Goal: Task Accomplishment & Management: Manage account settings

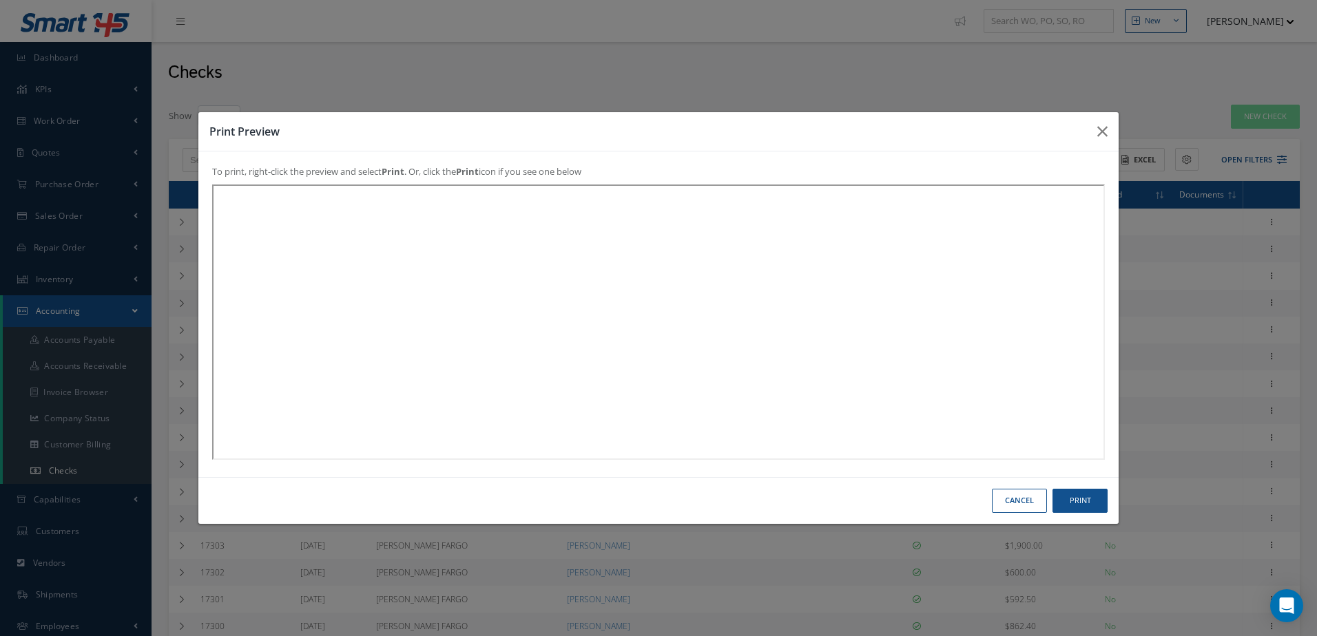
select select "25"
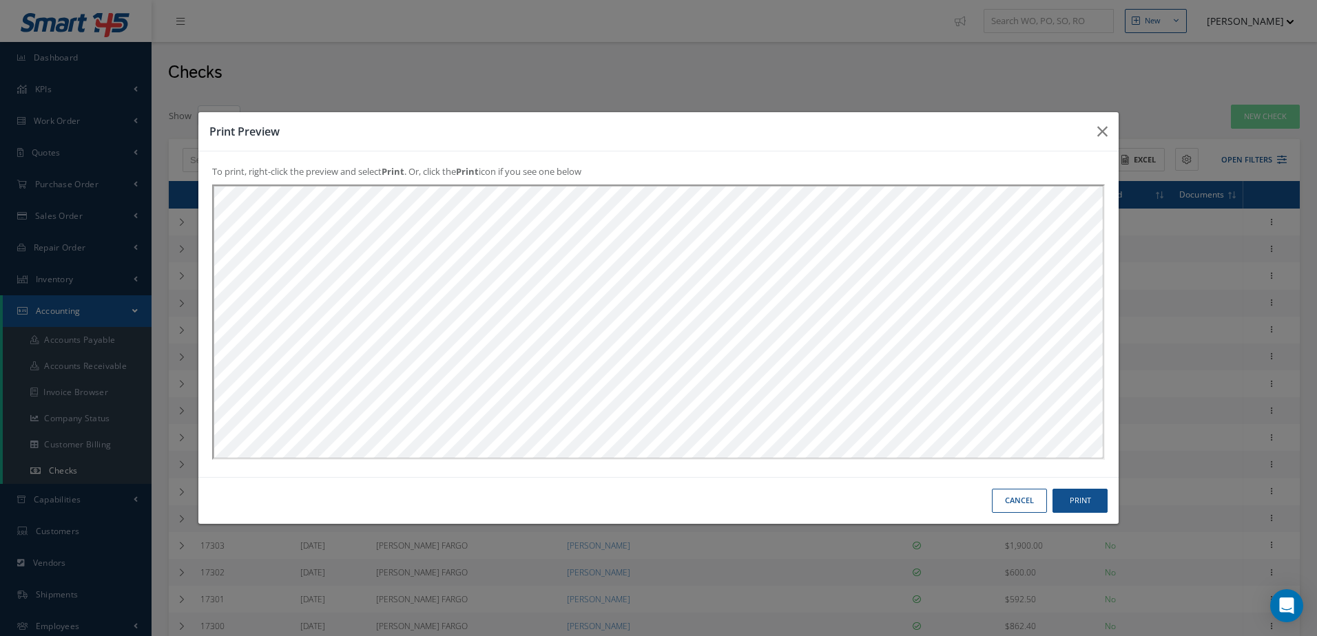
click at [0, 0] on button "Cancel" at bounding box center [0, 0] width 0 height 0
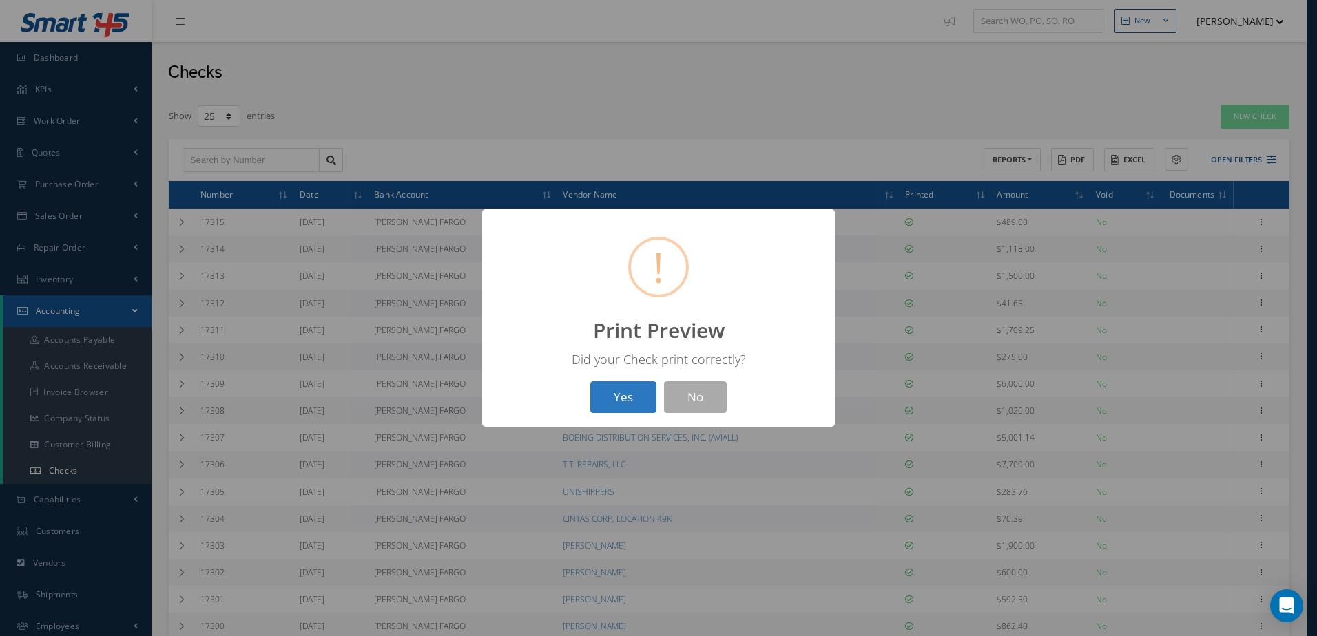
click at [630, 398] on button "Yes" at bounding box center [623, 397] width 66 height 32
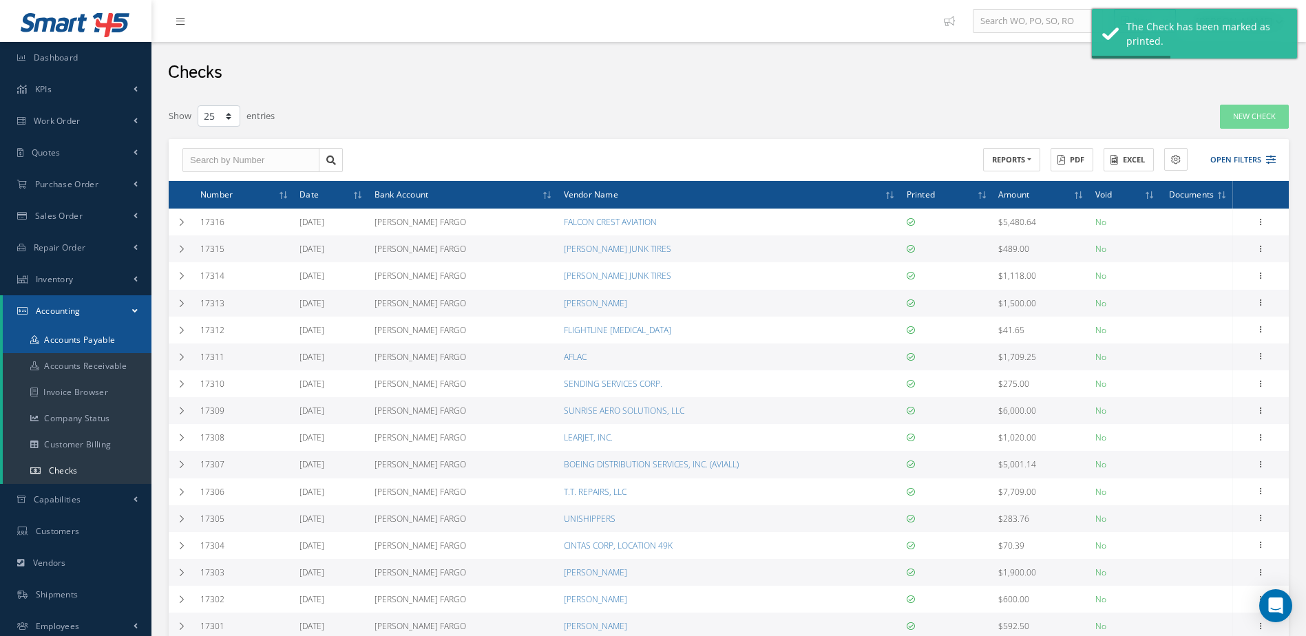
click at [76, 336] on link "Accounts Payable" at bounding box center [77, 340] width 149 height 26
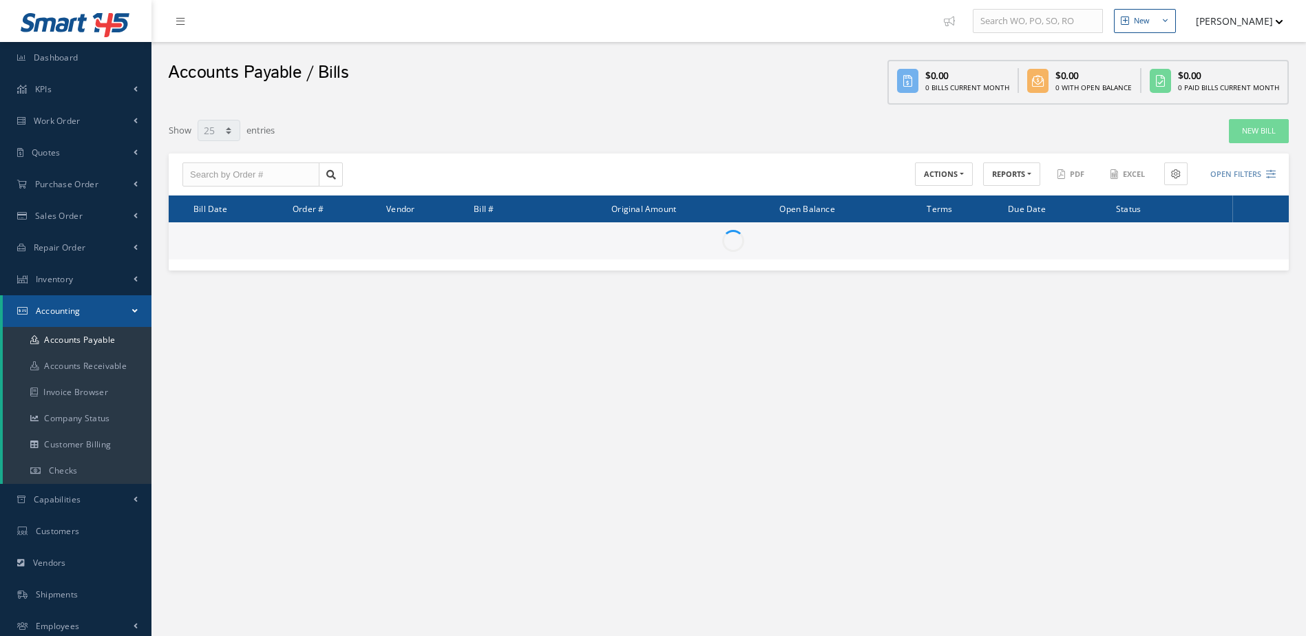
select select "25"
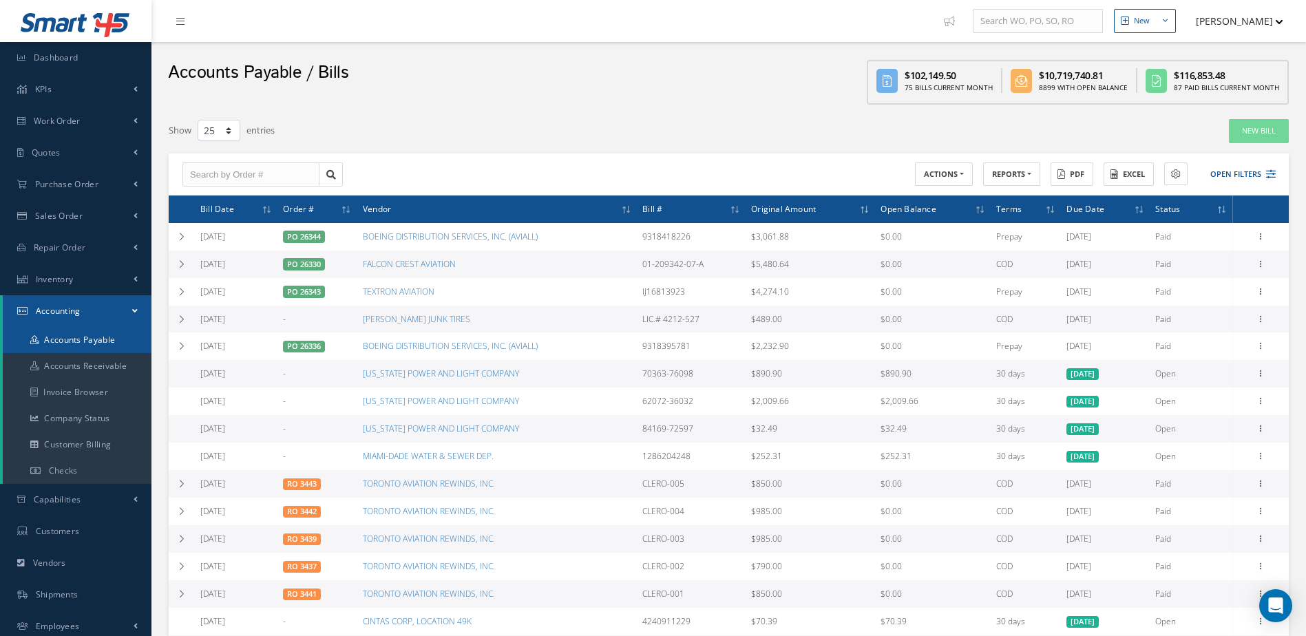
click at [89, 342] on link "Accounts Payable" at bounding box center [77, 340] width 149 height 26
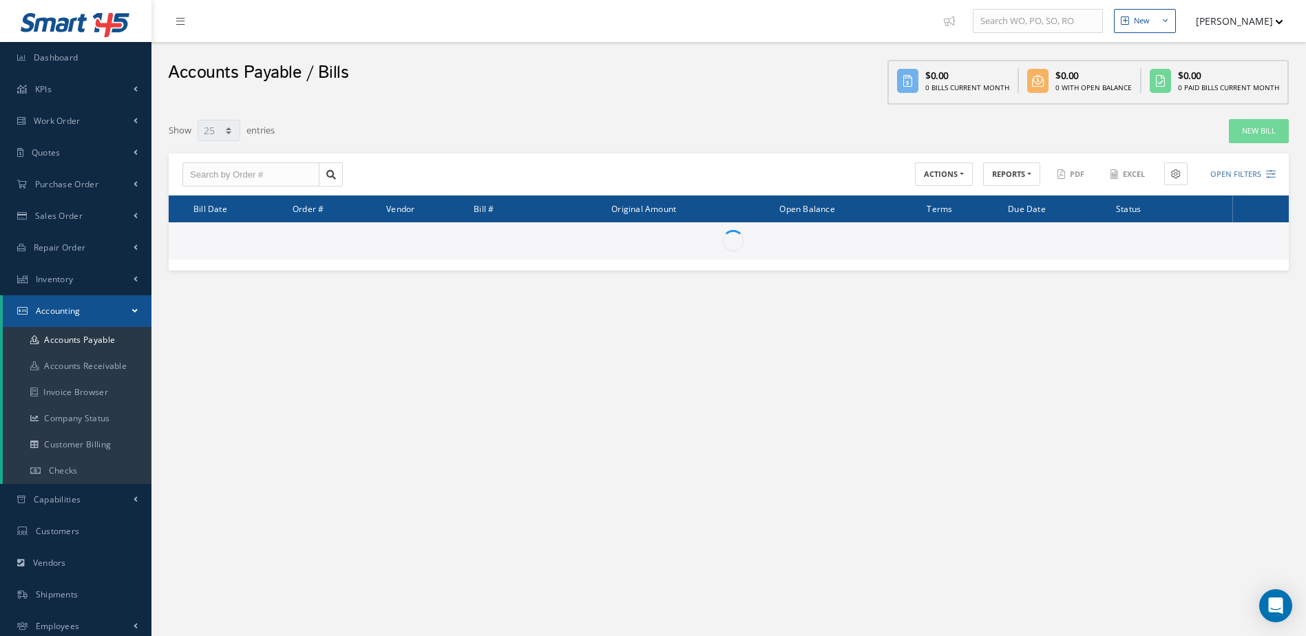
select select "25"
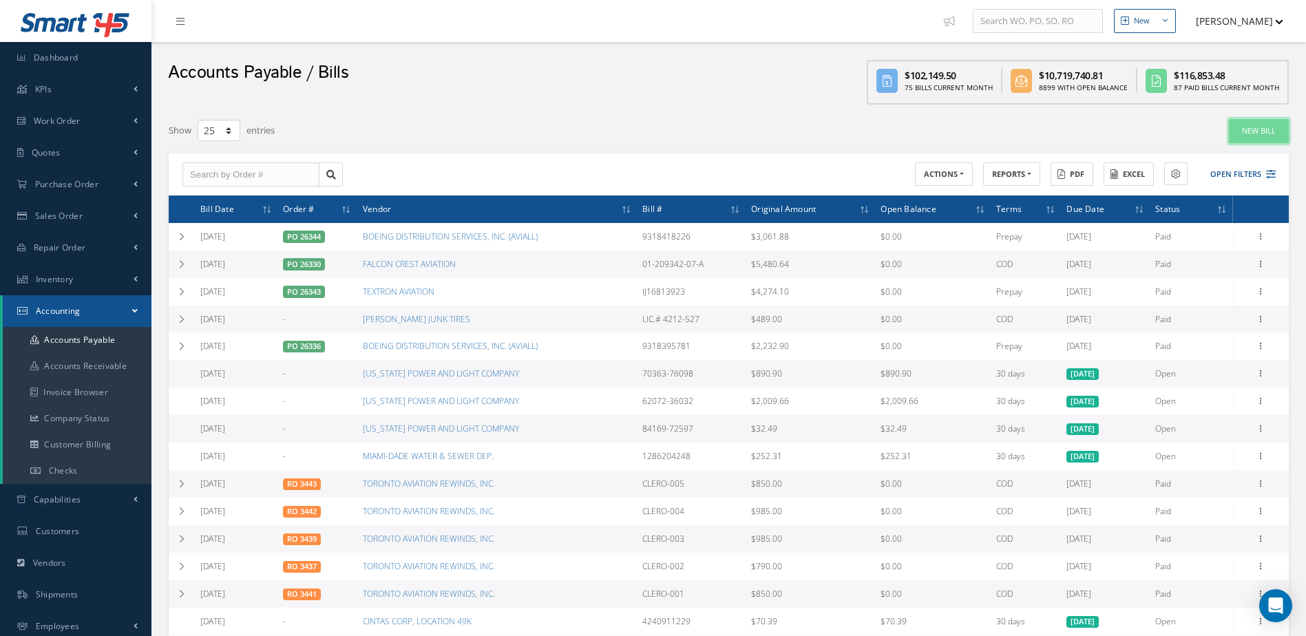
click at [1246, 129] on link "New Bill" at bounding box center [1259, 131] width 60 height 24
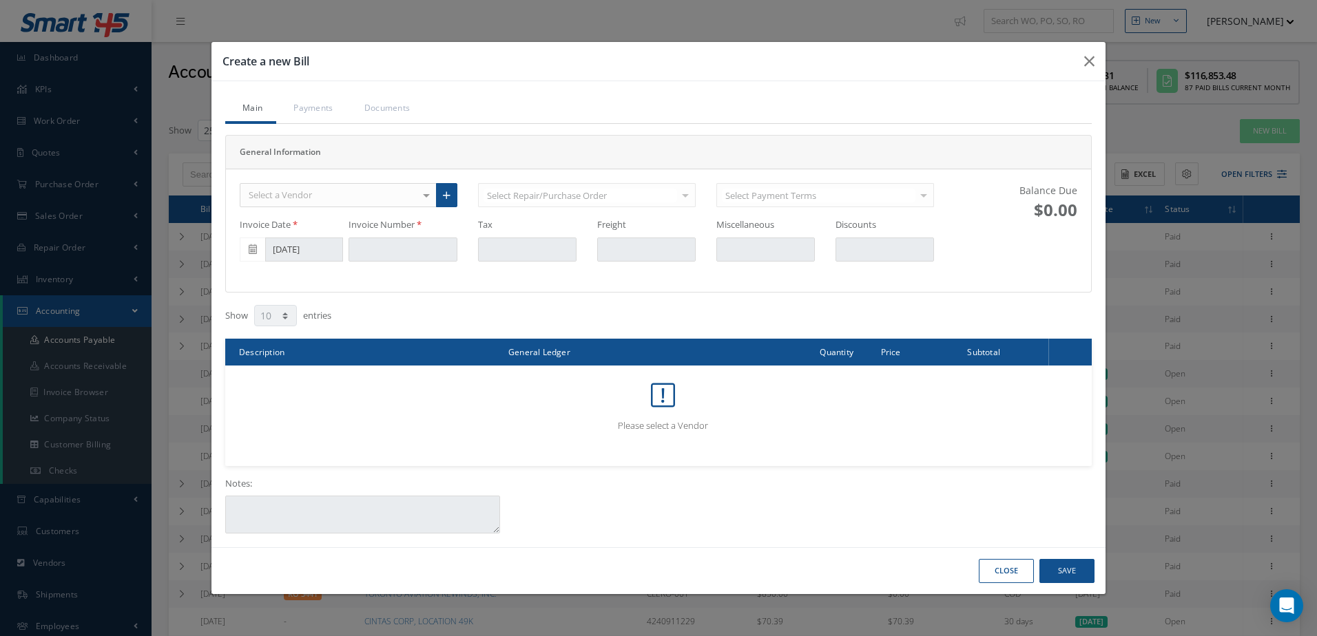
click at [331, 196] on div "Select a Vendor" at bounding box center [338, 195] width 197 height 25
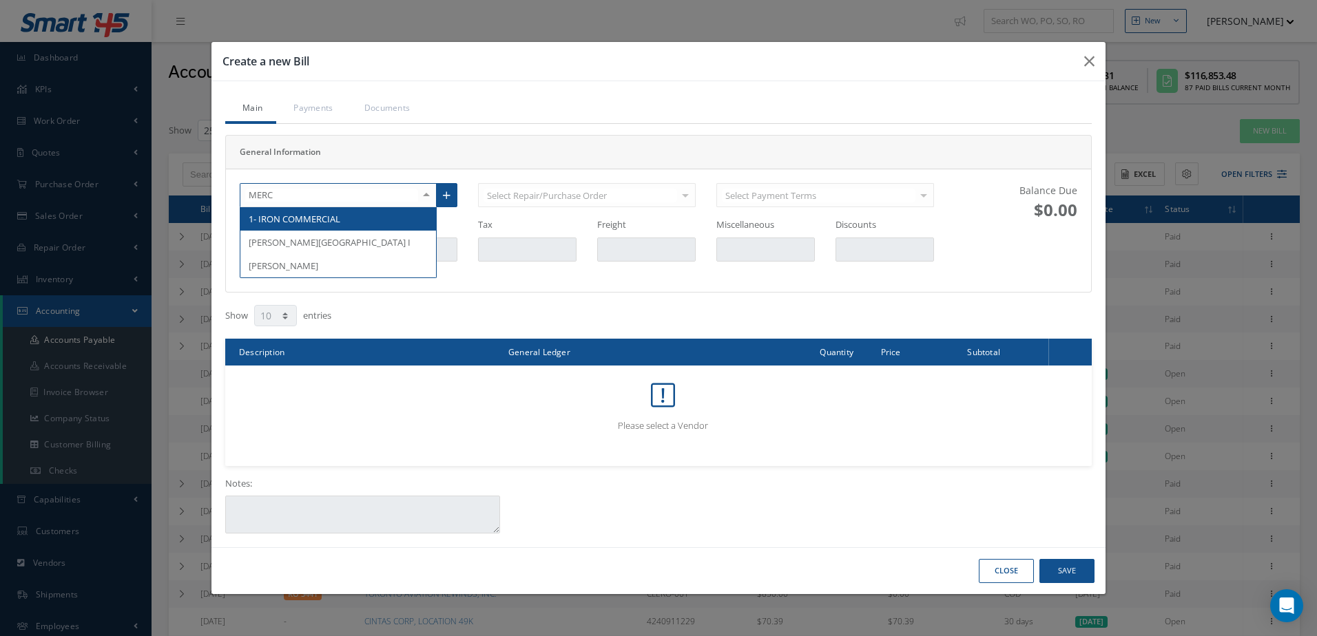
type input "MERCE"
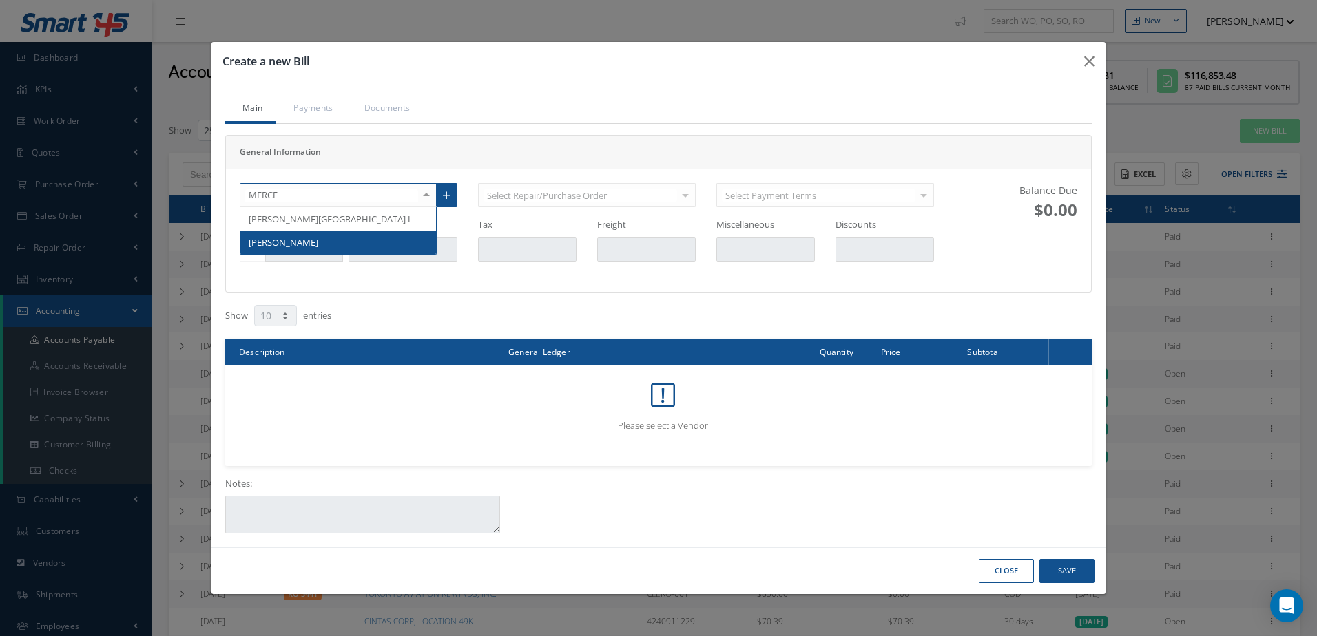
click at [318, 244] on span "[PERSON_NAME]" at bounding box center [284, 242] width 70 height 12
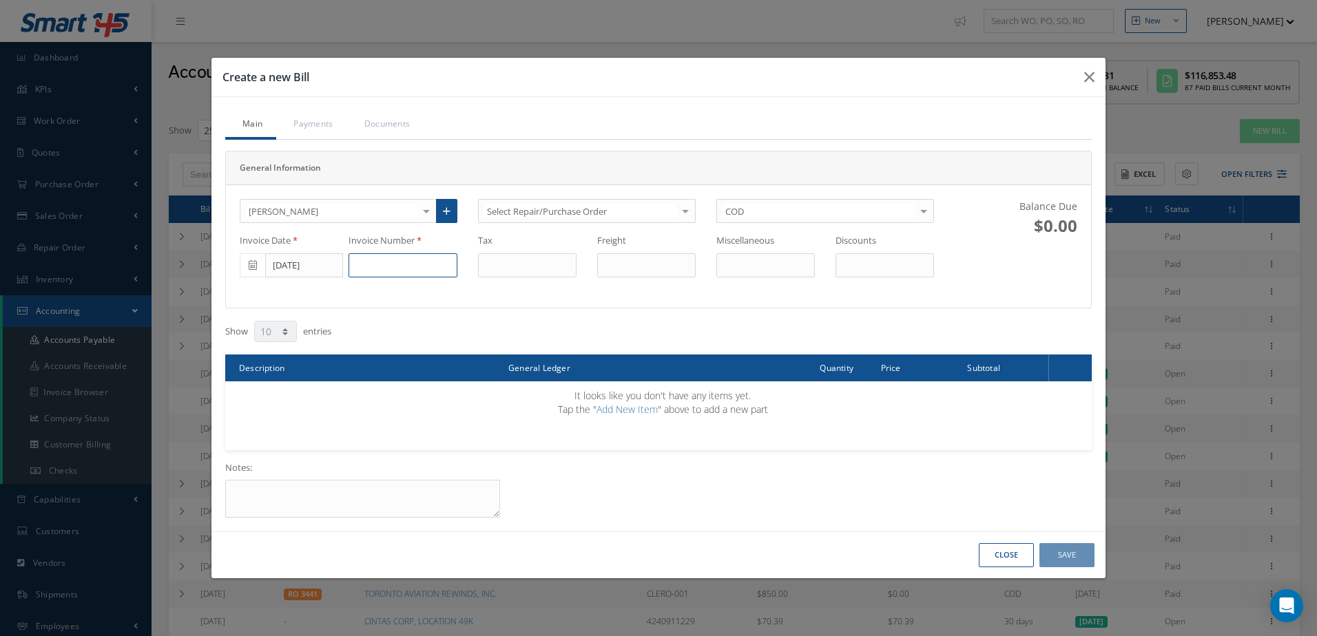
click at [375, 258] on input at bounding box center [402, 265] width 109 height 25
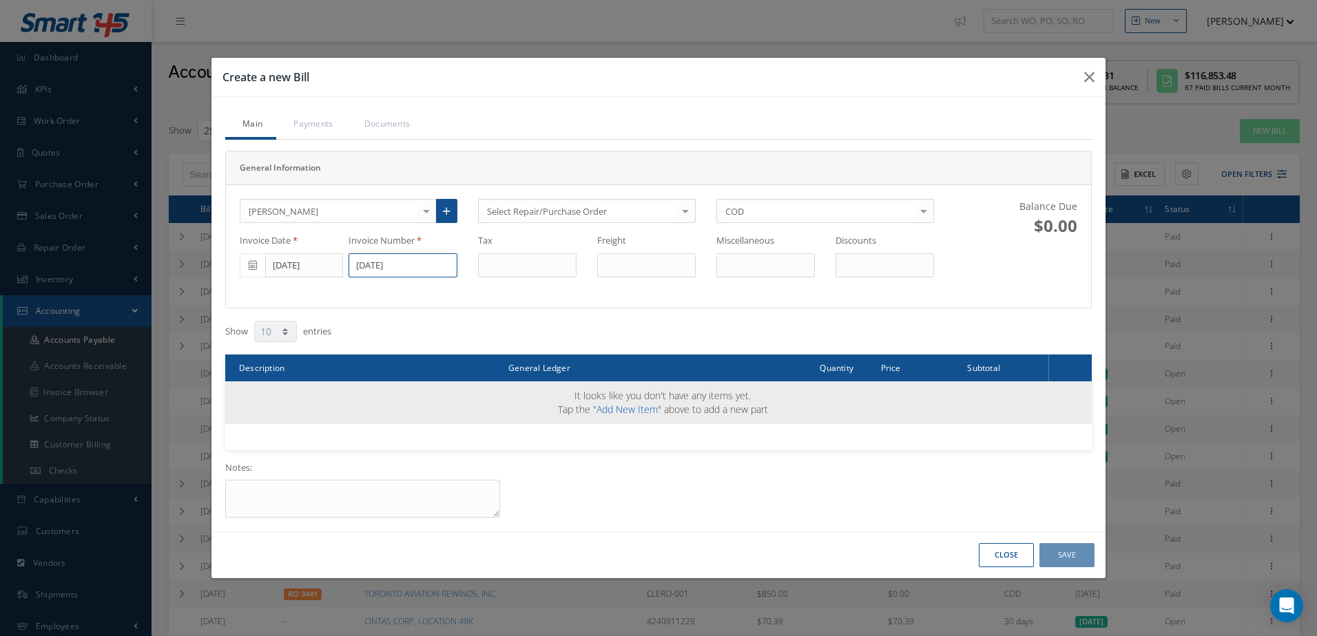
type input "[DATE]"
click at [632, 411] on link "Add New Item" at bounding box center [626, 409] width 61 height 13
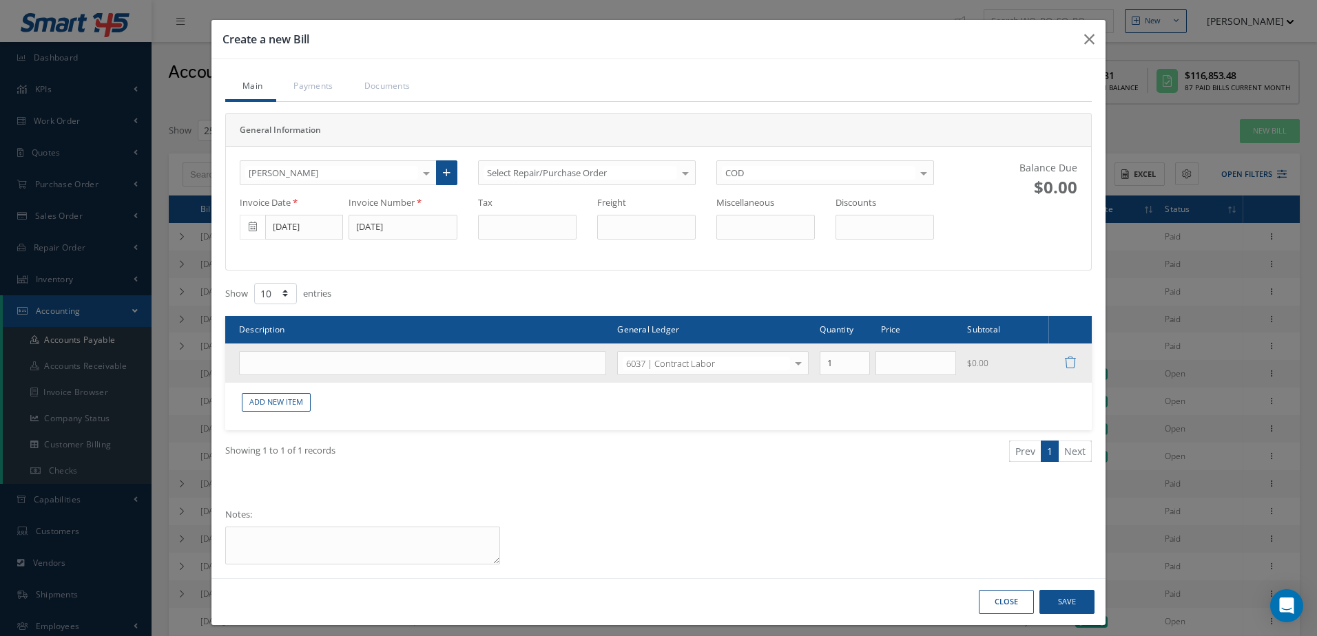
click at [424, 371] on td at bounding box center [418, 364] width 386 height 40
click at [423, 365] on input "text" at bounding box center [422, 363] width 367 height 25
type input "CONTRACT LABOR"
click at [895, 365] on input "text" at bounding box center [915, 363] width 81 height 25
type input "607.95"
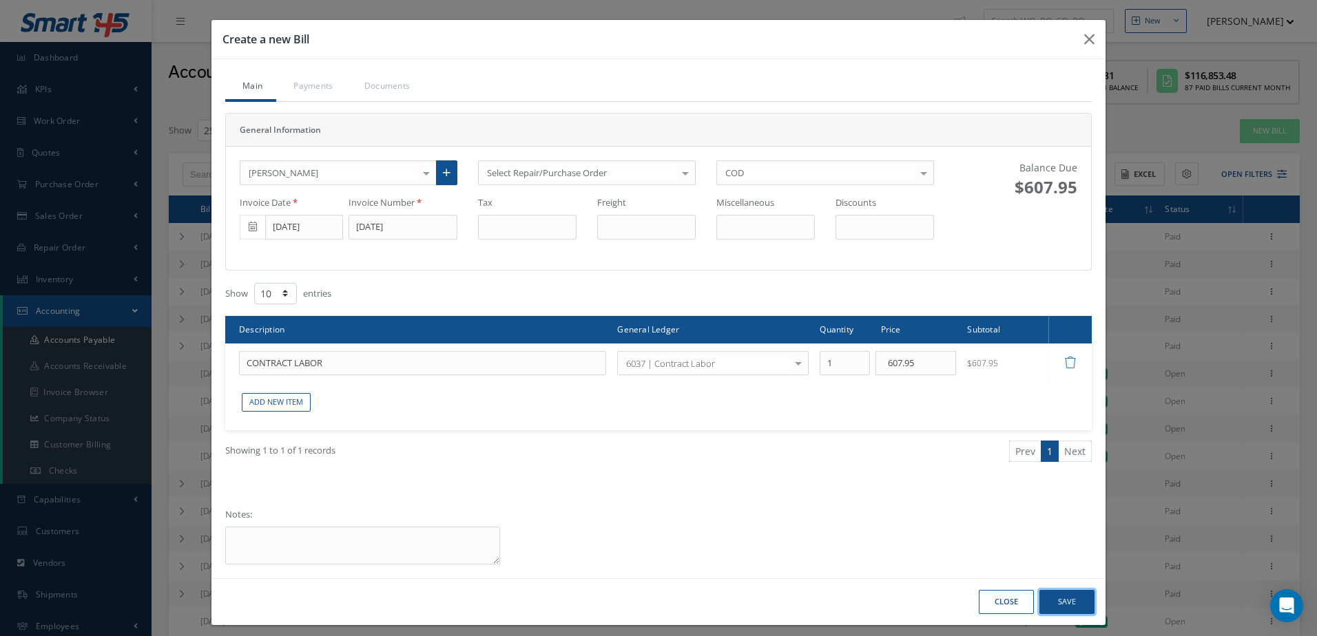
click at [1077, 602] on button "Save" at bounding box center [1066, 602] width 55 height 24
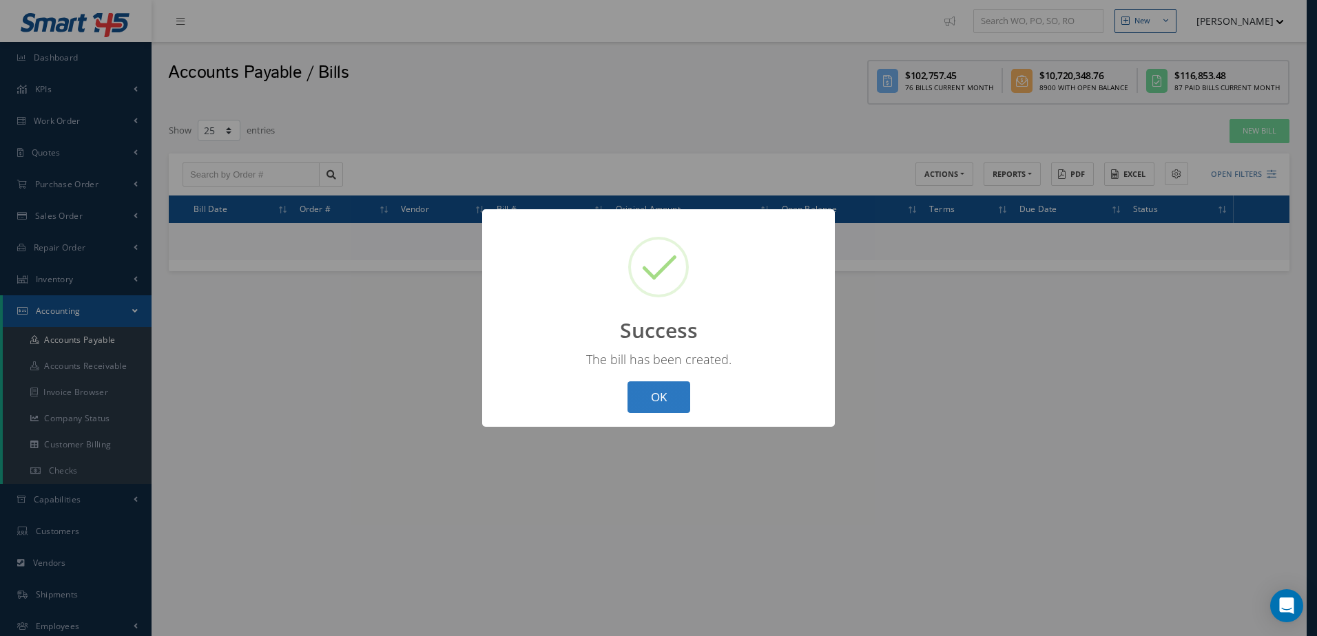
click at [680, 402] on button "OK" at bounding box center [658, 397] width 63 height 32
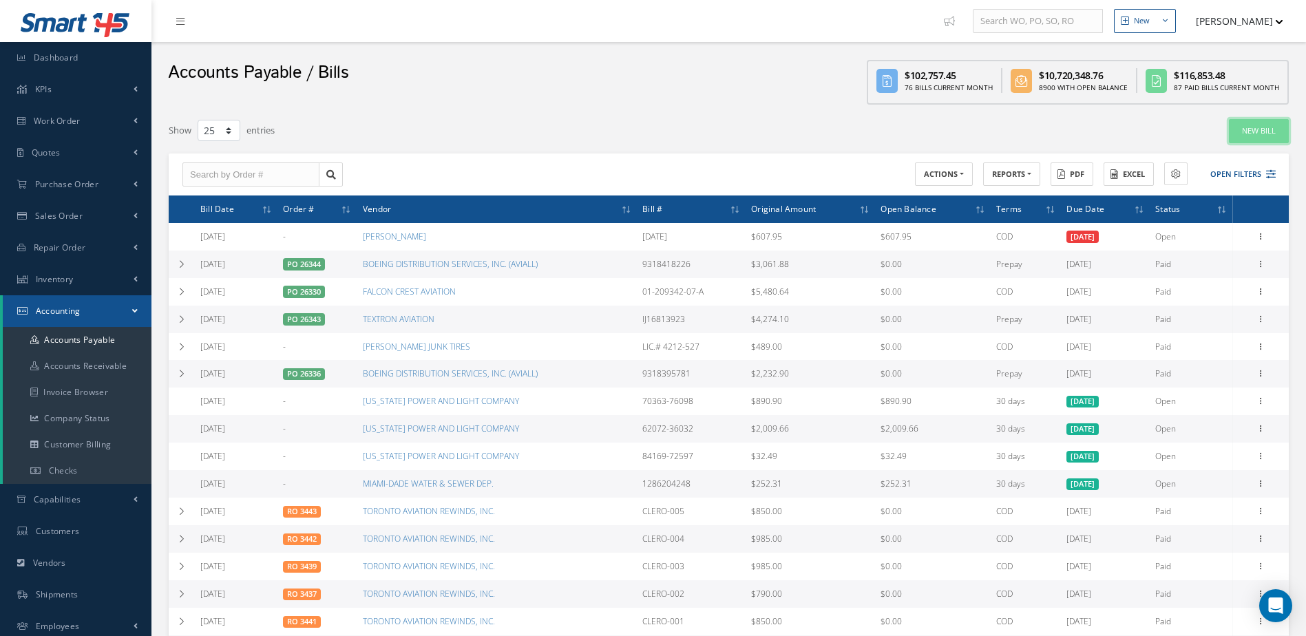
click at [1242, 129] on link "New Bill" at bounding box center [1259, 131] width 60 height 24
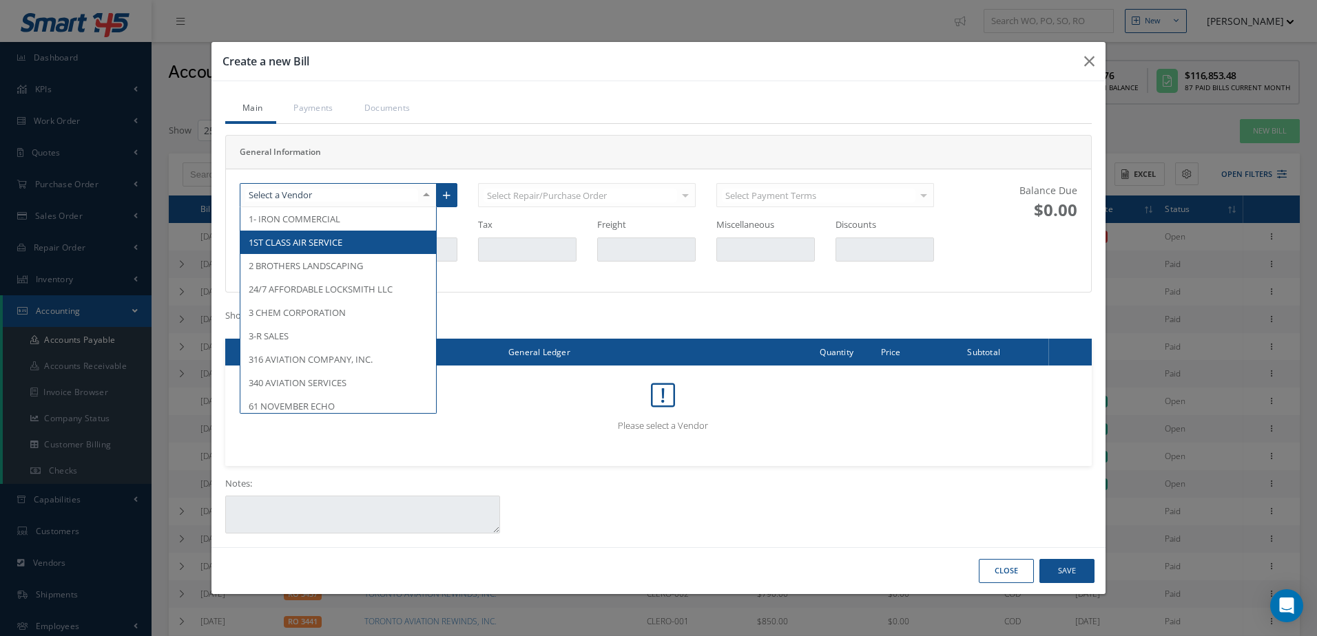
click at [328, 196] on div at bounding box center [338, 195] width 197 height 25
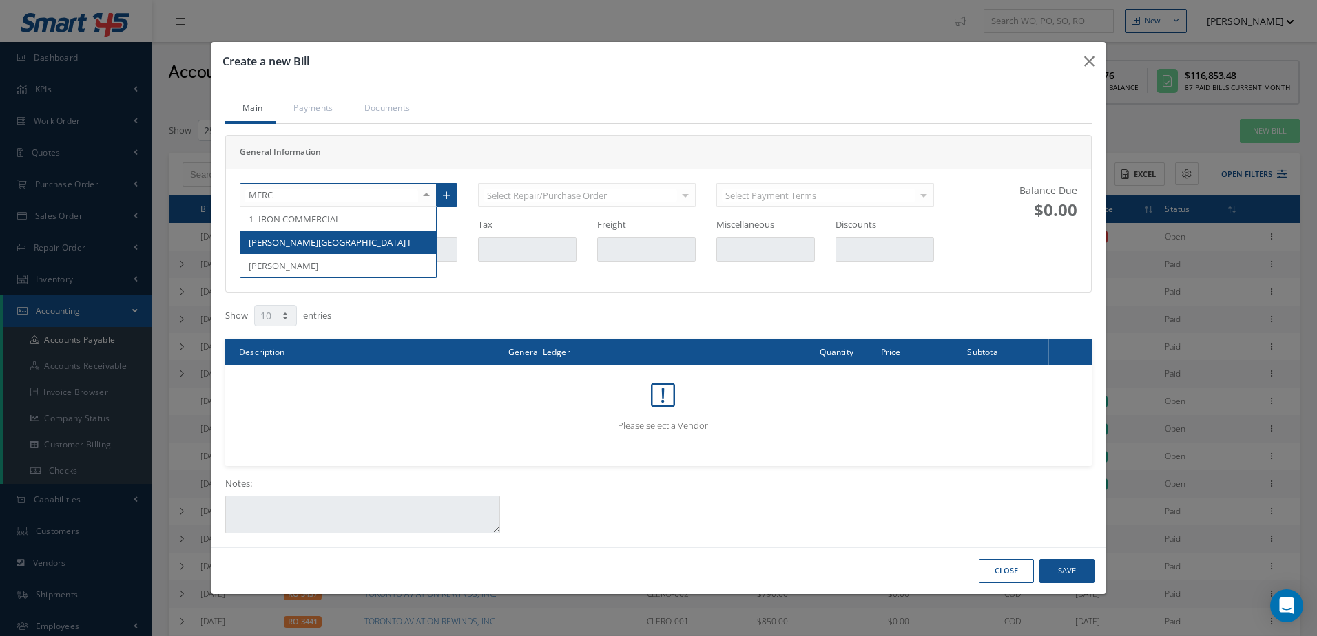
type input "MERCE"
click at [317, 245] on span "MERCEDES RAMOS" at bounding box center [284, 242] width 70 height 12
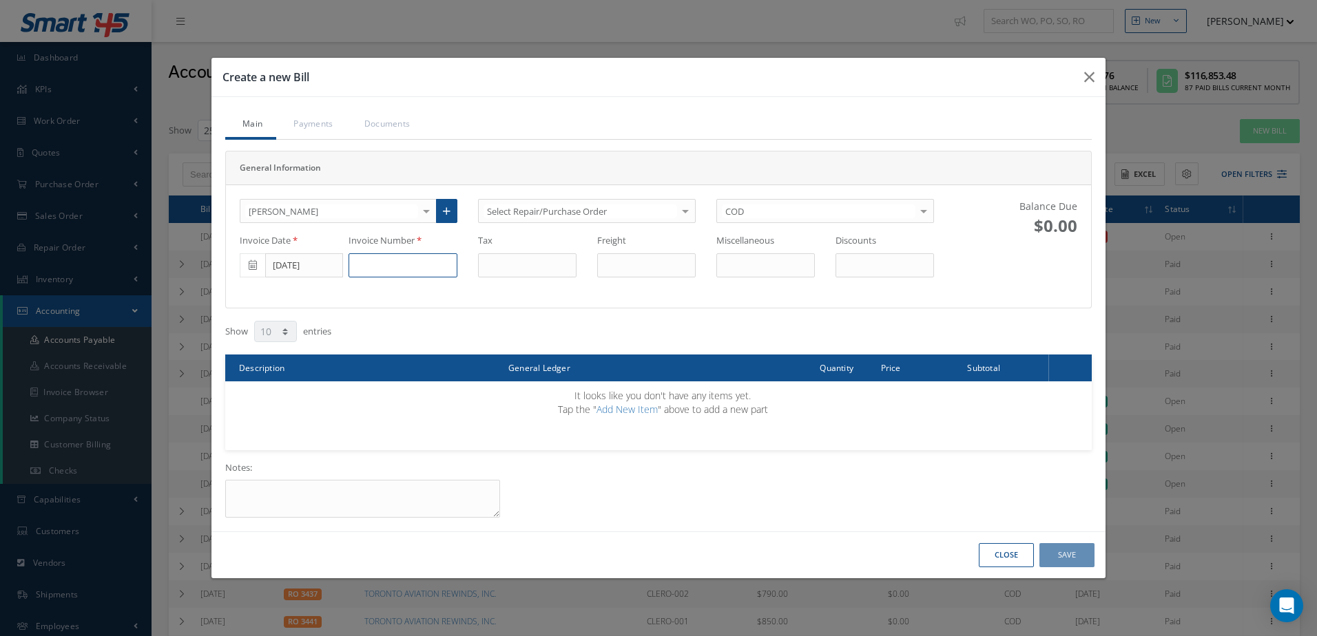
click at [375, 264] on input at bounding box center [402, 265] width 109 height 25
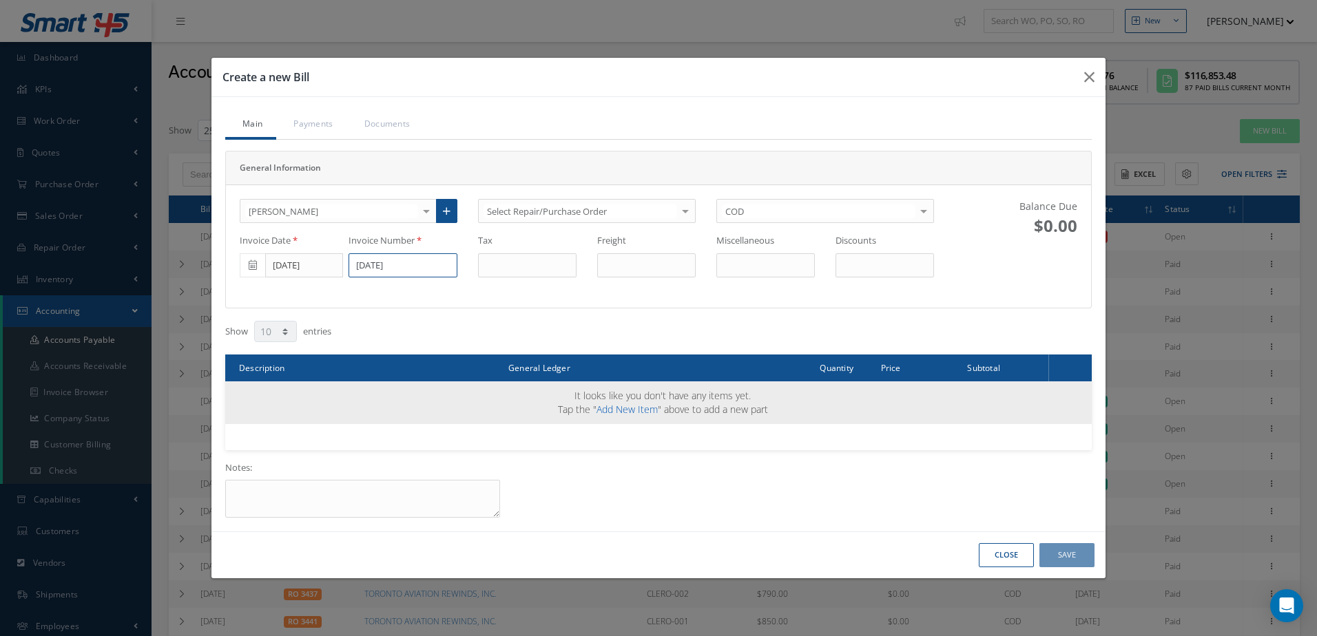
type input "8/22/2025"
click at [651, 409] on link "Add New Item" at bounding box center [626, 409] width 61 height 13
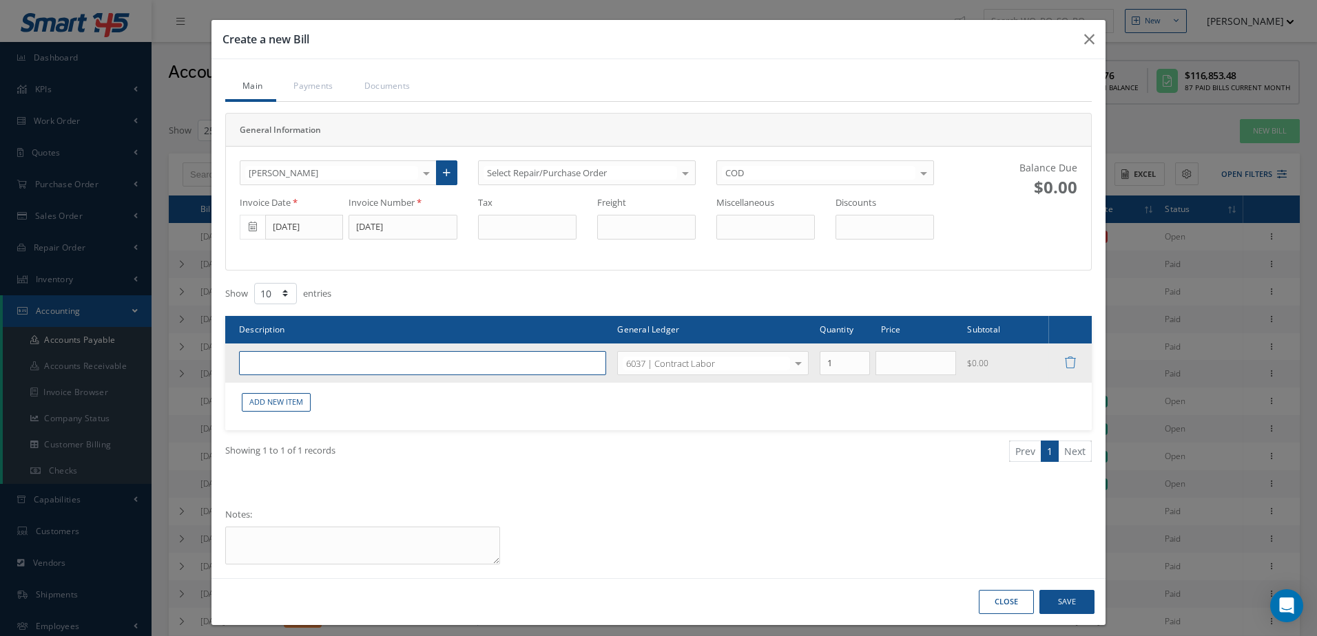
click at [311, 357] on input "text" at bounding box center [422, 363] width 367 height 25
type input "CONTRACT LABOR"
click at [916, 368] on input "text" at bounding box center [915, 363] width 81 height 25
type input "600.00"
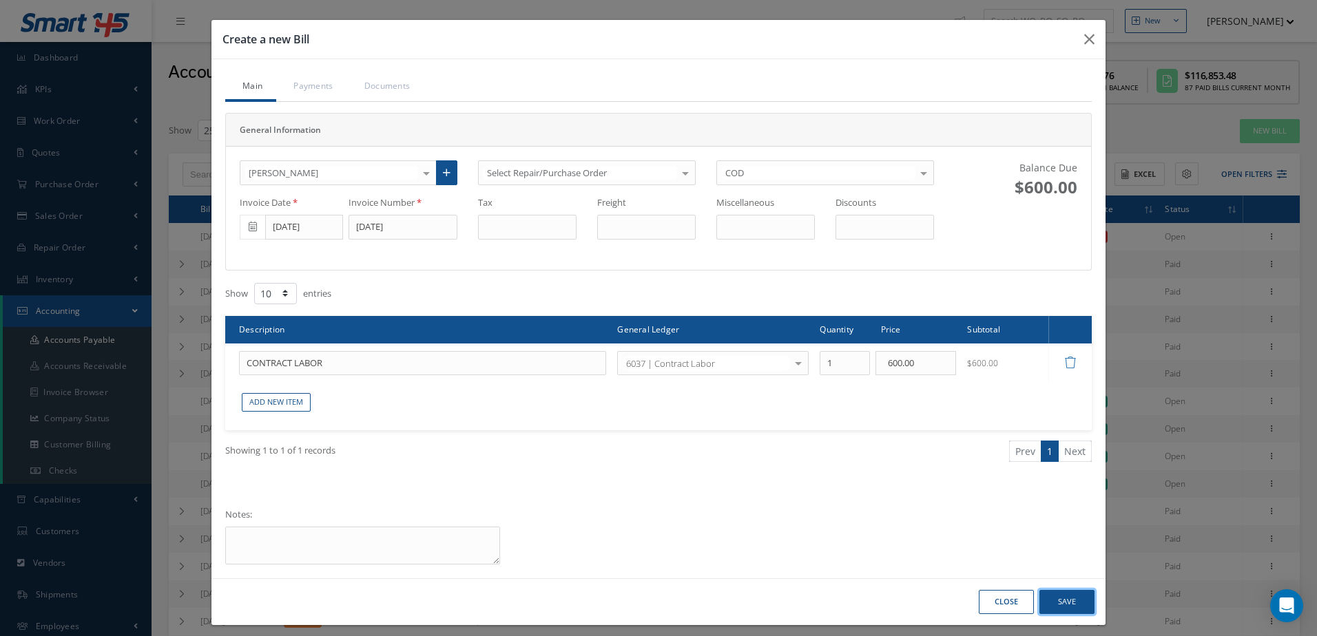
click at [1059, 605] on button "Save" at bounding box center [1066, 602] width 55 height 24
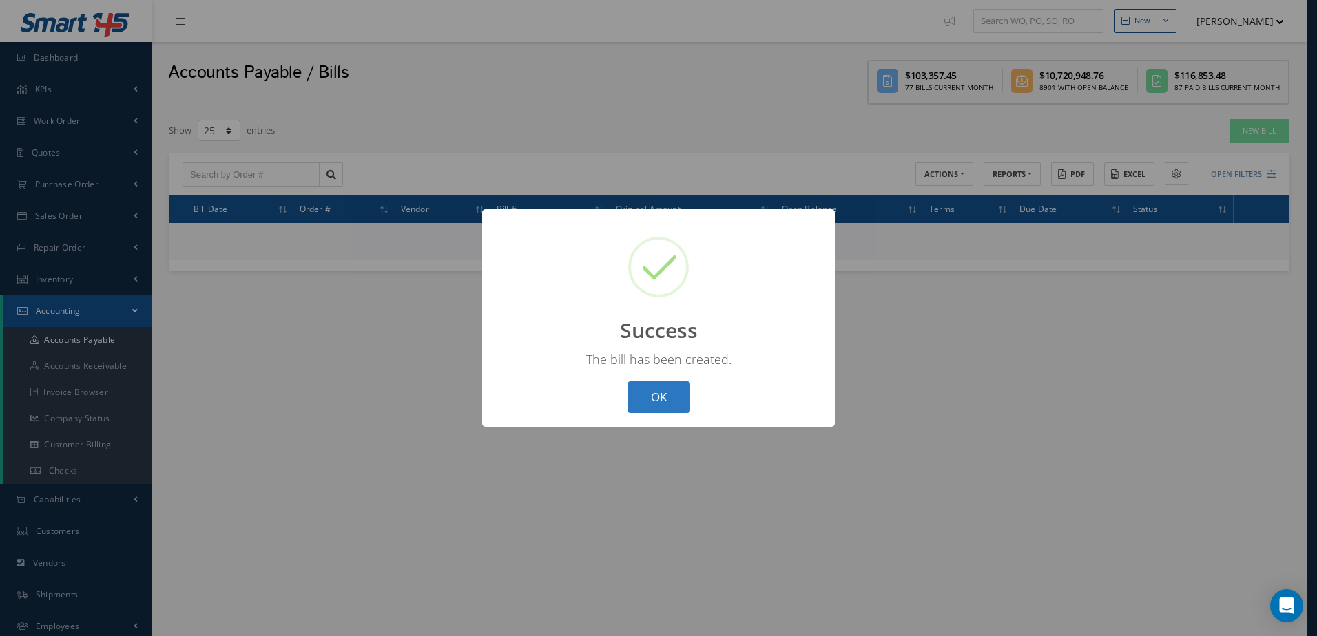
click at [655, 405] on button "OK" at bounding box center [658, 397] width 63 height 32
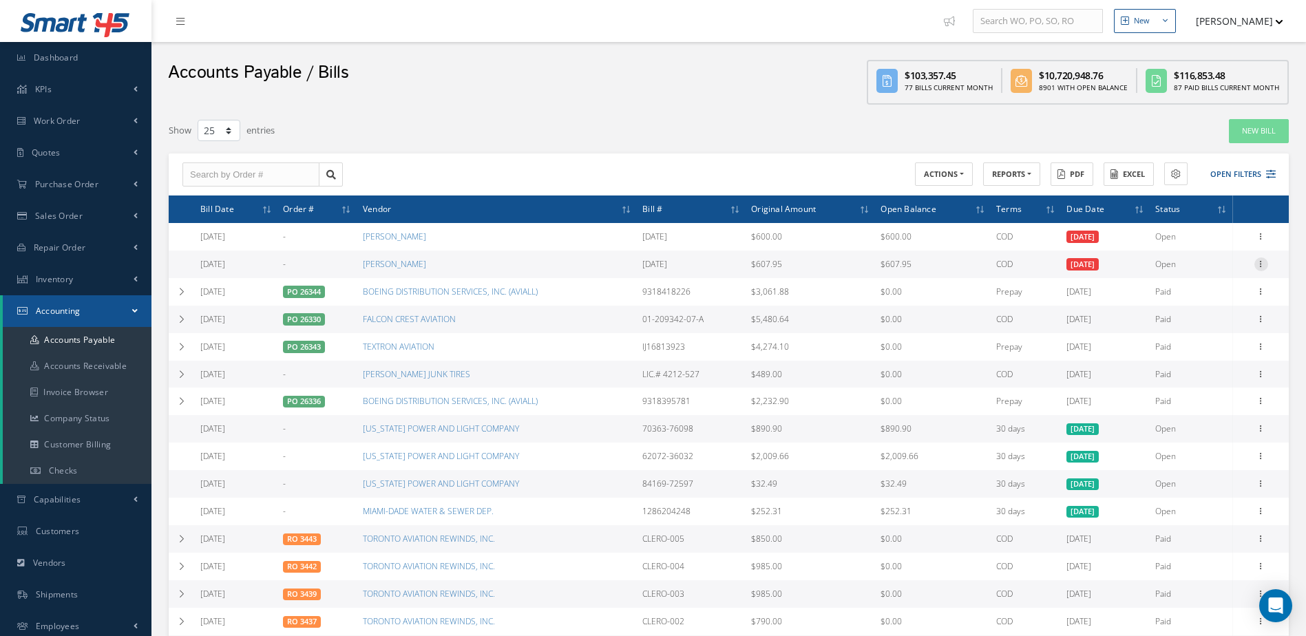
click at [1259, 265] on icon at bounding box center [1262, 263] width 14 height 11
click at [1195, 274] on link "Edit" at bounding box center [1198, 273] width 109 height 18
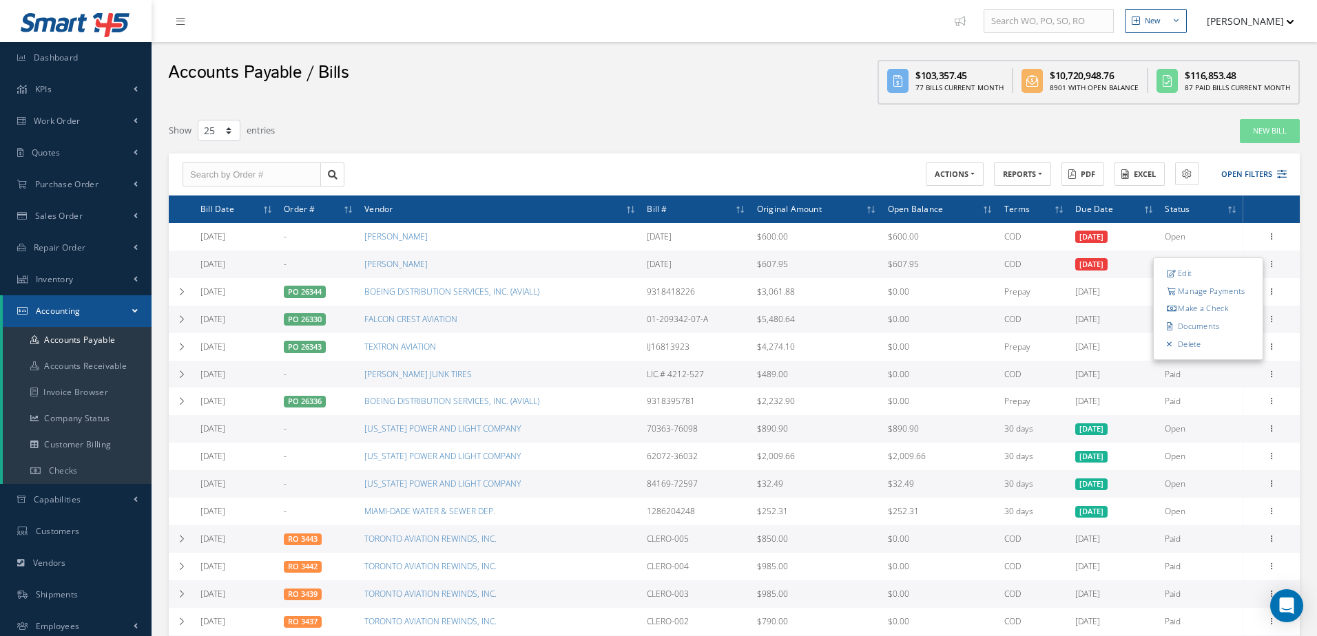
type input "MERCEDES RAMOS"
type input "08/25/2025"
type input "8/22/2025"
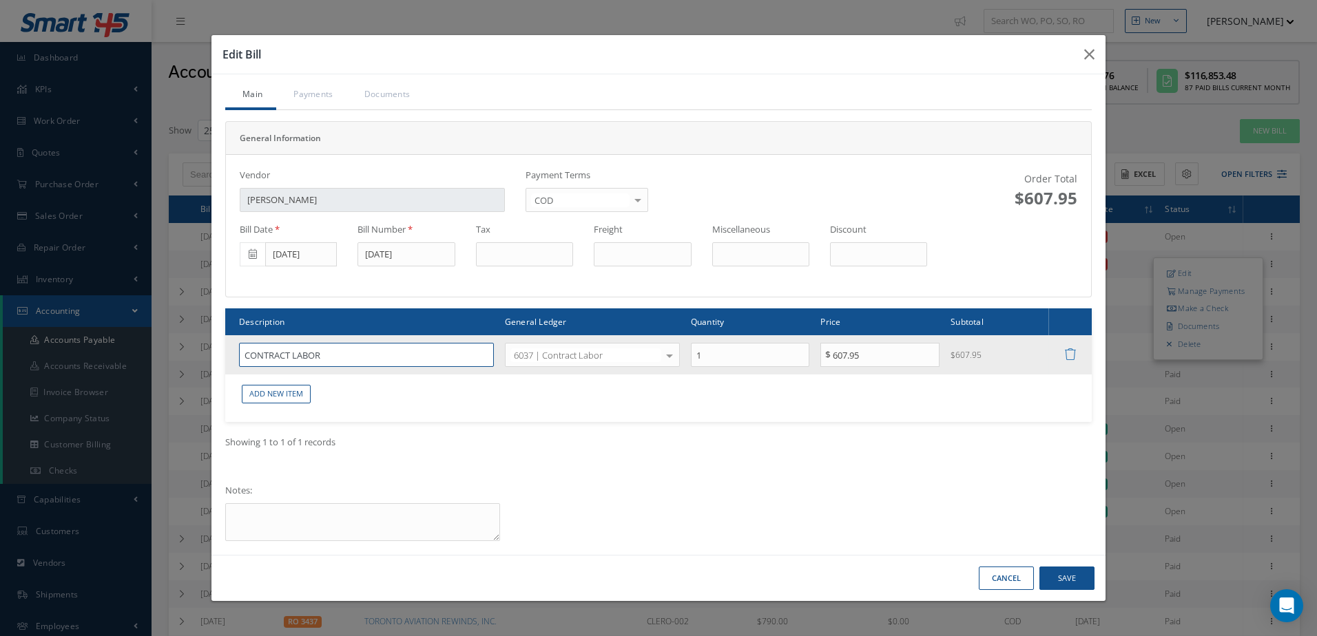
click at [375, 358] on input "CONTRACT LABOR" at bounding box center [366, 355] width 255 height 24
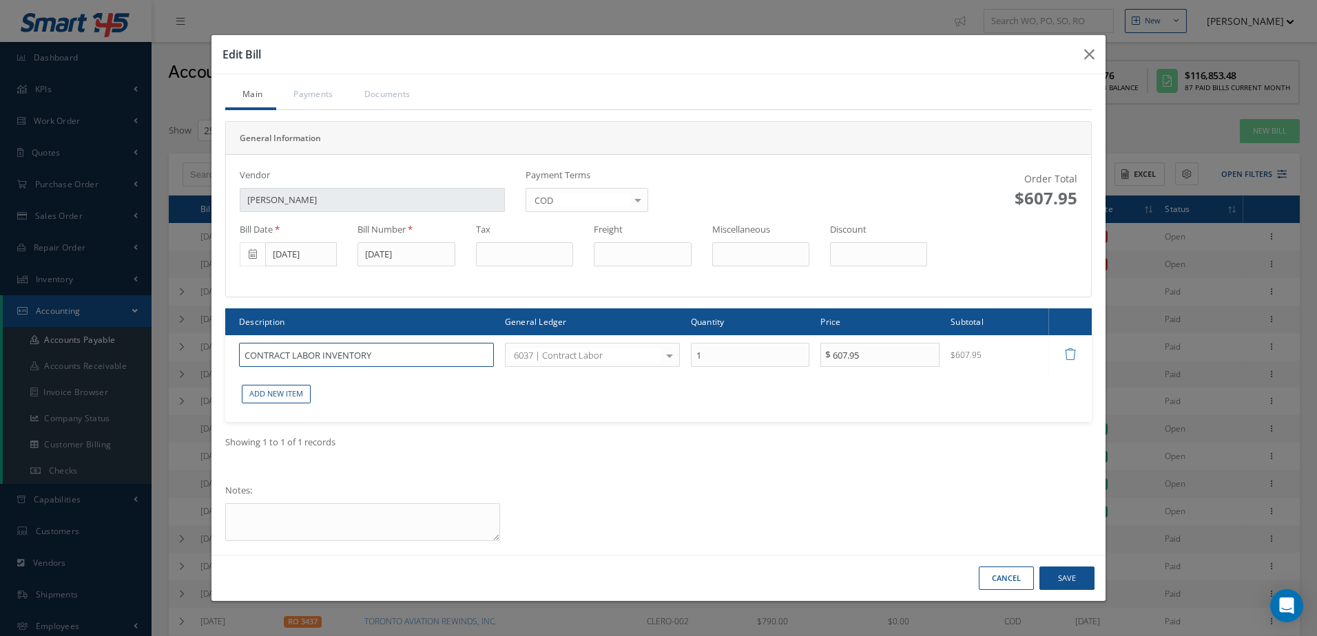
type input "CONTRACT LABOR INVENTORY"
click at [1072, 571] on button "Save" at bounding box center [1066, 579] width 55 height 24
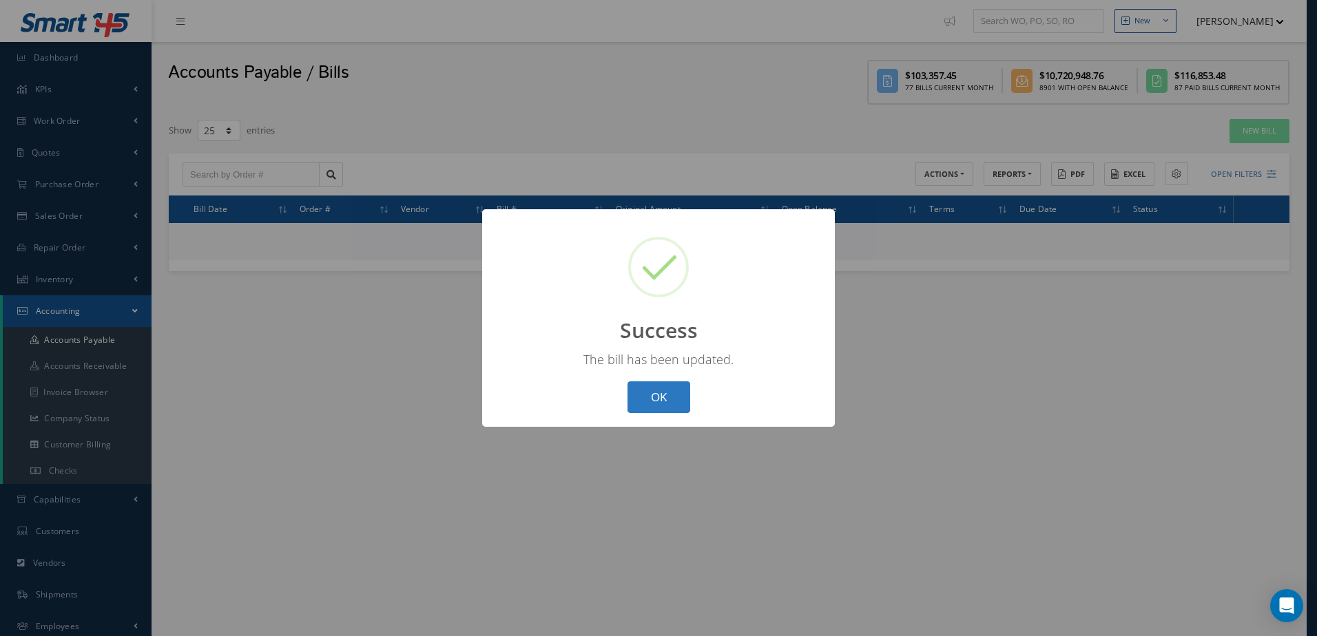
click at [651, 400] on button "OK" at bounding box center [658, 397] width 63 height 32
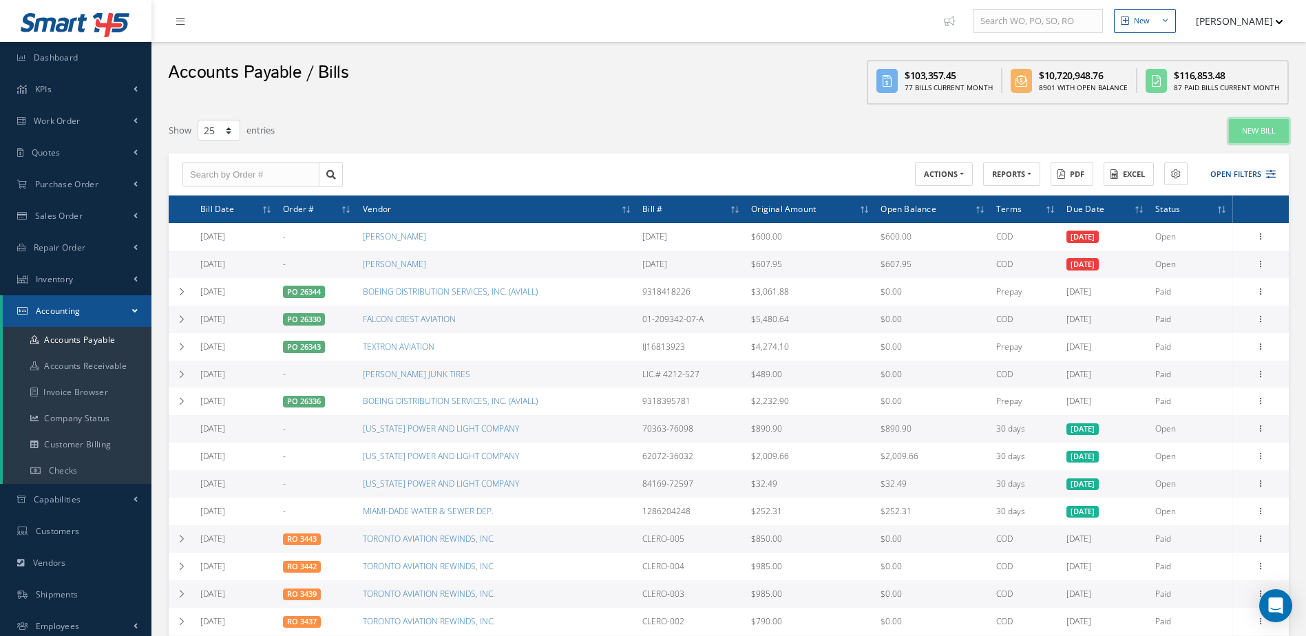
click at [1265, 126] on link "New Bill" at bounding box center [1259, 131] width 60 height 24
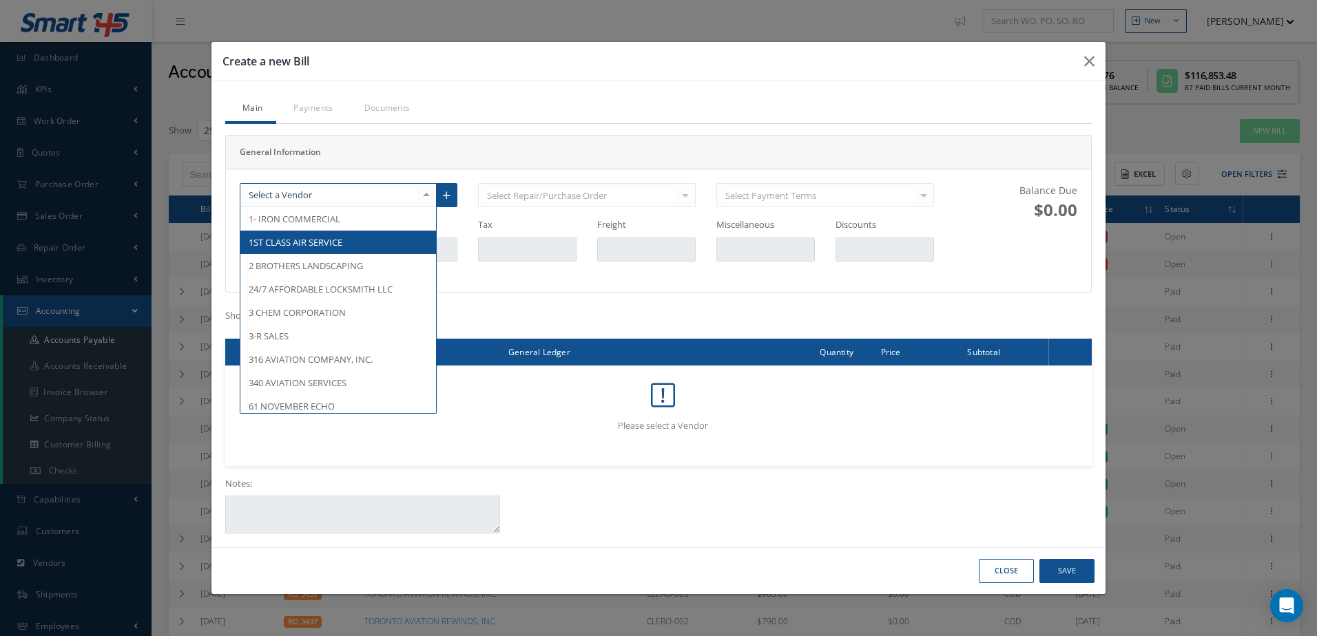
click at [338, 191] on div at bounding box center [338, 195] width 197 height 25
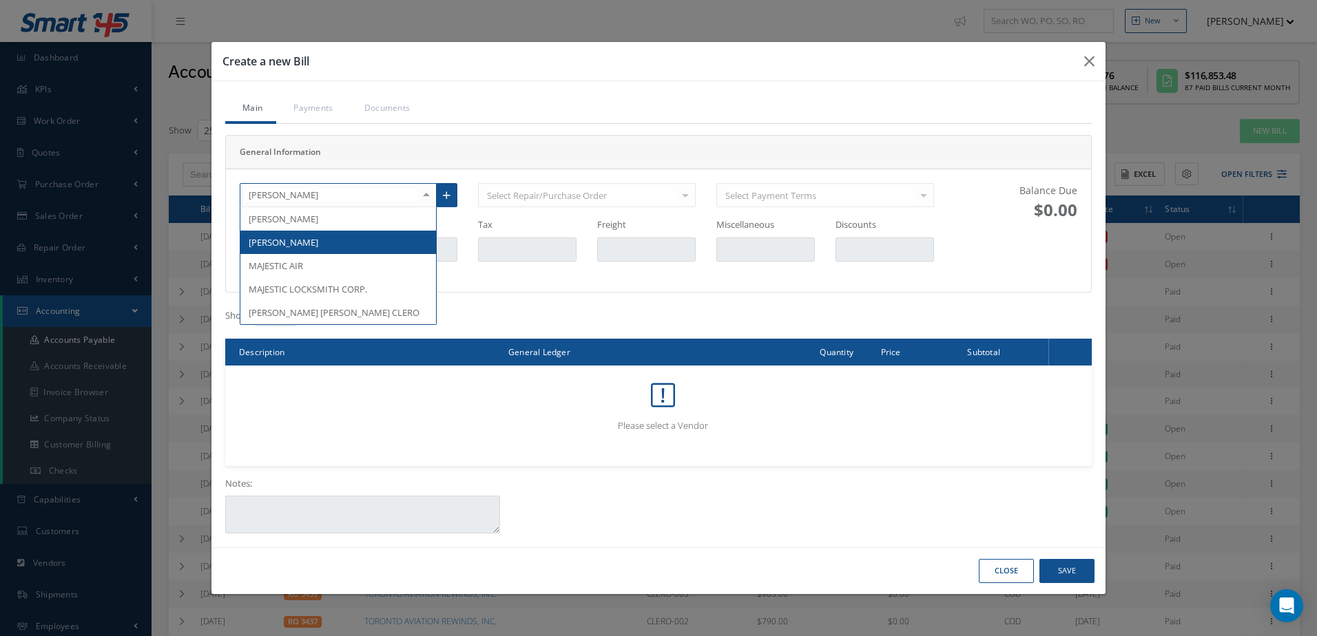
type input "JESSI"
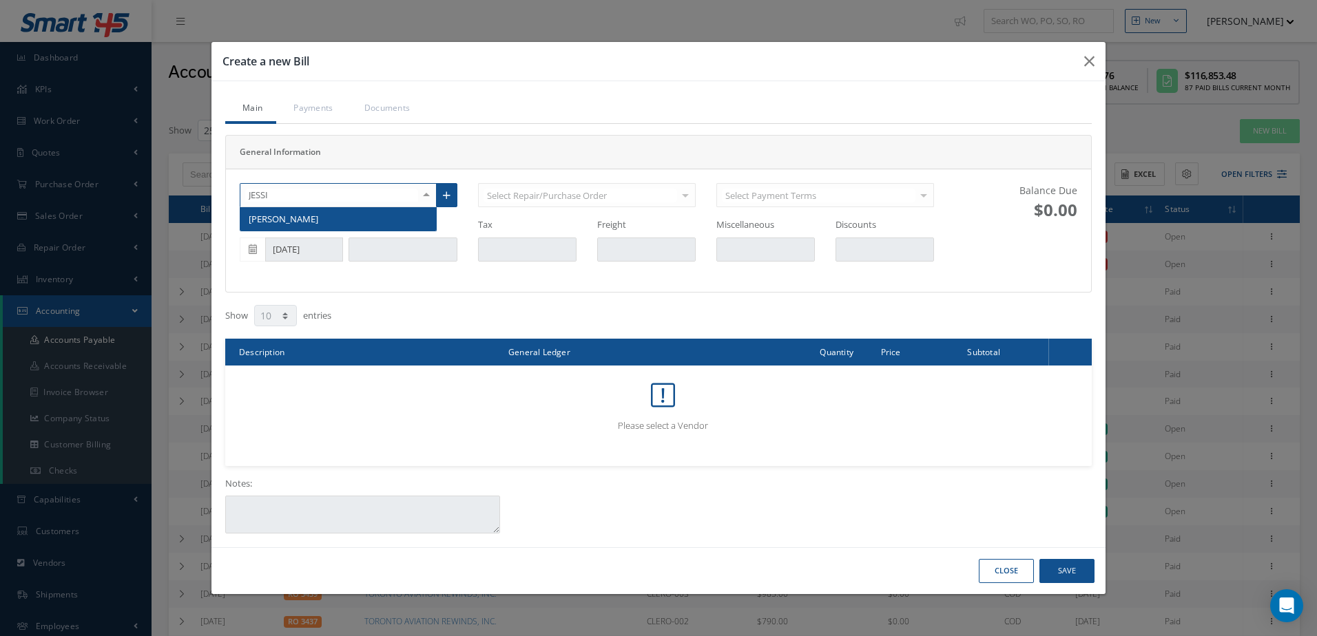
click at [339, 217] on span "JESSICA RODRIGUEZ" at bounding box center [338, 218] width 196 height 23
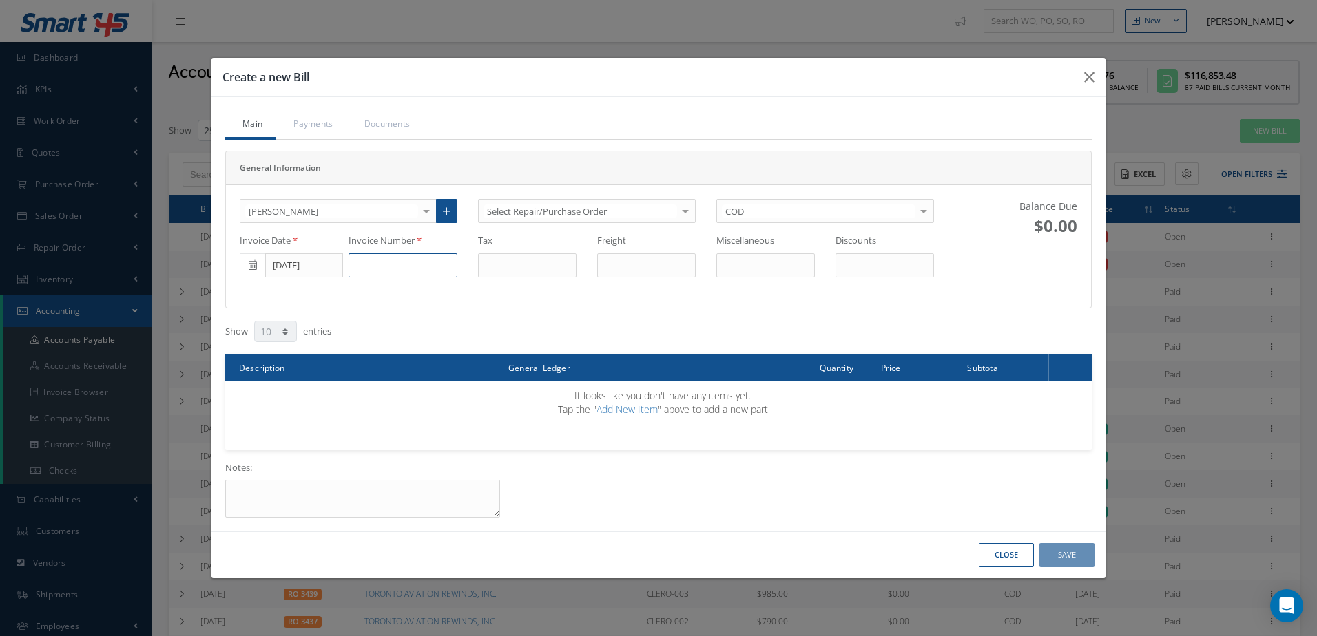
click at [423, 271] on input at bounding box center [402, 265] width 109 height 25
type input "9"
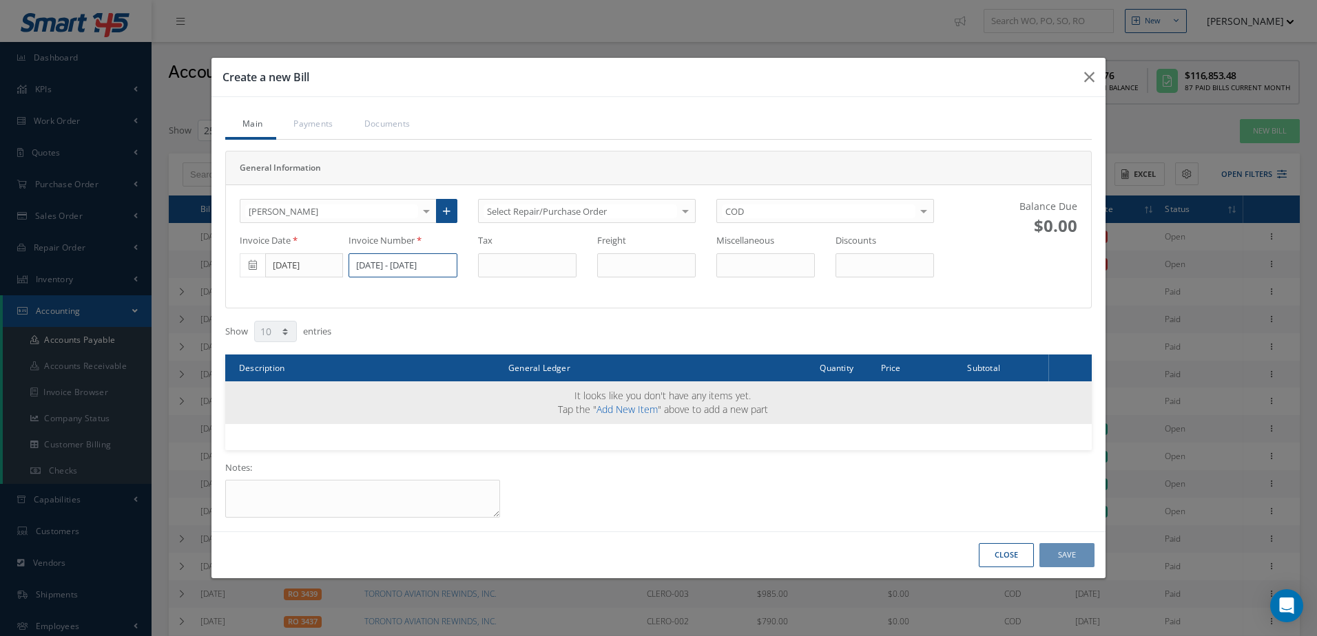
type input "8/9 - 8/15/2025"
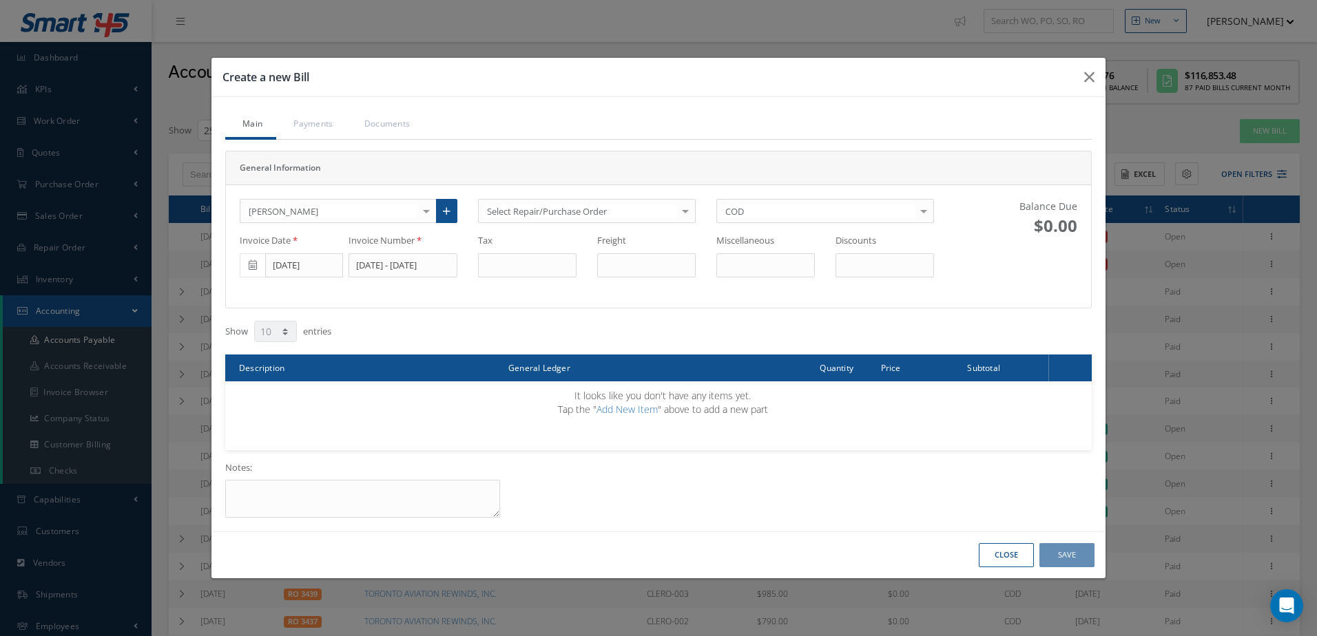
click at [630, 408] on link "Add New Item" at bounding box center [626, 409] width 61 height 13
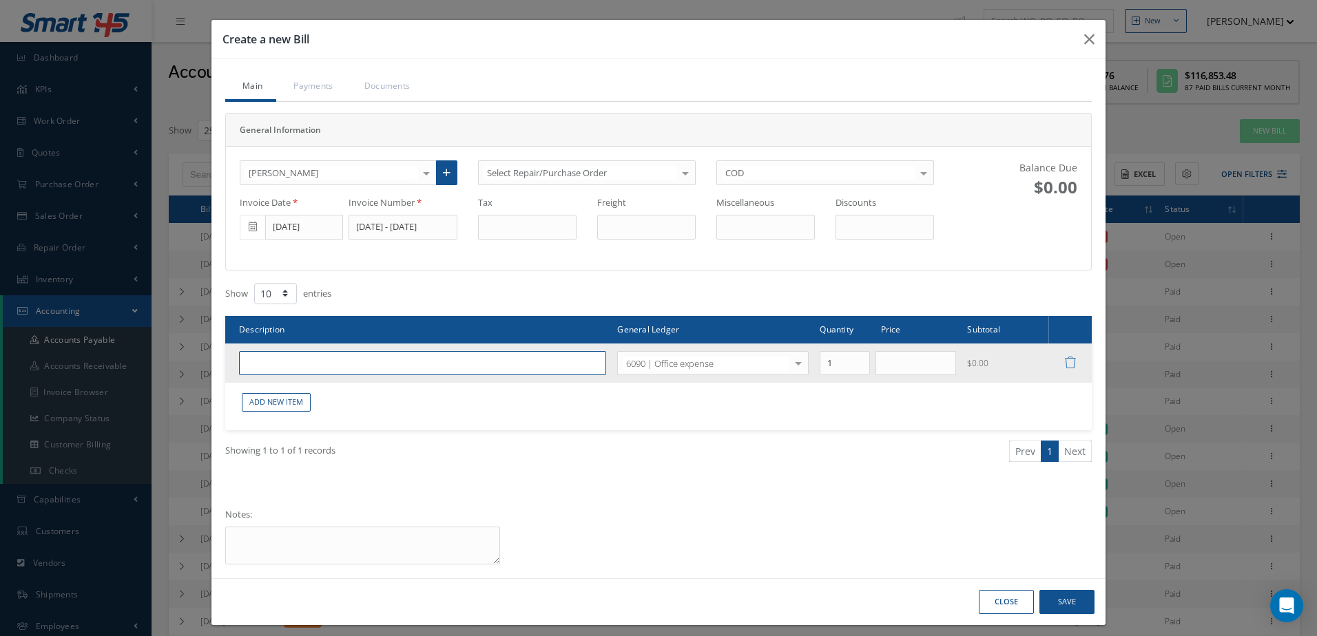
click at [317, 369] on input "text" at bounding box center [422, 363] width 367 height 25
type input "CONTRACT LABOR"
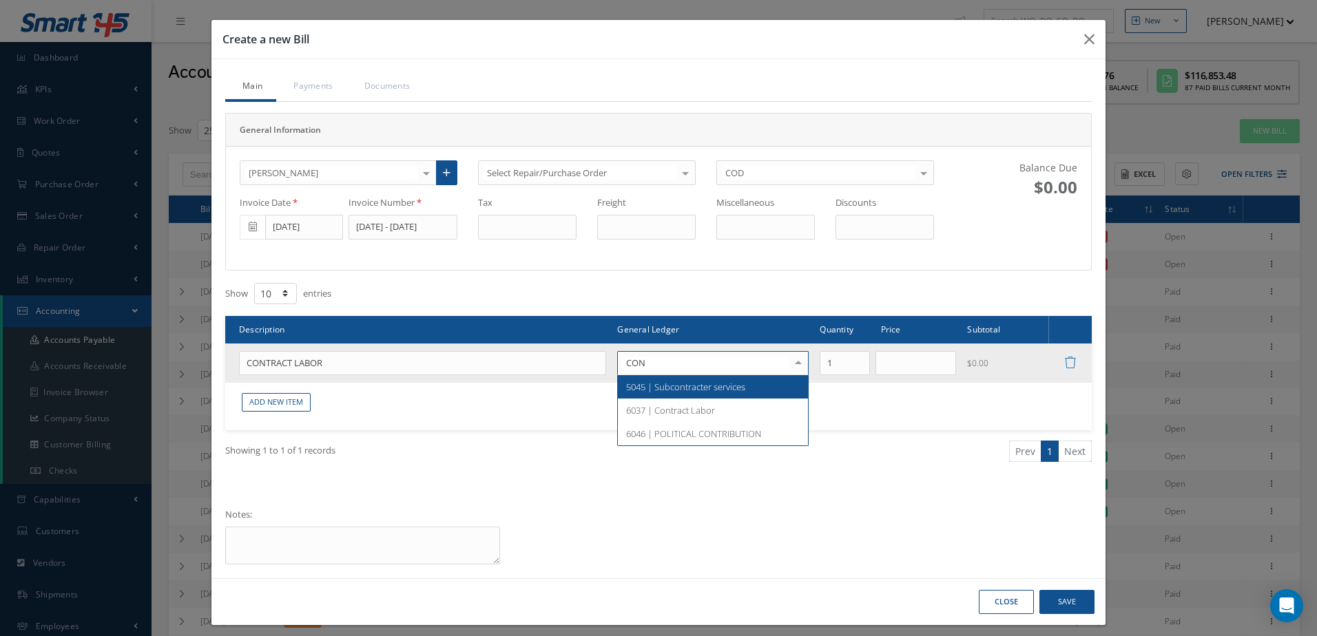
type input "CONT"
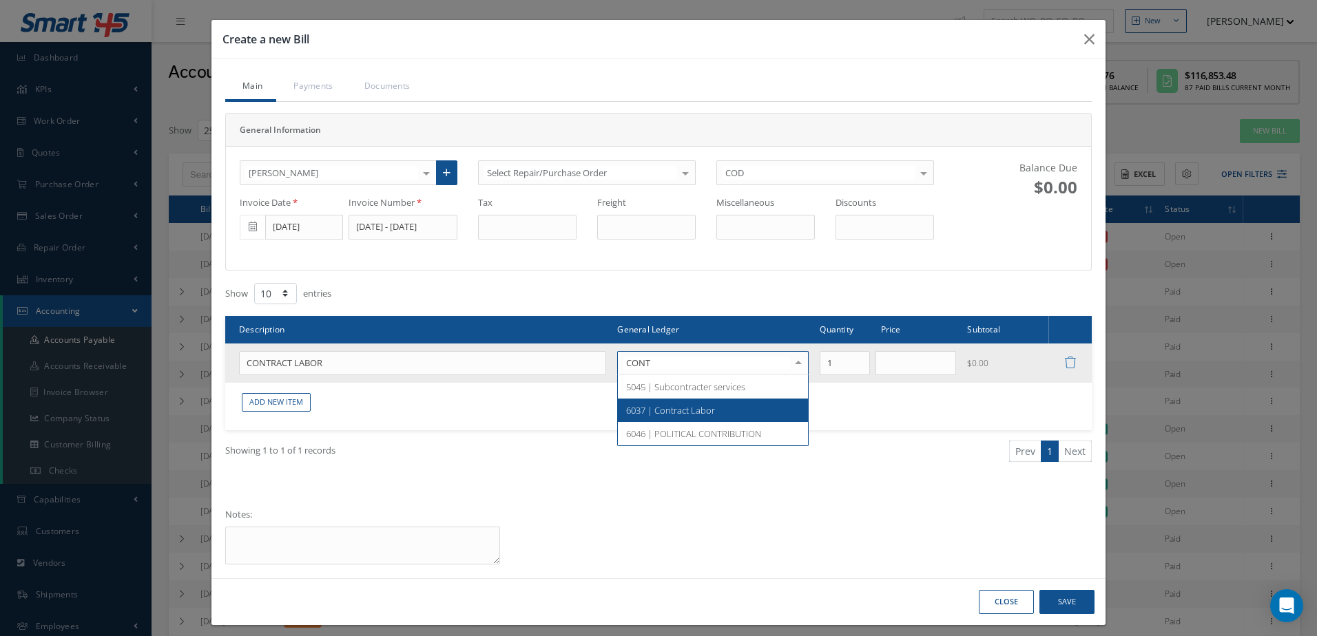
click at [762, 404] on span "6037 | Contract Labor" at bounding box center [713, 410] width 190 height 23
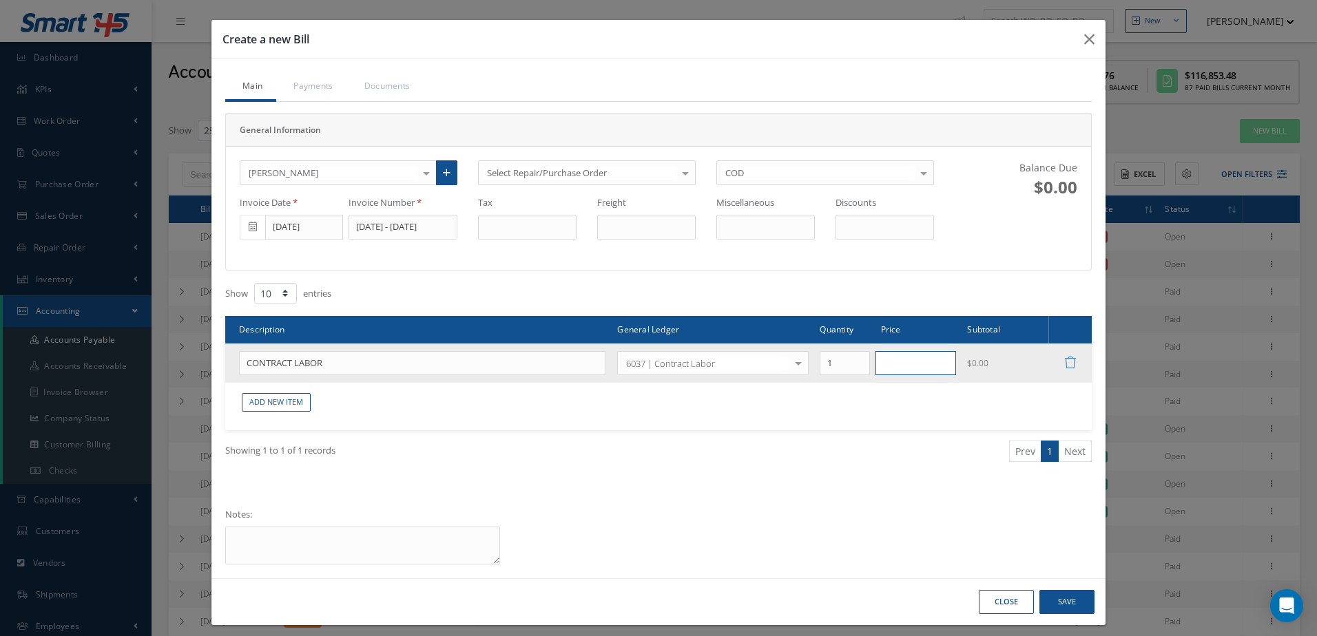
click at [900, 375] on input "text" at bounding box center [915, 363] width 81 height 25
type input "821.04"
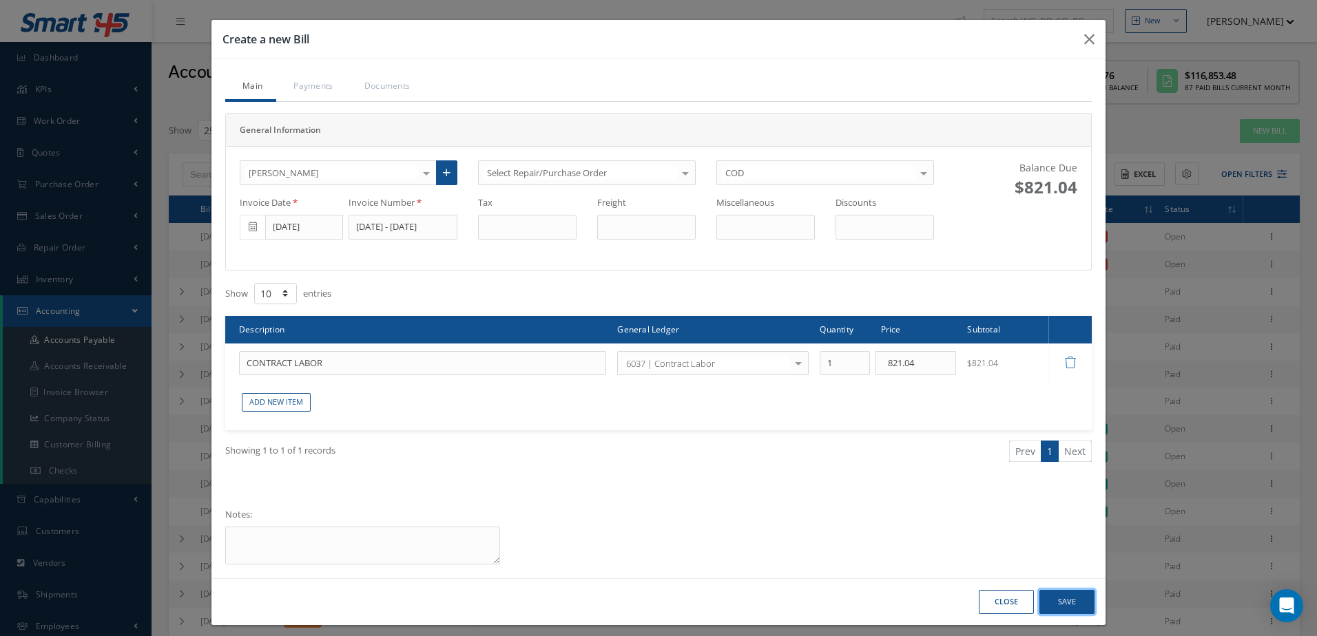
click at [1061, 599] on button "Save" at bounding box center [1066, 602] width 55 height 24
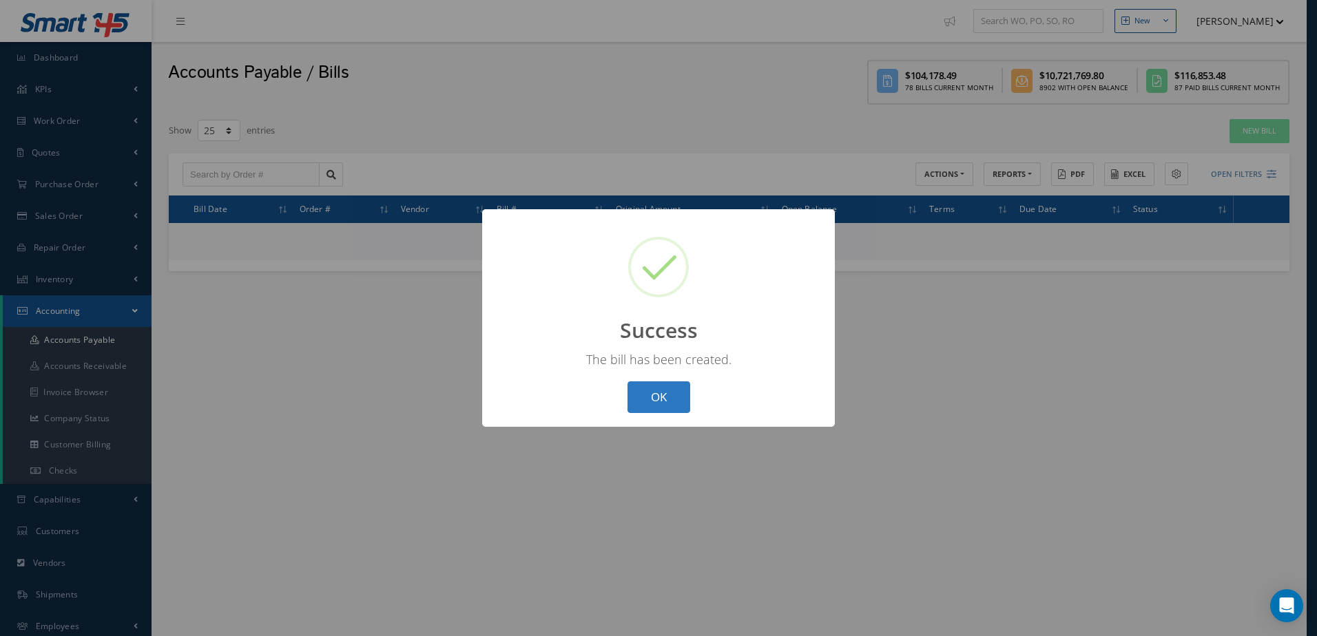
click at [671, 386] on button "OK" at bounding box center [658, 397] width 63 height 32
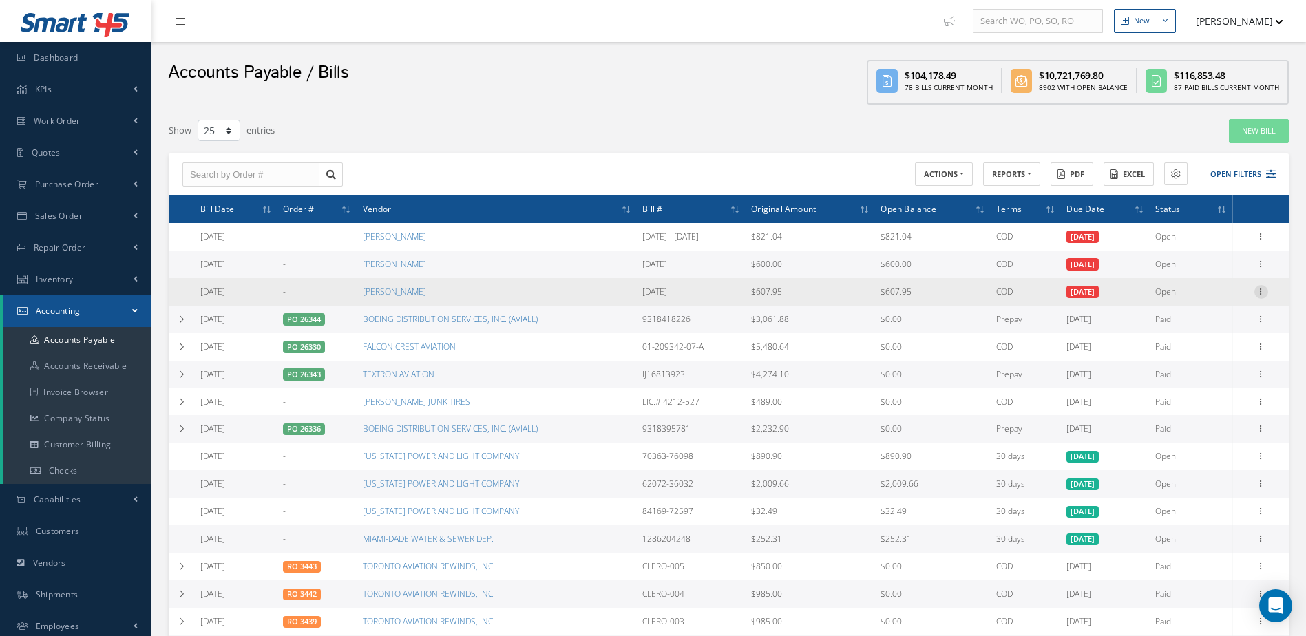
click at [1259, 295] on icon at bounding box center [1262, 290] width 14 height 11
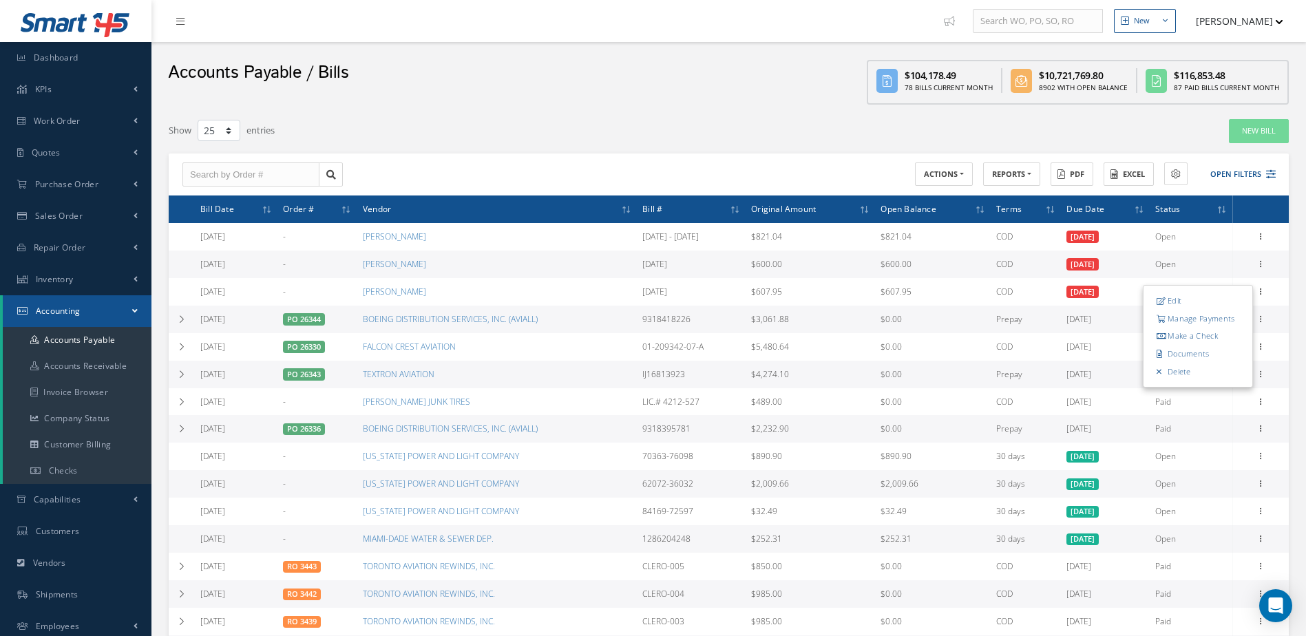
click at [1196, 322] on link "Manage Payments" at bounding box center [1198, 319] width 109 height 18
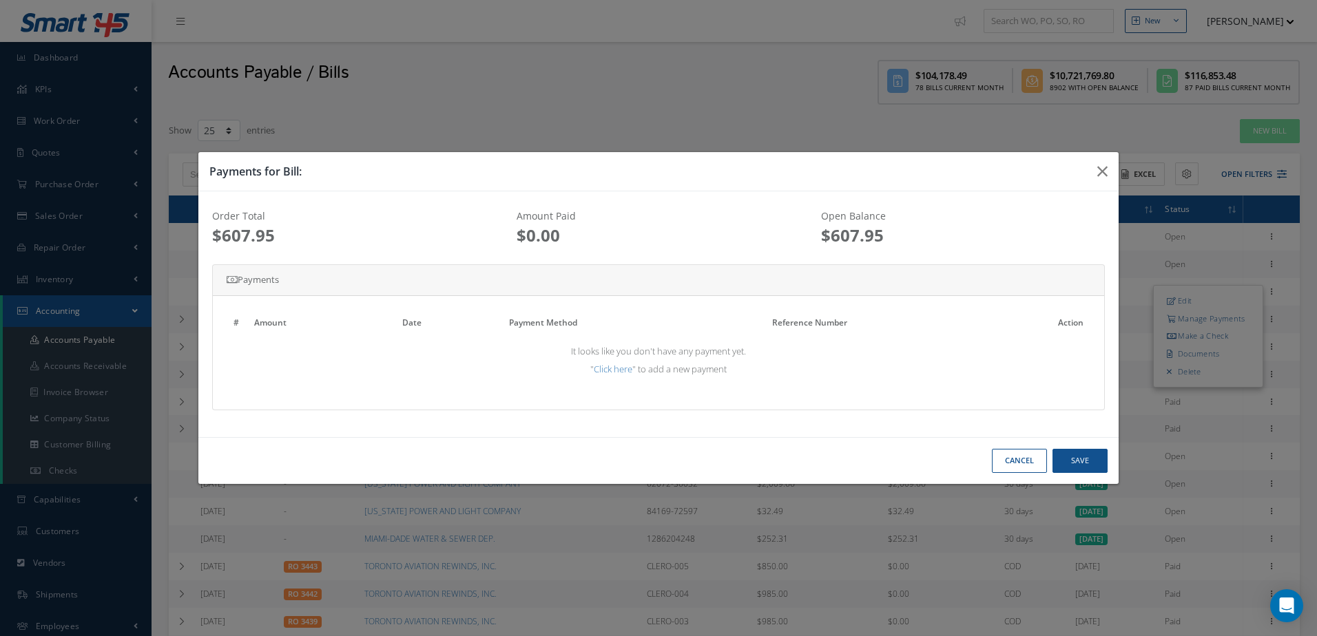
click at [0, 0] on button "Cancel" at bounding box center [0, 0] width 0 height 0
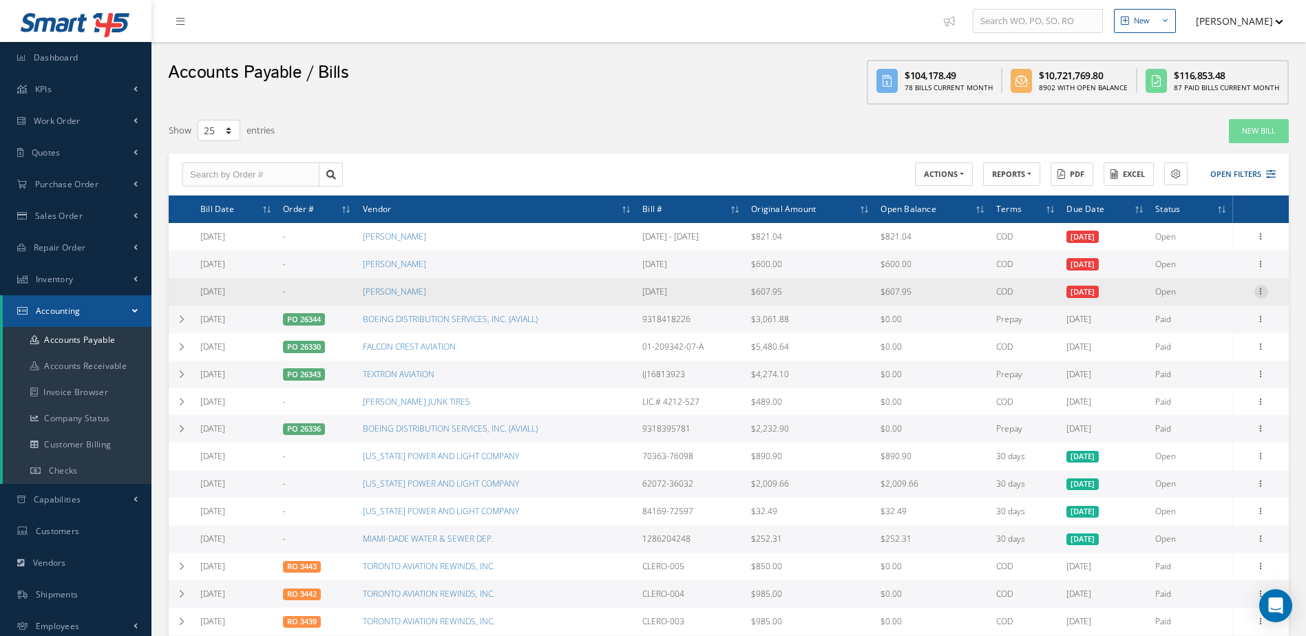
click at [1264, 287] on div "Edit Manage Payments Make a Check Documents Delete" at bounding box center [1261, 292] width 17 height 17
click at [1261, 290] on icon at bounding box center [1262, 290] width 14 height 11
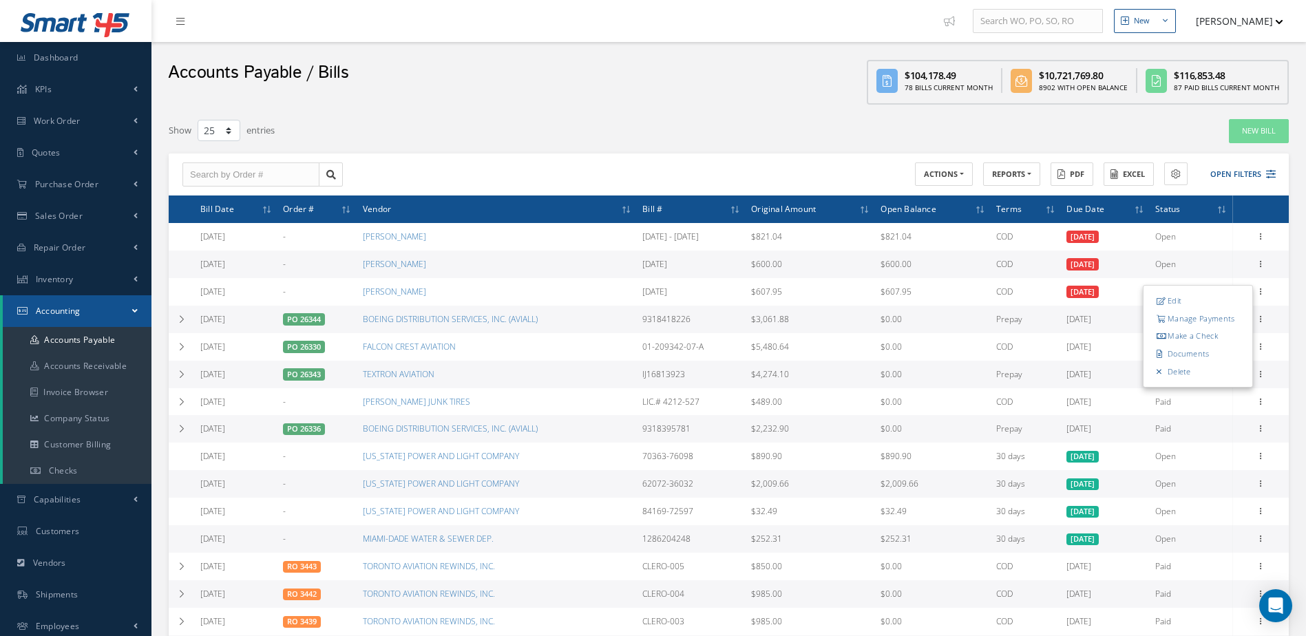
click at [1208, 332] on link "Make a Check" at bounding box center [1198, 337] width 109 height 18
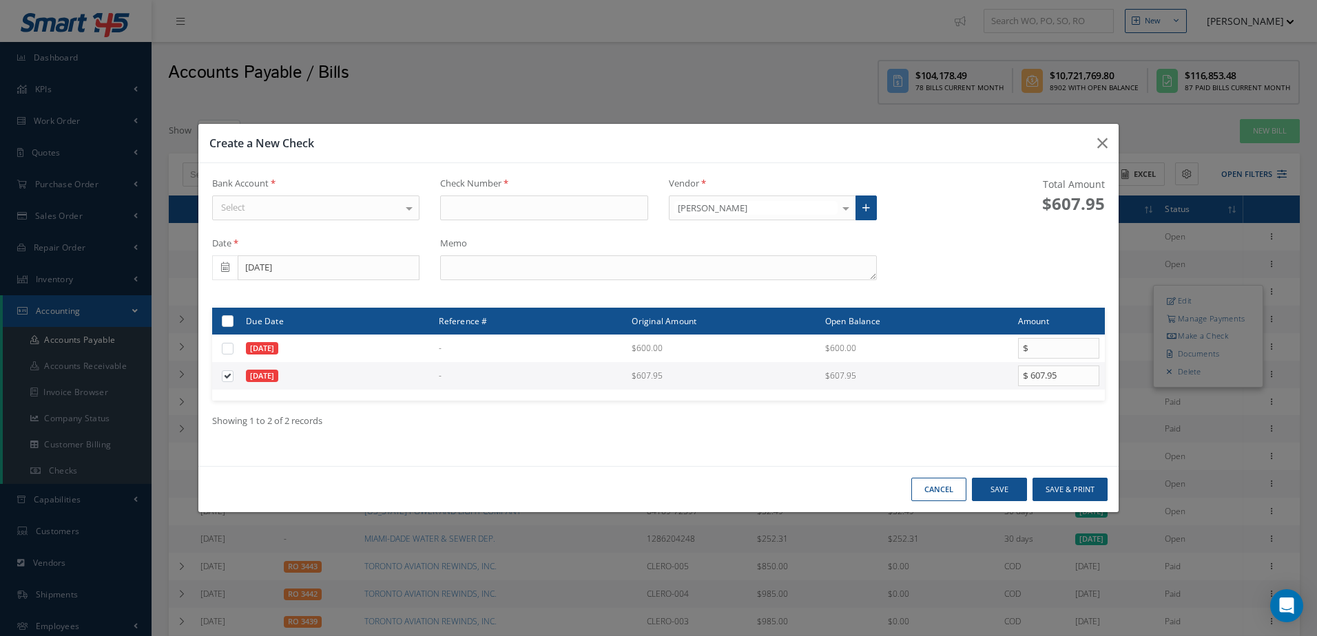
click at [328, 209] on div "Select" at bounding box center [316, 208] width 208 height 25
click at [331, 232] on span "WELLS FARGO" at bounding box center [316, 231] width 207 height 23
type input "17317"
click at [573, 266] on textarea at bounding box center [658, 267] width 436 height 25
type textarea "8/22/2025"
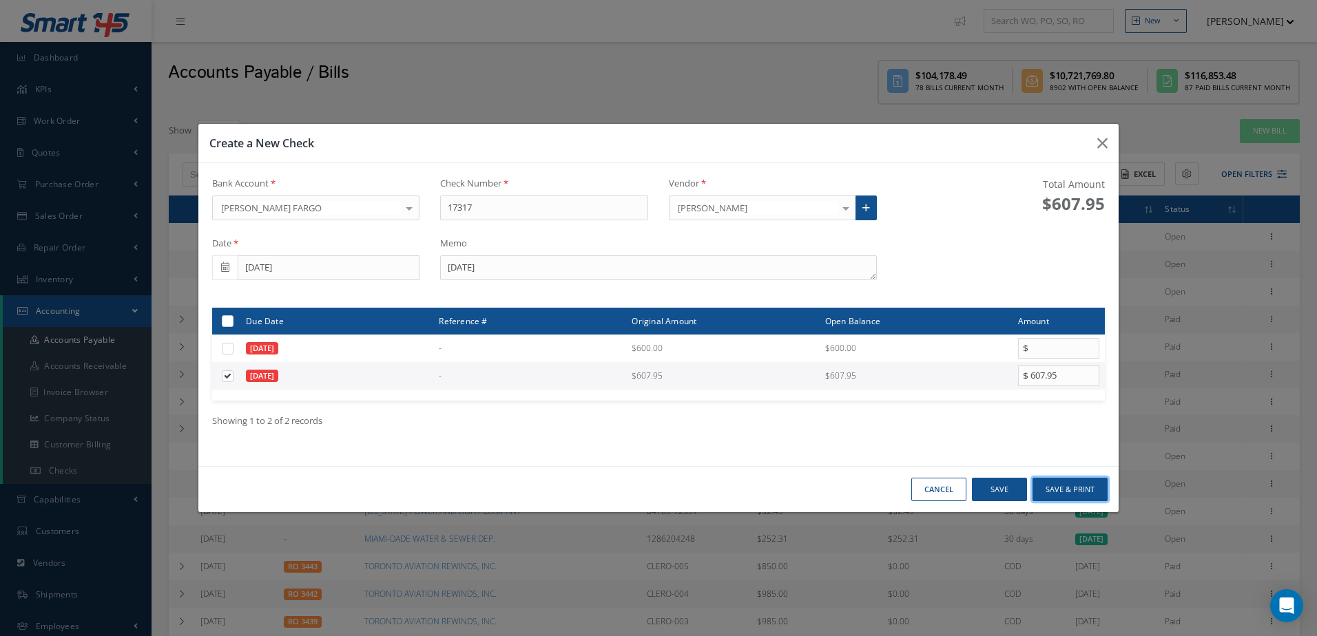
click at [1078, 488] on button "Save & Print" at bounding box center [1069, 490] width 75 height 24
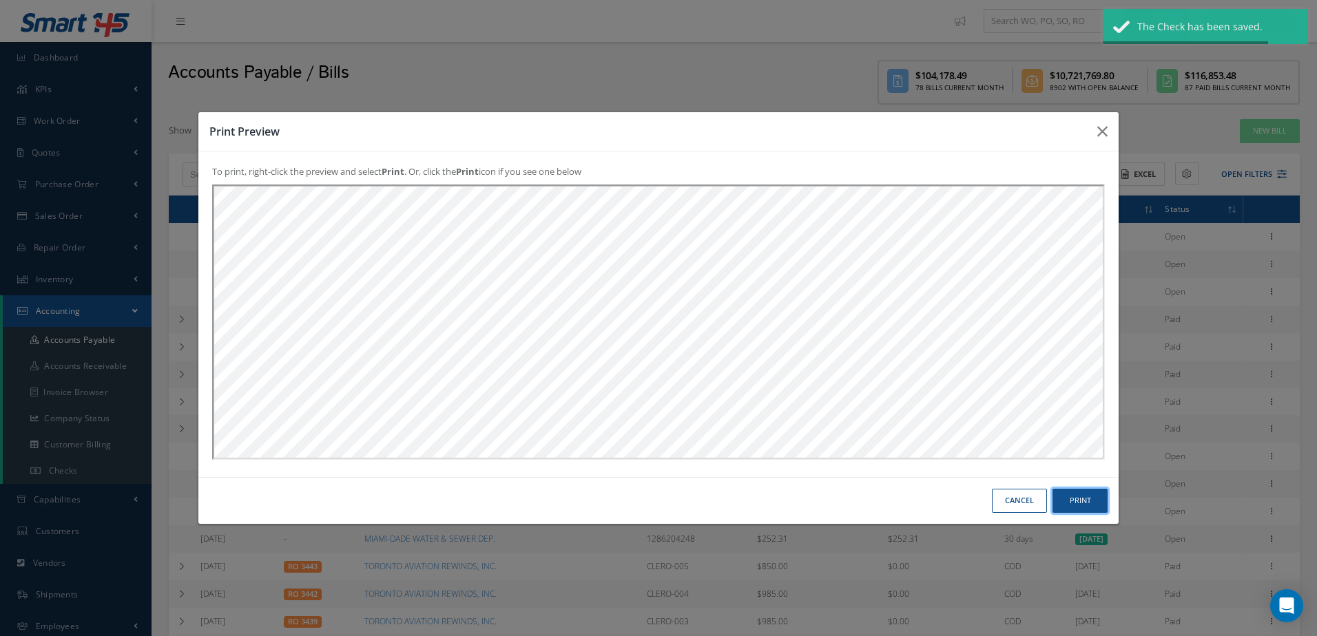
click at [0, 0] on button "Print" at bounding box center [0, 0] width 0 height 0
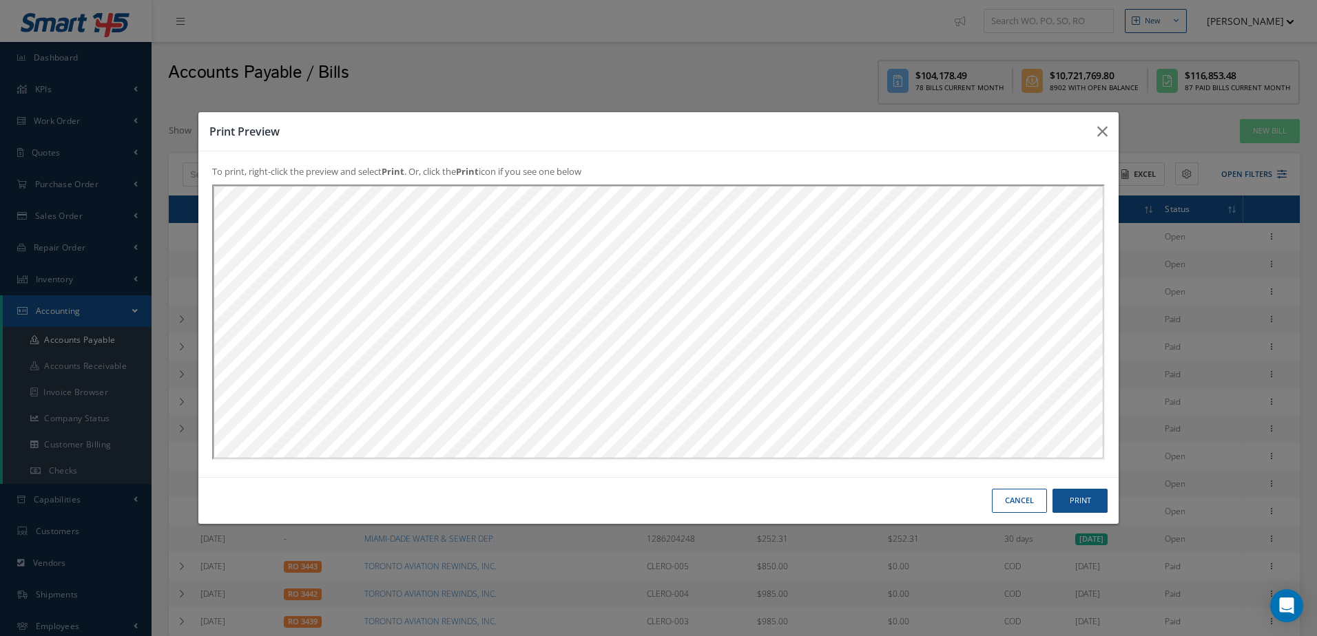
click at [0, 0] on button "Cancel" at bounding box center [0, 0] width 0 height 0
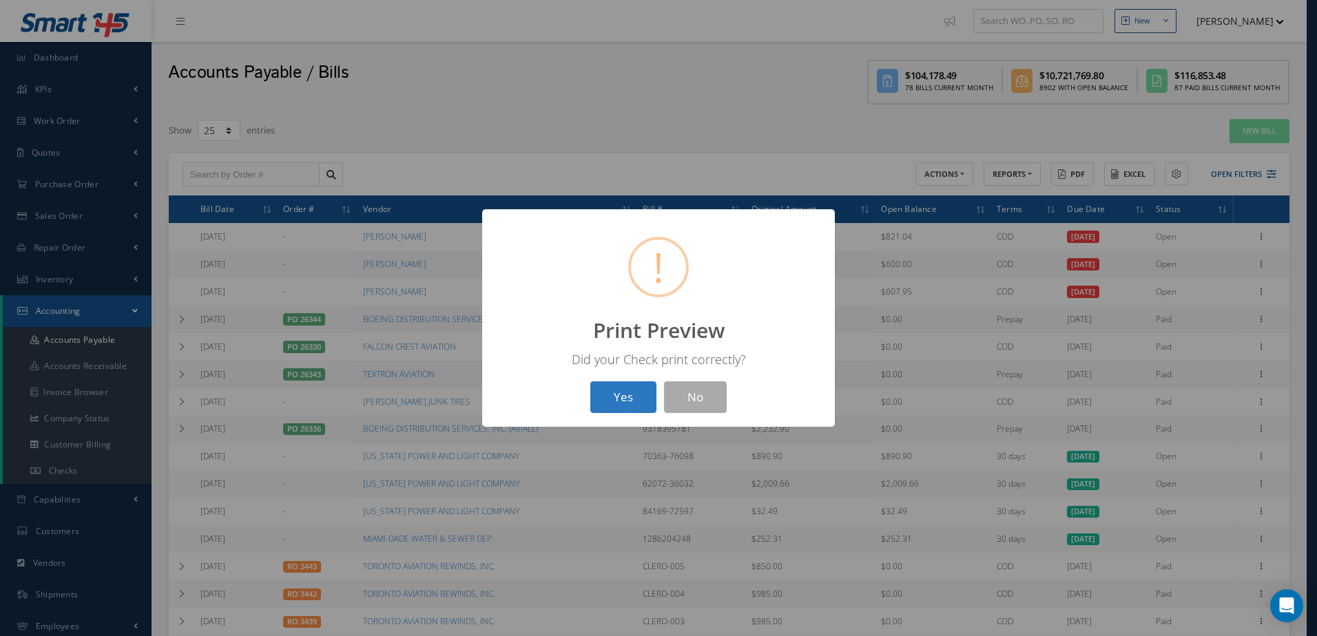
click at [601, 398] on button "Yes" at bounding box center [623, 397] width 66 height 32
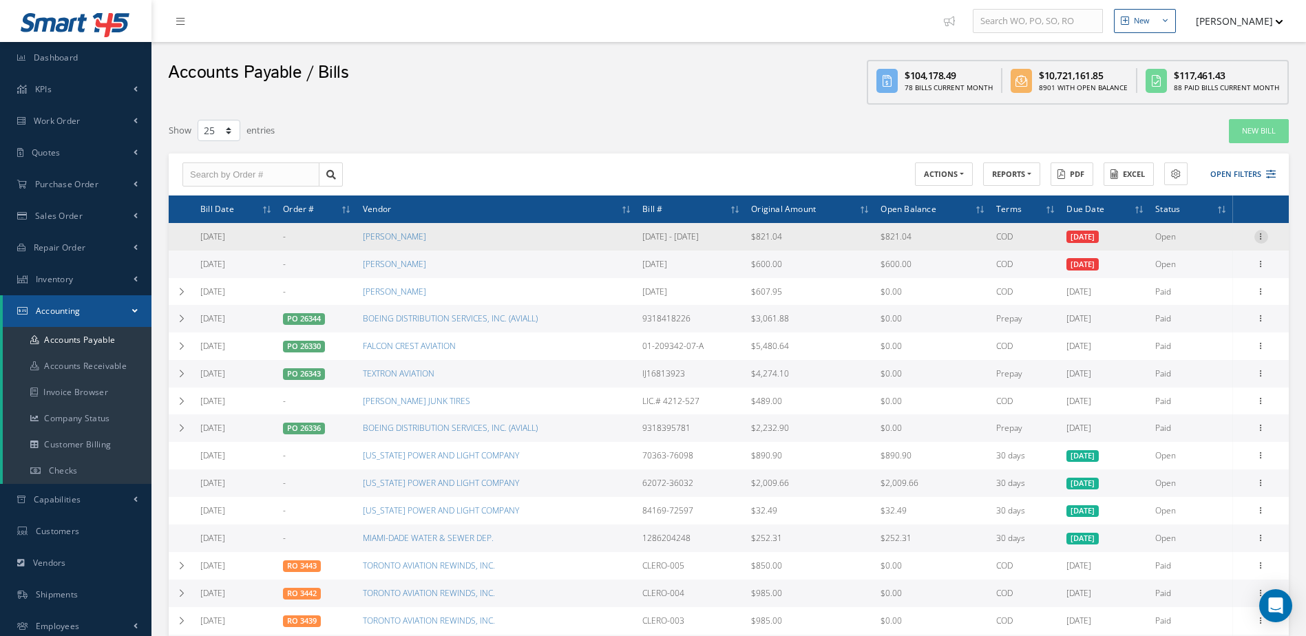
click at [1261, 238] on icon at bounding box center [1262, 235] width 14 height 11
click at [1202, 282] on link "Make a Check" at bounding box center [1198, 282] width 109 height 18
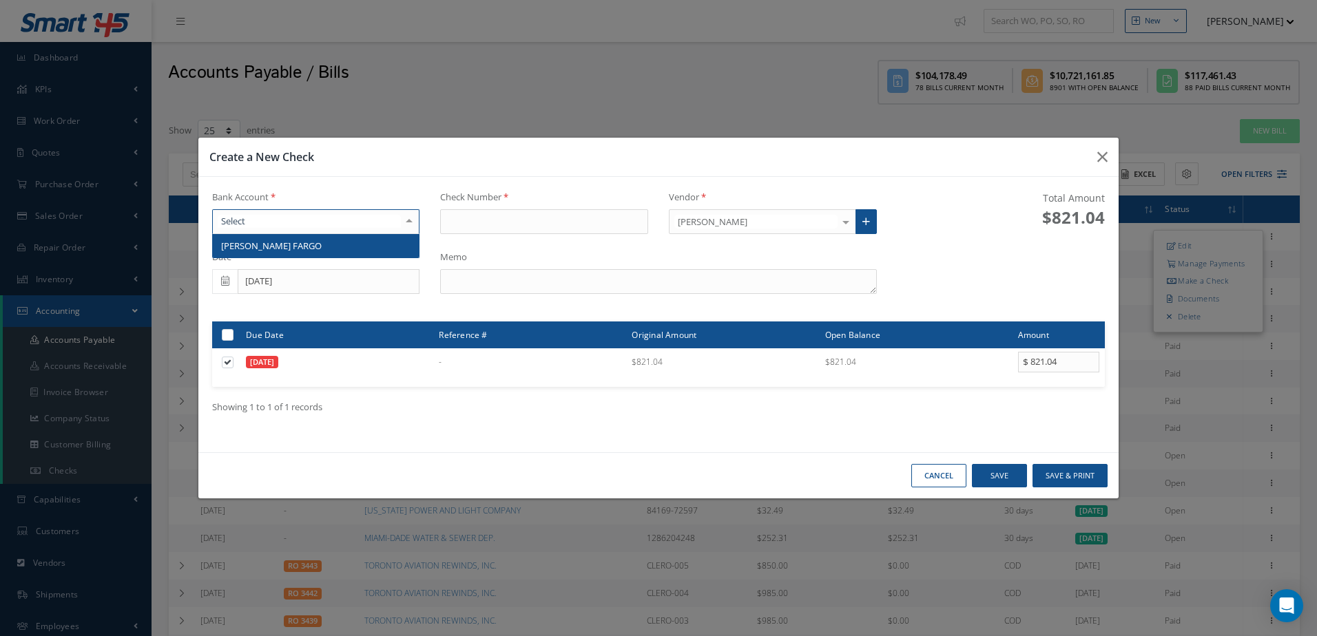
click at [290, 226] on div at bounding box center [316, 221] width 208 height 25
click at [289, 240] on span "WELLS FARGO" at bounding box center [316, 245] width 207 height 23
type input "17318"
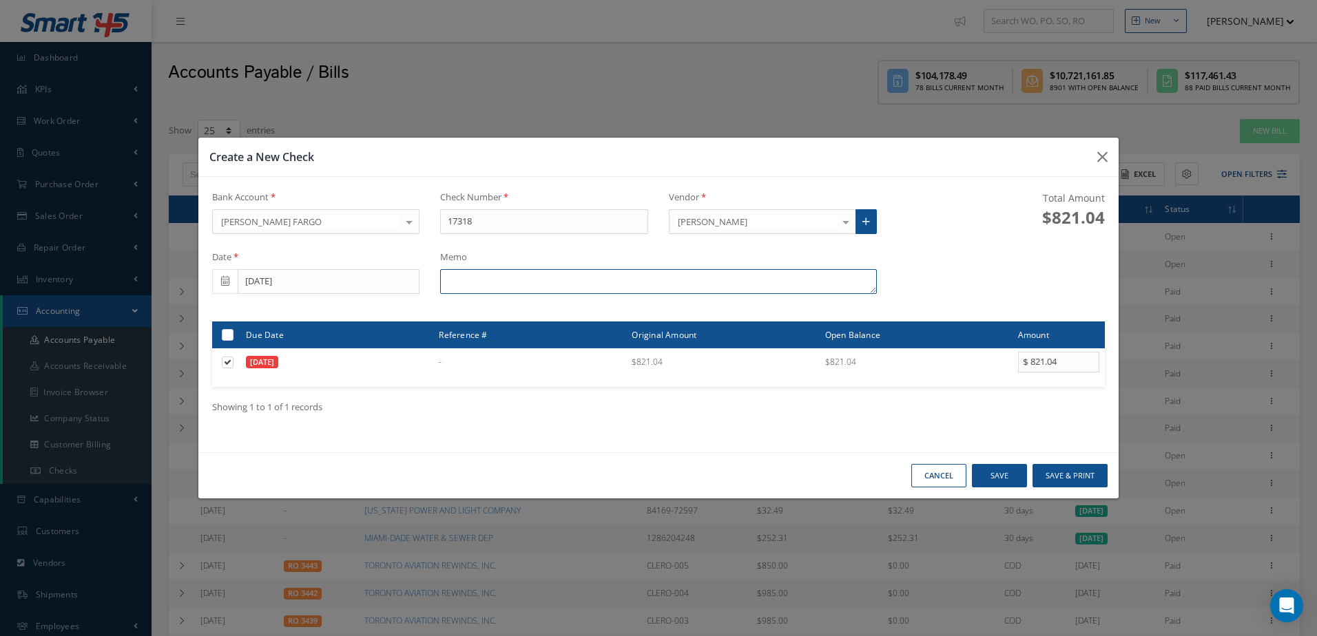
click at [517, 284] on textarea at bounding box center [658, 281] width 436 height 25
type textarea "8/9 - 8/15/2025"
click at [1073, 476] on button "Save & Print" at bounding box center [1069, 476] width 75 height 24
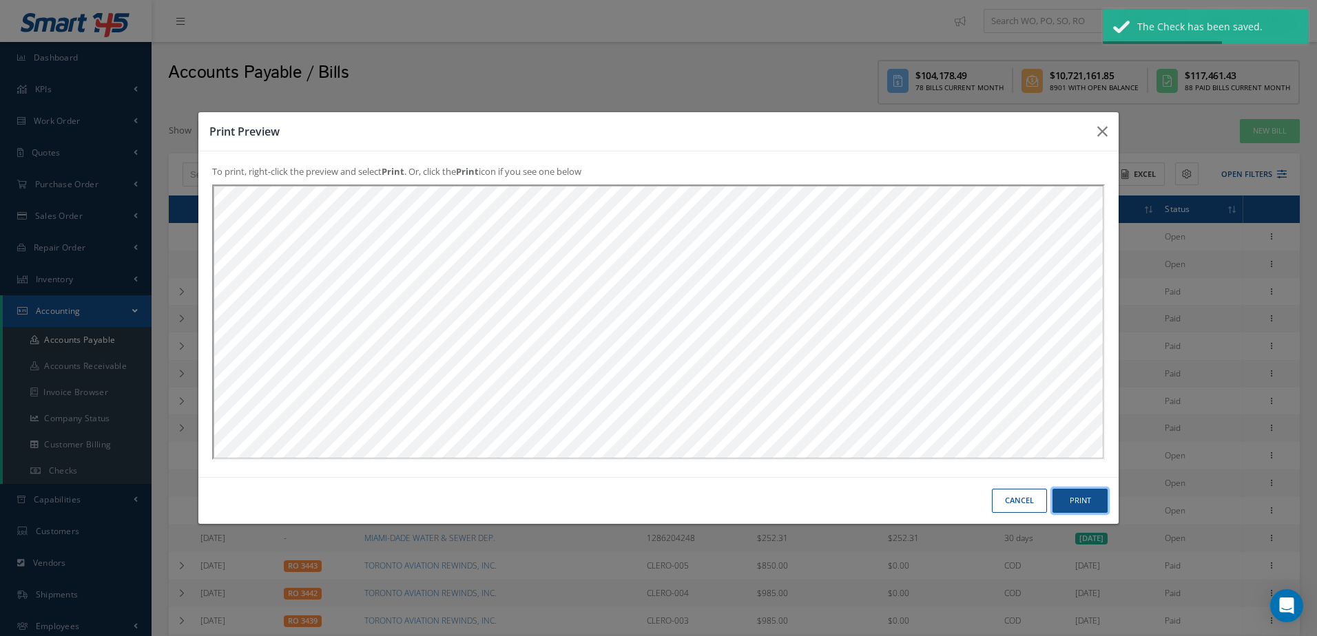
click at [0, 0] on button "Print" at bounding box center [0, 0] width 0 height 0
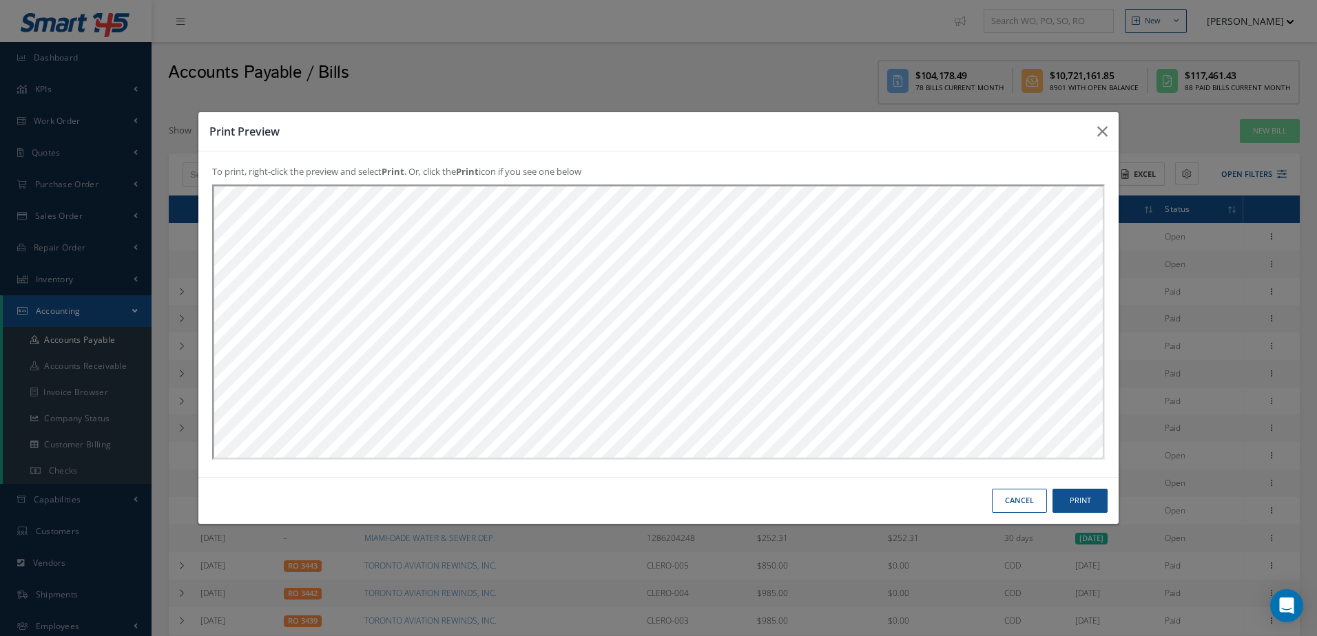
click at [0, 0] on button "Cancel" at bounding box center [0, 0] width 0 height 0
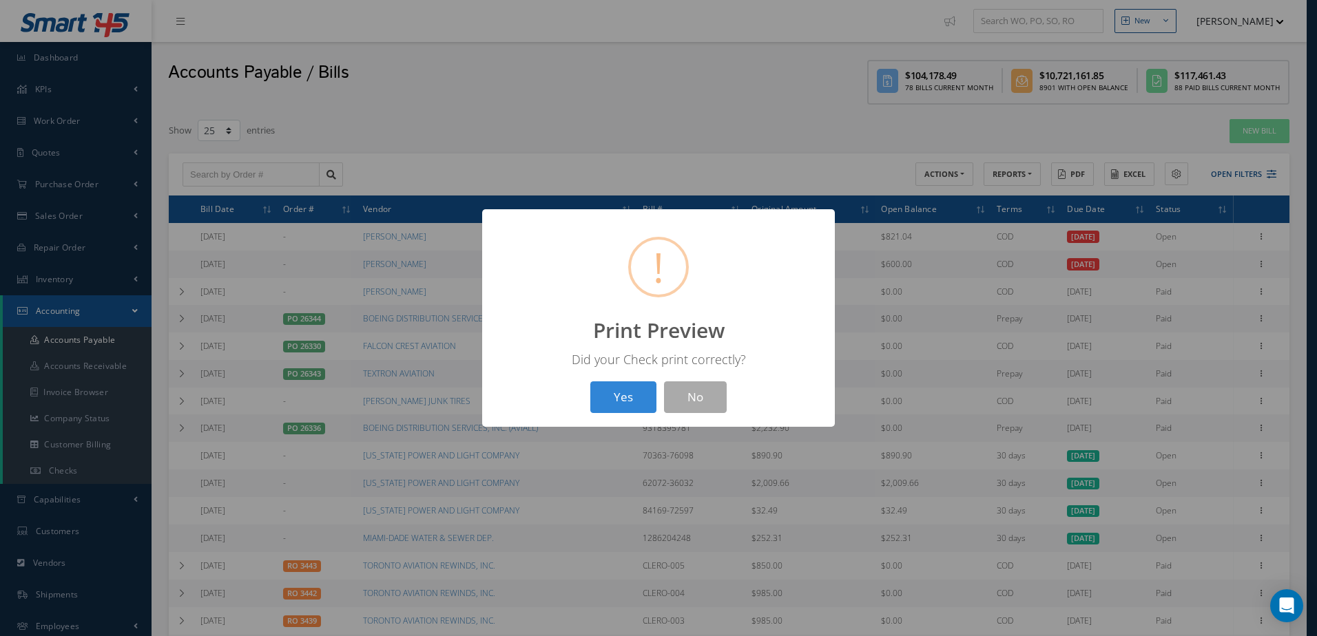
click at [594, 415] on div "? ! i Print Preview × Did your Check print correctly? Yes No" at bounding box center [658, 318] width 353 height 218
click at [611, 409] on button "Yes" at bounding box center [623, 397] width 66 height 32
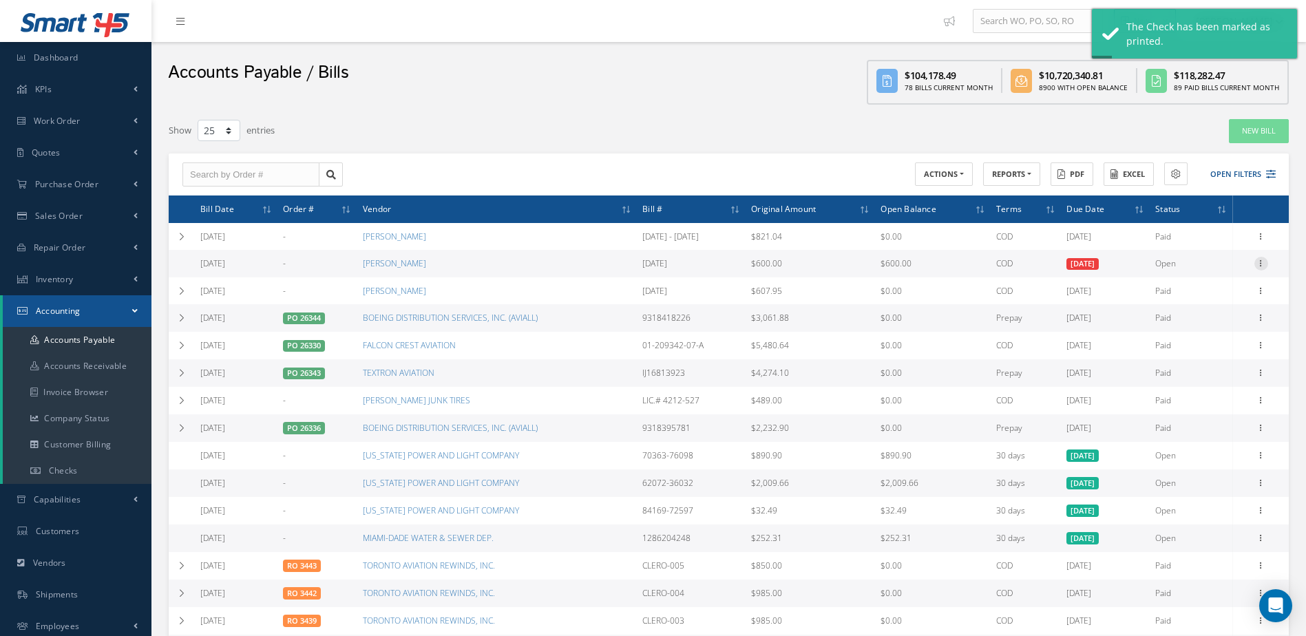
click at [1264, 264] on icon at bounding box center [1262, 262] width 14 height 11
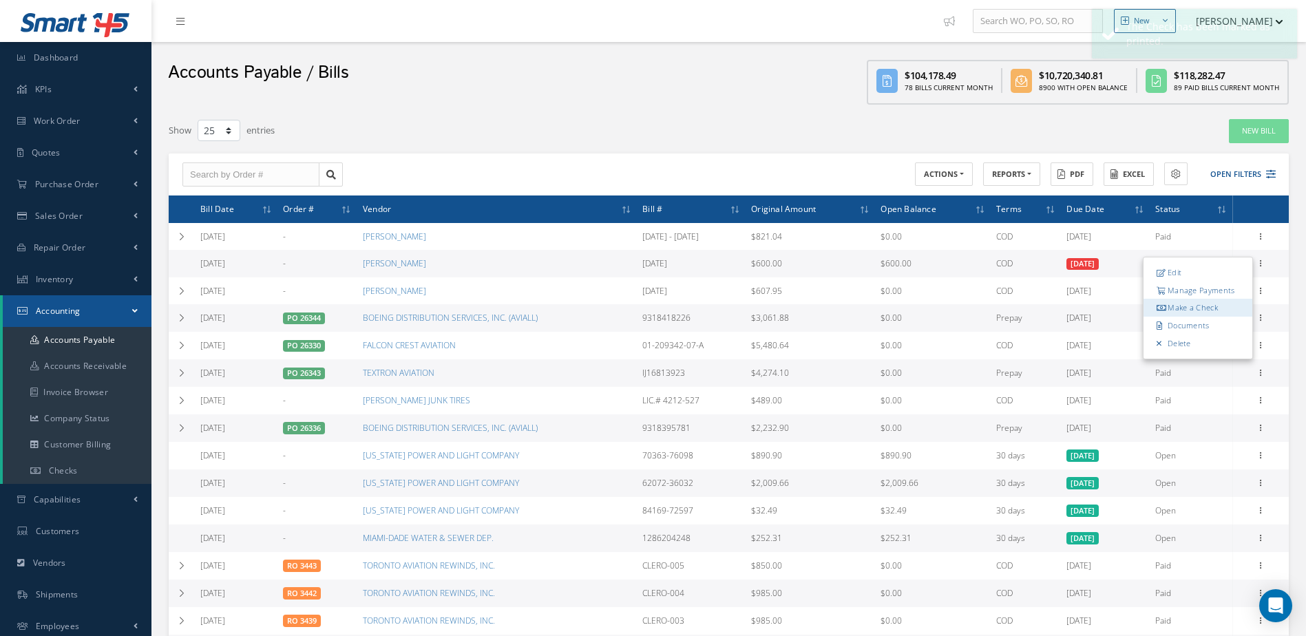
click at [1197, 307] on link "Make a Check" at bounding box center [1198, 309] width 109 height 18
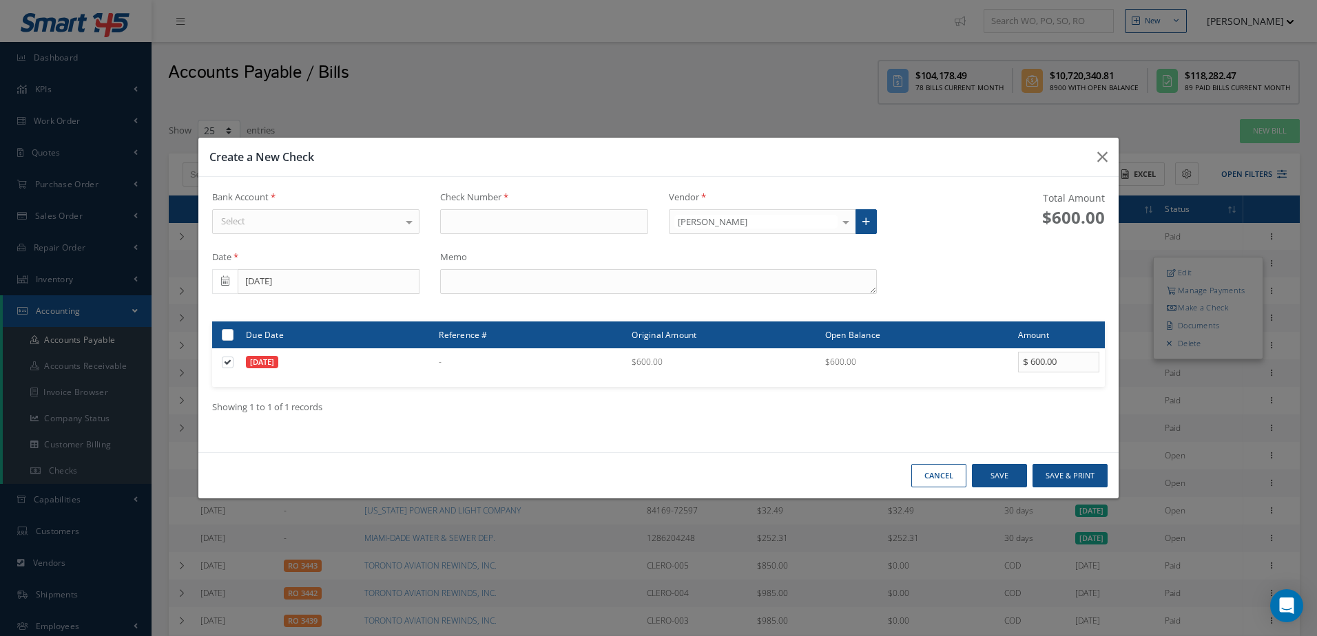
click at [364, 227] on div "Select" at bounding box center [316, 221] width 208 height 25
click at [363, 250] on span "WELLS FARGO" at bounding box center [316, 245] width 207 height 23
type input "17319"
click at [558, 281] on textarea at bounding box center [658, 281] width 436 height 25
type textarea "8/22/2025"
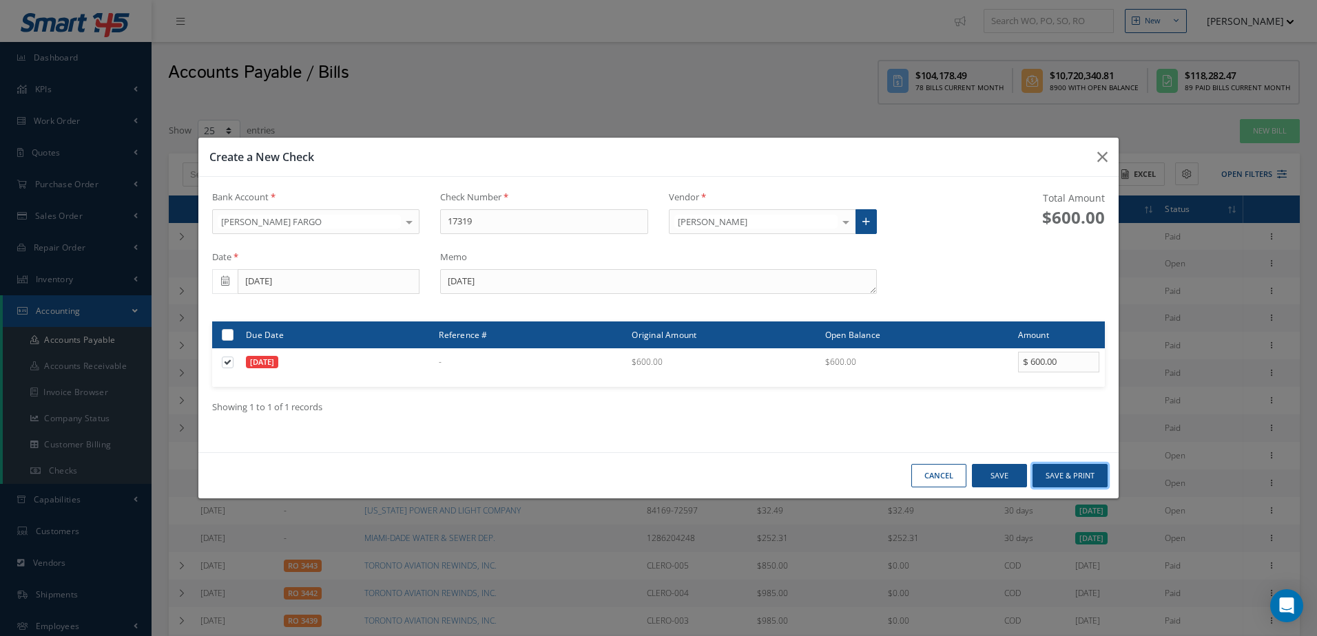
click at [1047, 483] on button "Save & Print" at bounding box center [1069, 476] width 75 height 24
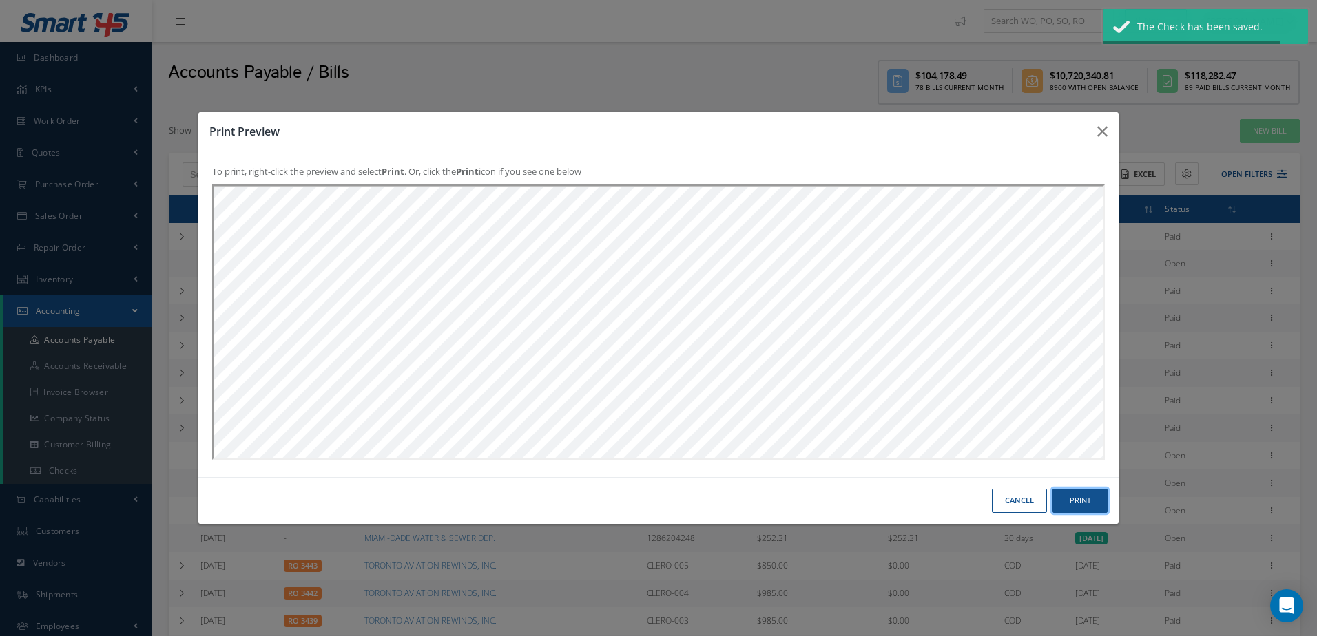
click at [0, 0] on button "Print" at bounding box center [0, 0] width 0 height 0
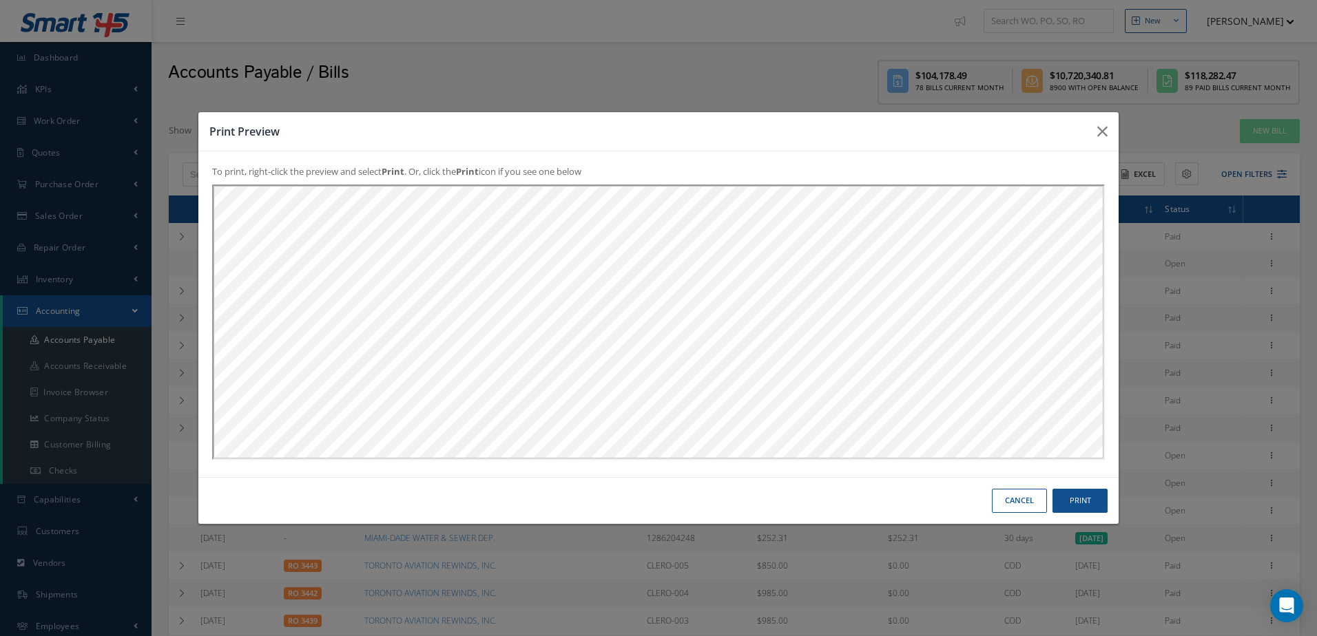
click at [0, 0] on div "Print Preview To print, right-click the preview and select Print . Or, click th…" at bounding box center [0, 0] width 0 height 0
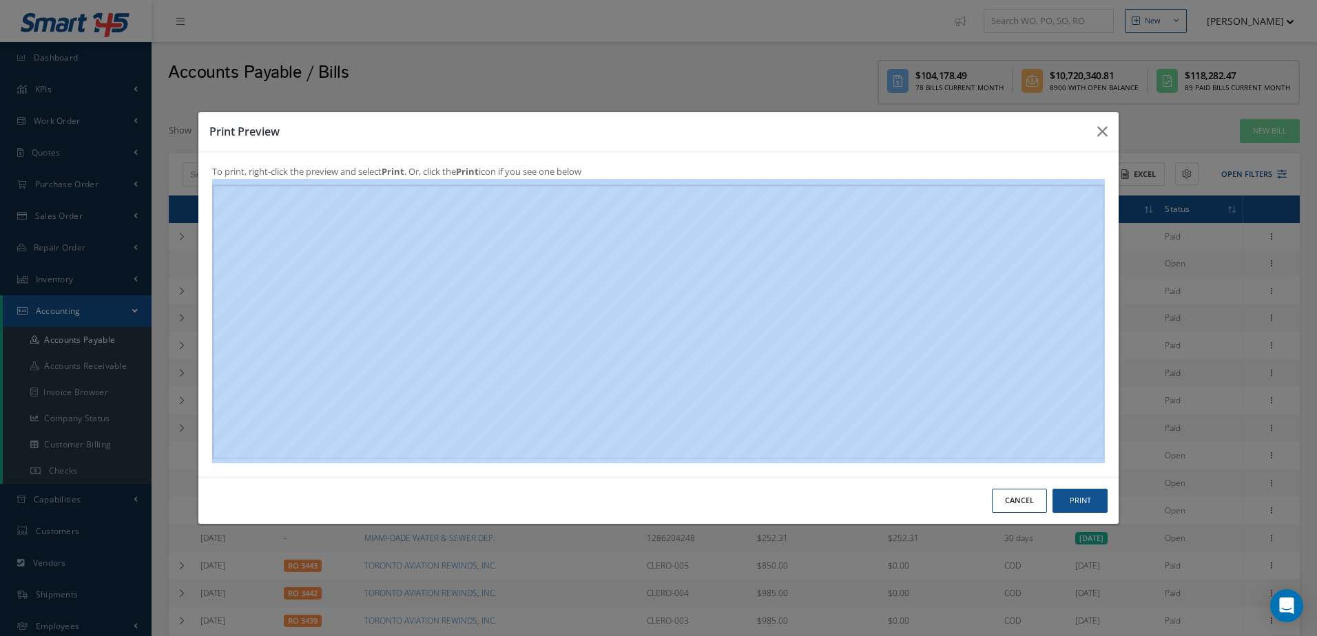
drag, startPoint x: 1035, startPoint y: 478, endPoint x: 1031, endPoint y: 499, distance: 21.6
click at [0, 0] on button "Cancel" at bounding box center [0, 0] width 0 height 0
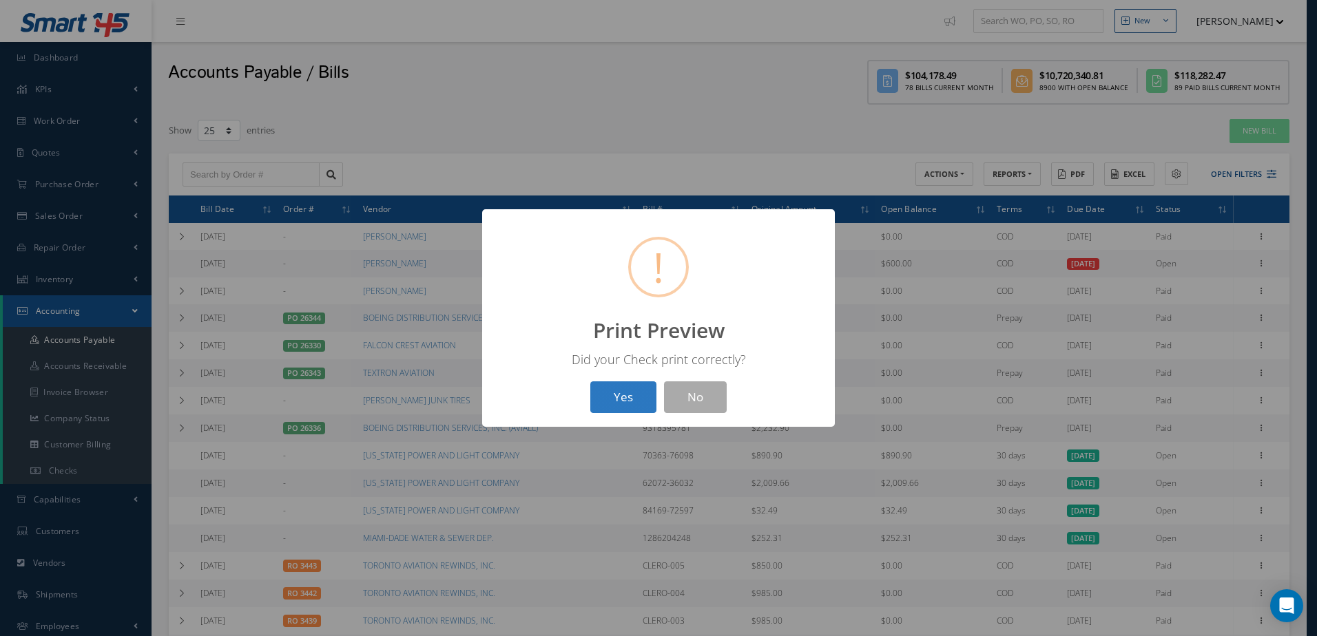
click at [617, 410] on button "Yes" at bounding box center [623, 397] width 66 height 32
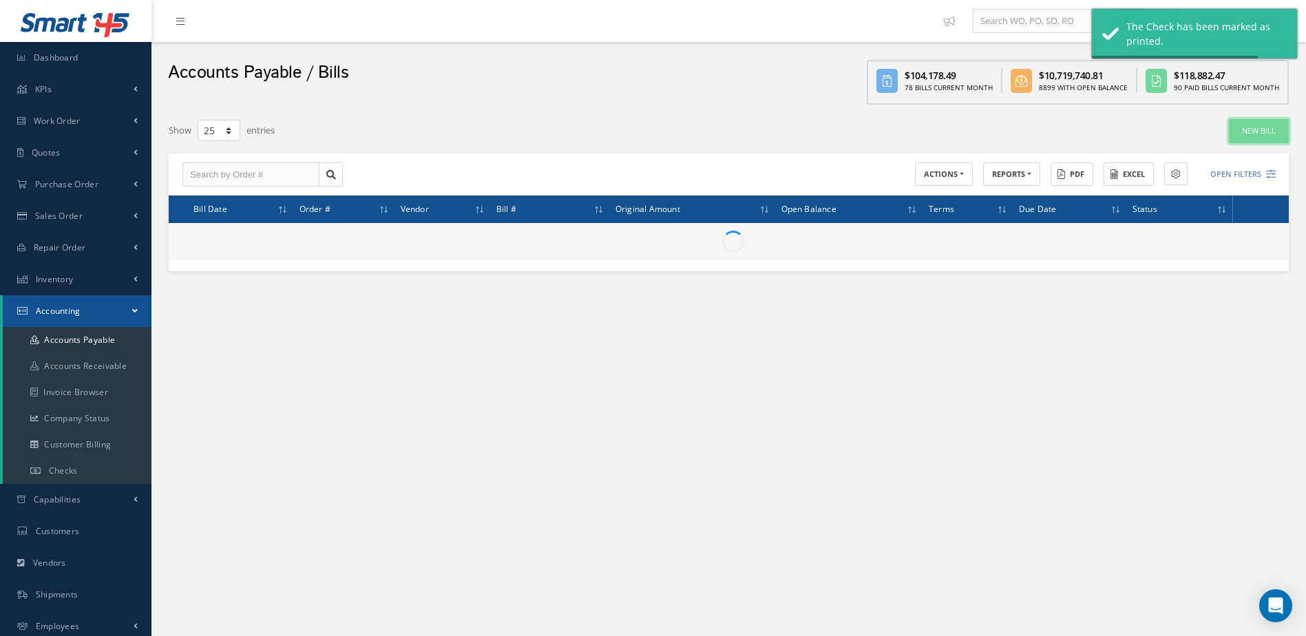
click at [1261, 135] on link "New Bill" at bounding box center [1259, 131] width 60 height 24
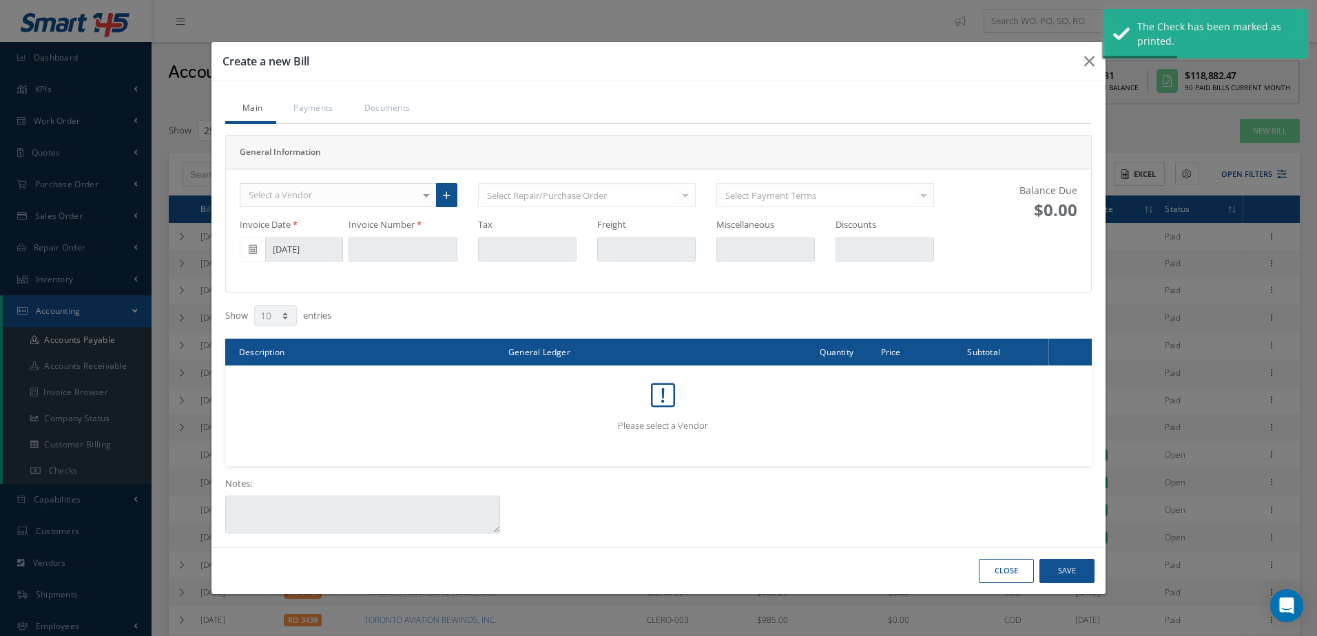
click at [1023, 576] on button "Close" at bounding box center [1005, 571] width 55 height 24
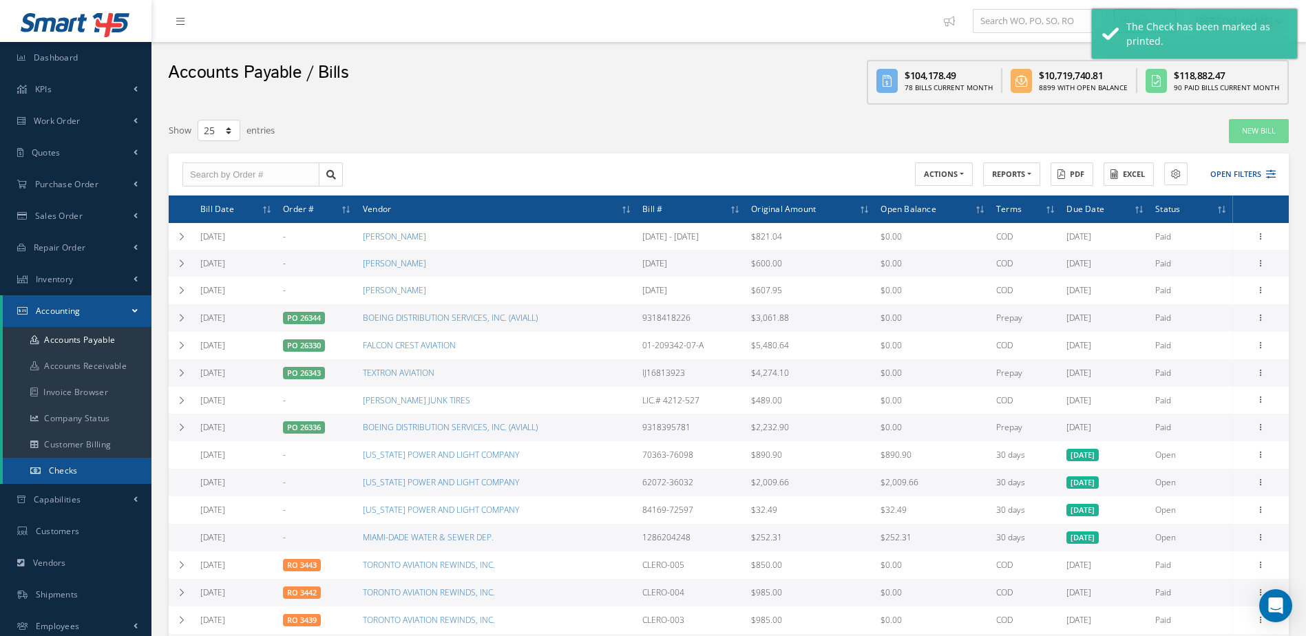
click at [114, 463] on link "Checks" at bounding box center [77, 471] width 149 height 26
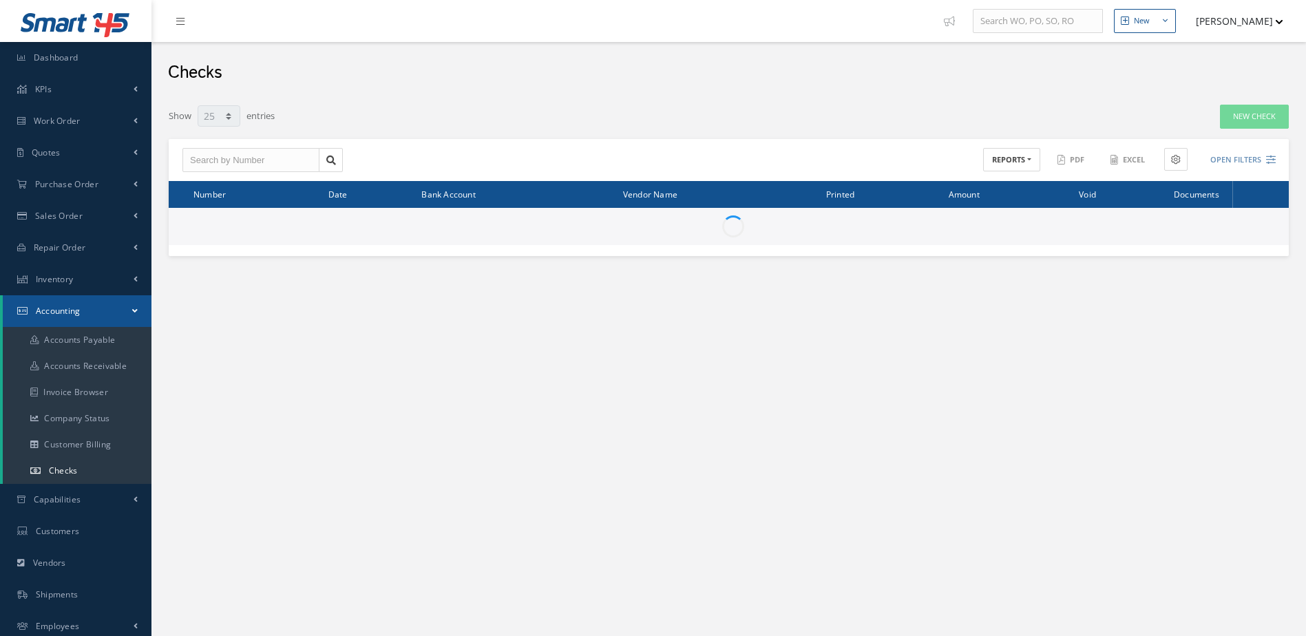
select select "25"
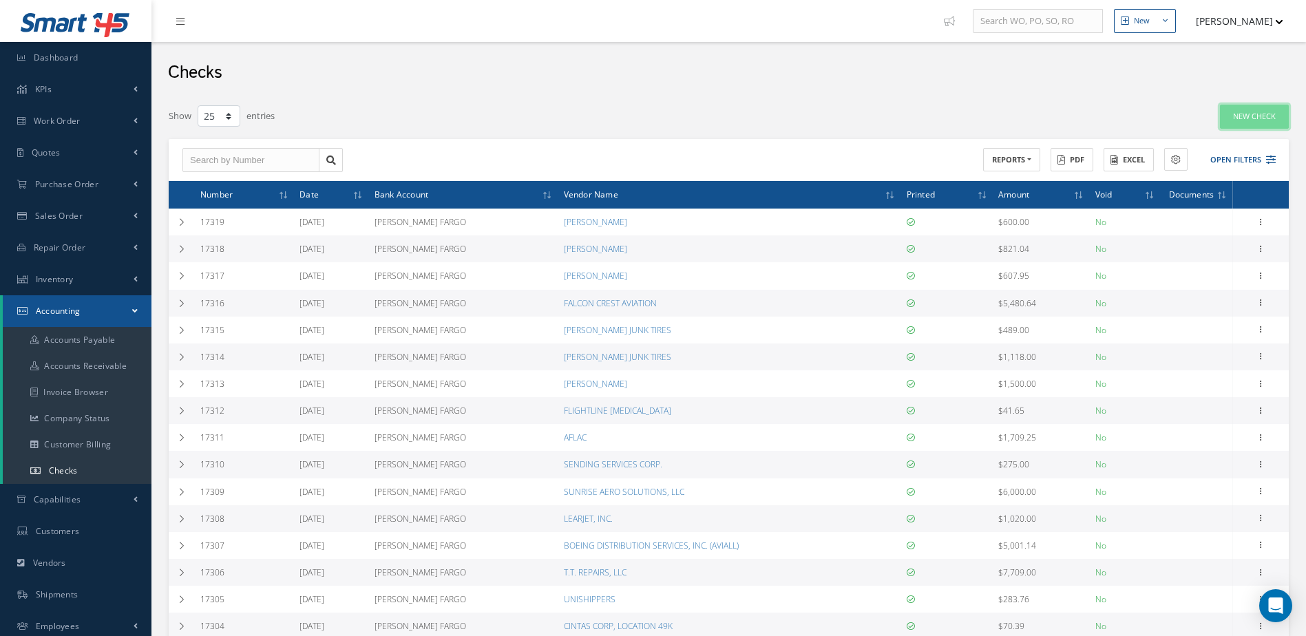
click at [1255, 119] on link "New Check" at bounding box center [1254, 117] width 69 height 24
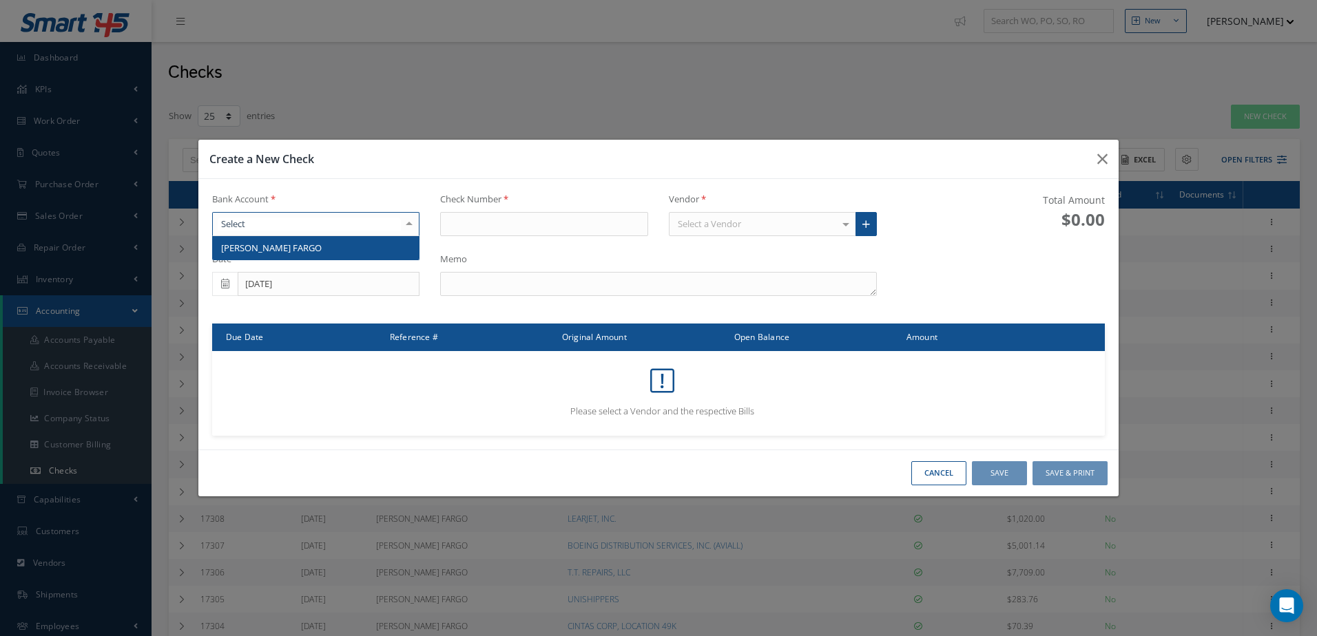
click at [304, 222] on div at bounding box center [316, 224] width 208 height 25
click at [304, 249] on span "[PERSON_NAME] FARGO" at bounding box center [316, 247] width 207 height 23
type input "17320"
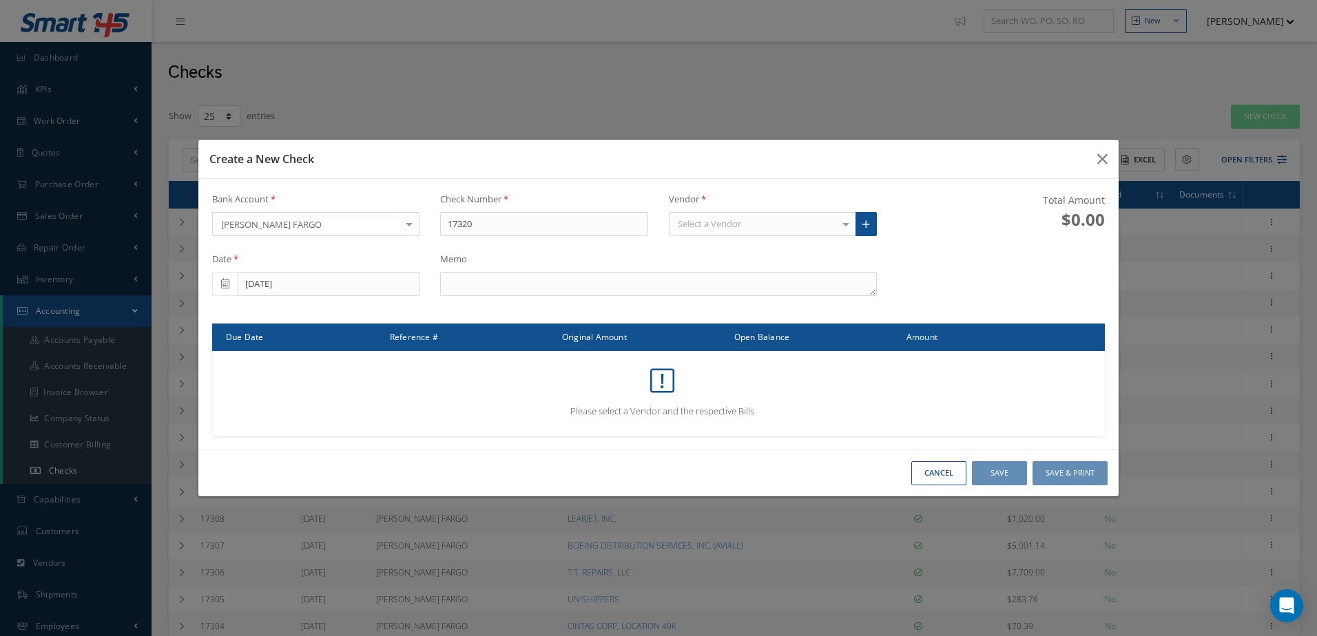
click at [776, 225] on div "Select a Vendor" at bounding box center [762, 224] width 187 height 25
type input "CINTAS"
click at [793, 244] on span "CINTAS CORP, LOCATION 49K" at bounding box center [738, 248] width 121 height 12
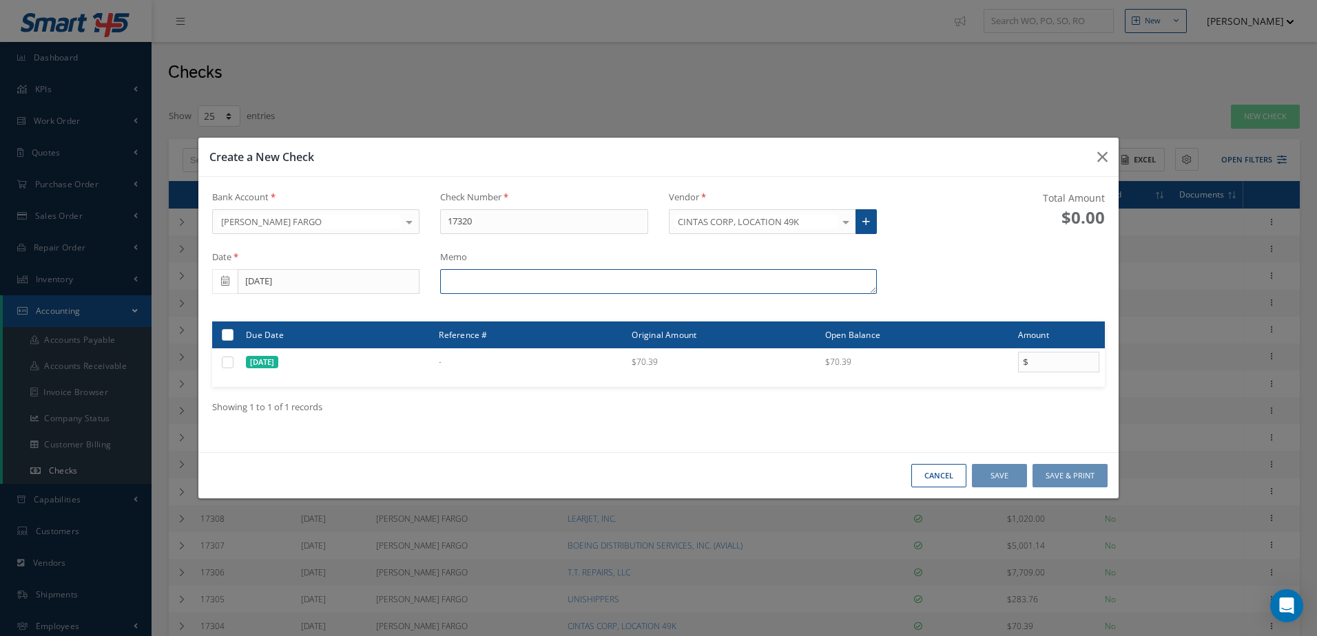
click at [660, 277] on textarea at bounding box center [658, 281] width 436 height 25
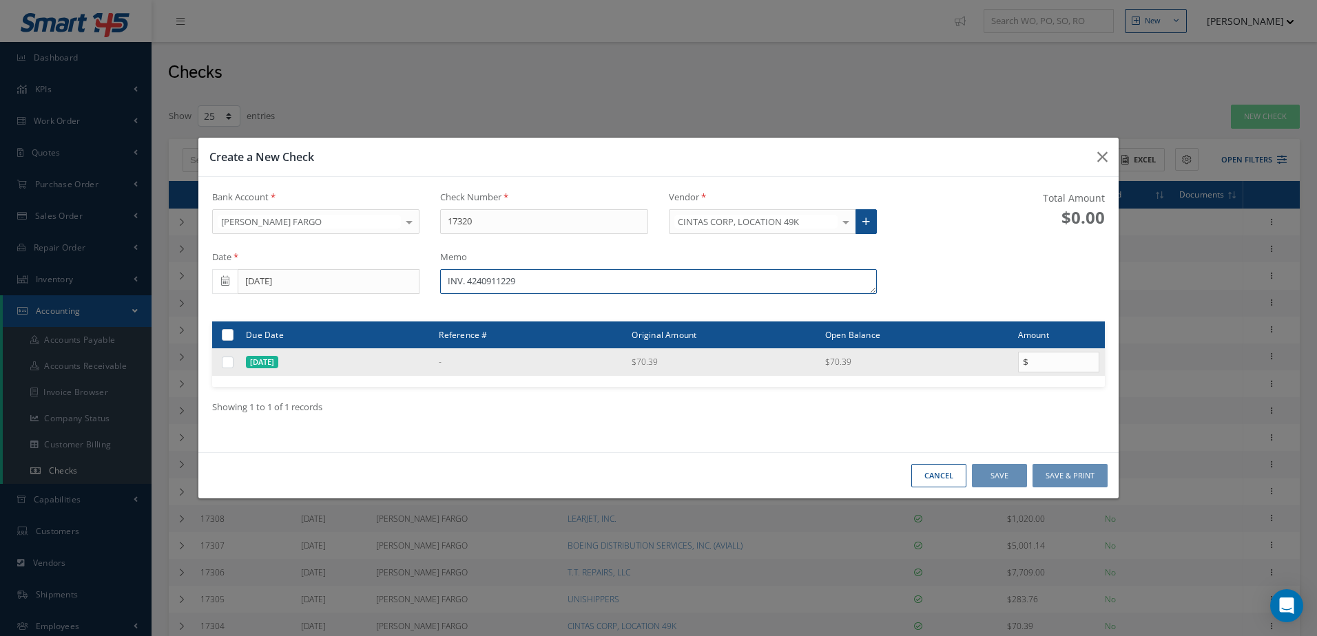
type textarea "INV. 4240911229"
click at [233, 366] on label at bounding box center [233, 362] width 0 height 12
click at [224, 366] on input "checkbox" at bounding box center [228, 363] width 9 height 9
checkbox input "true"
type input "70.39"
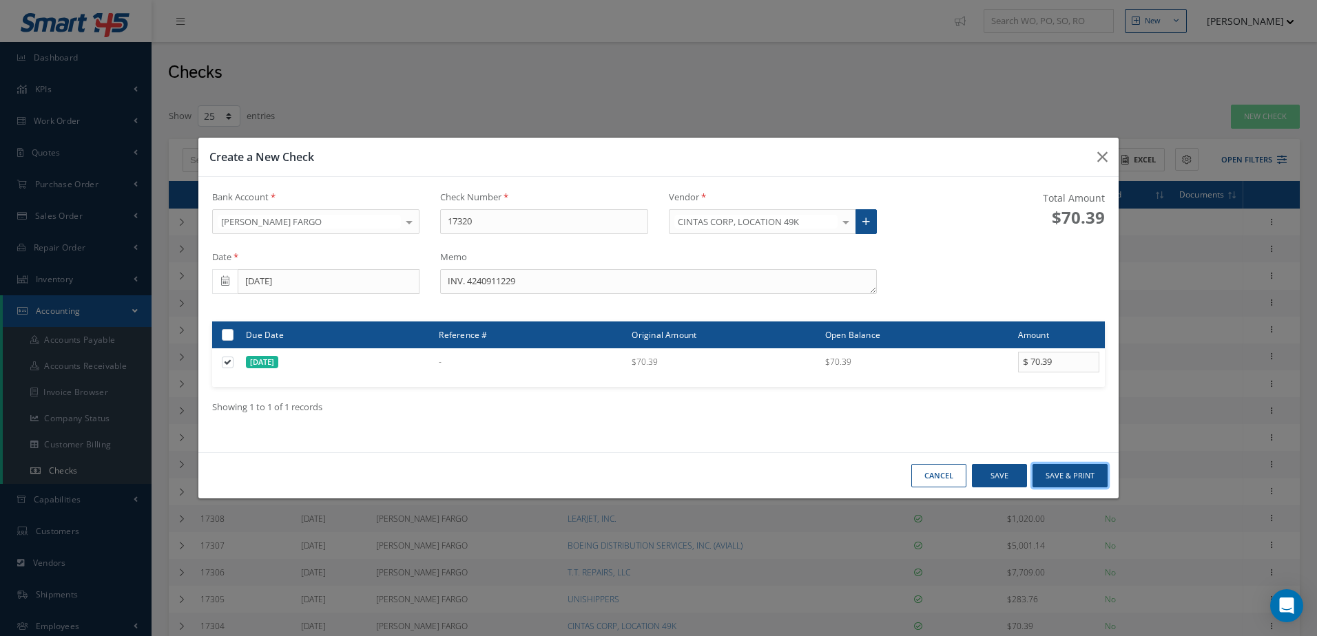
click at [1071, 472] on button "Save & Print" at bounding box center [1069, 476] width 75 height 24
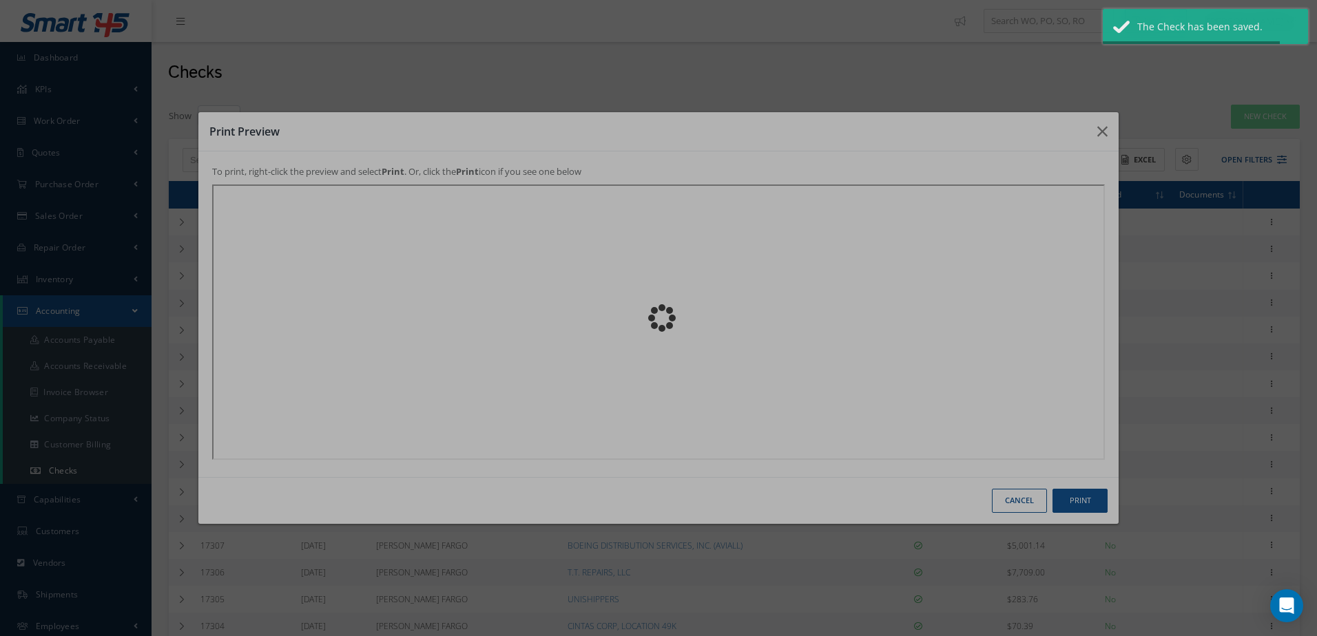
click at [658, 318] on div "Loading…" at bounding box center [658, 318] width 0 height 0
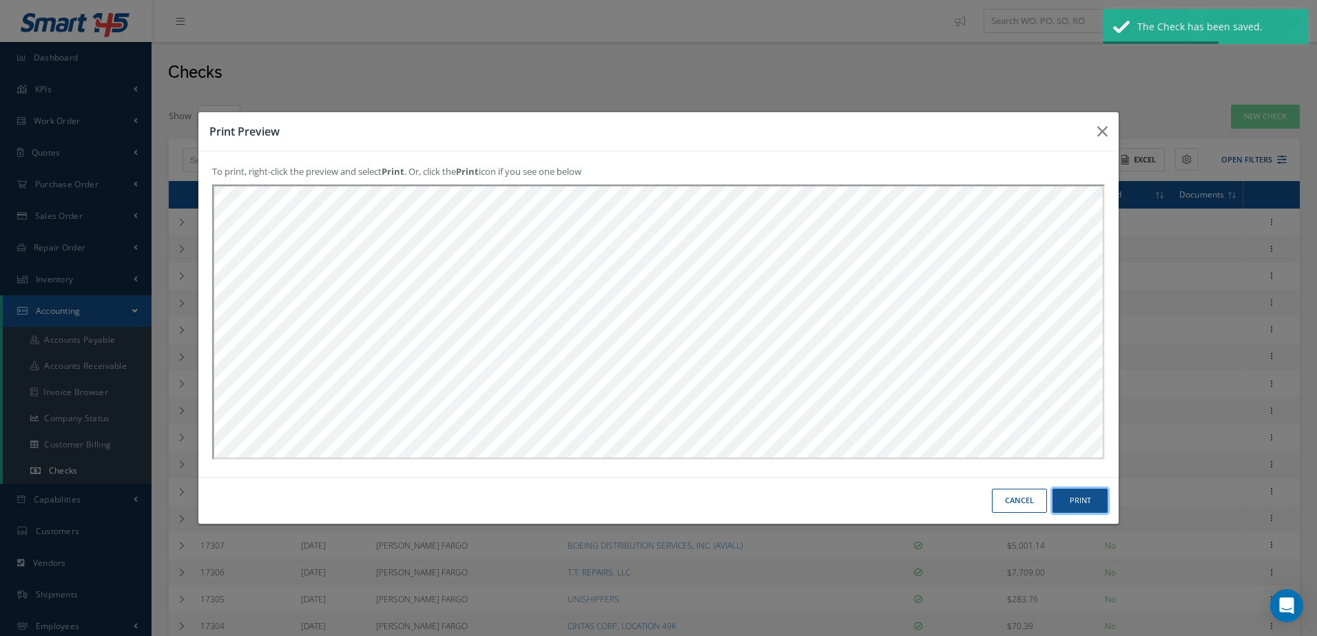
click at [0, 0] on button "Print" at bounding box center [0, 0] width 0 height 0
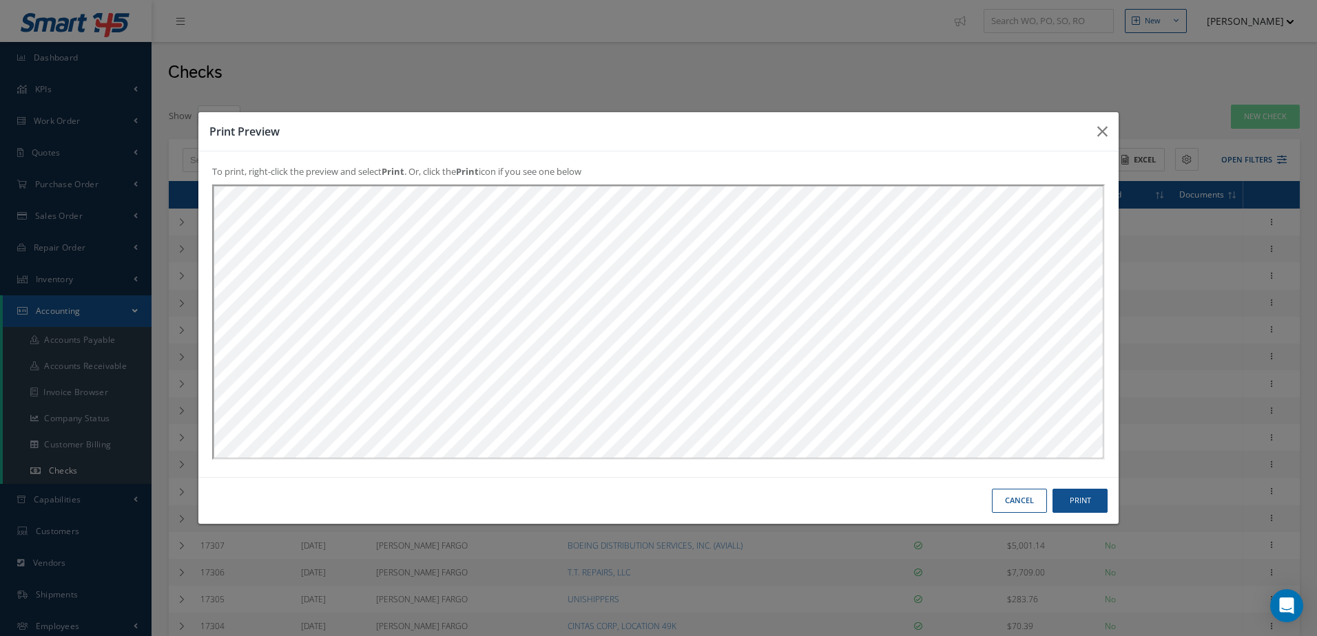
click at [0, 0] on button "Cancel" at bounding box center [0, 0] width 0 height 0
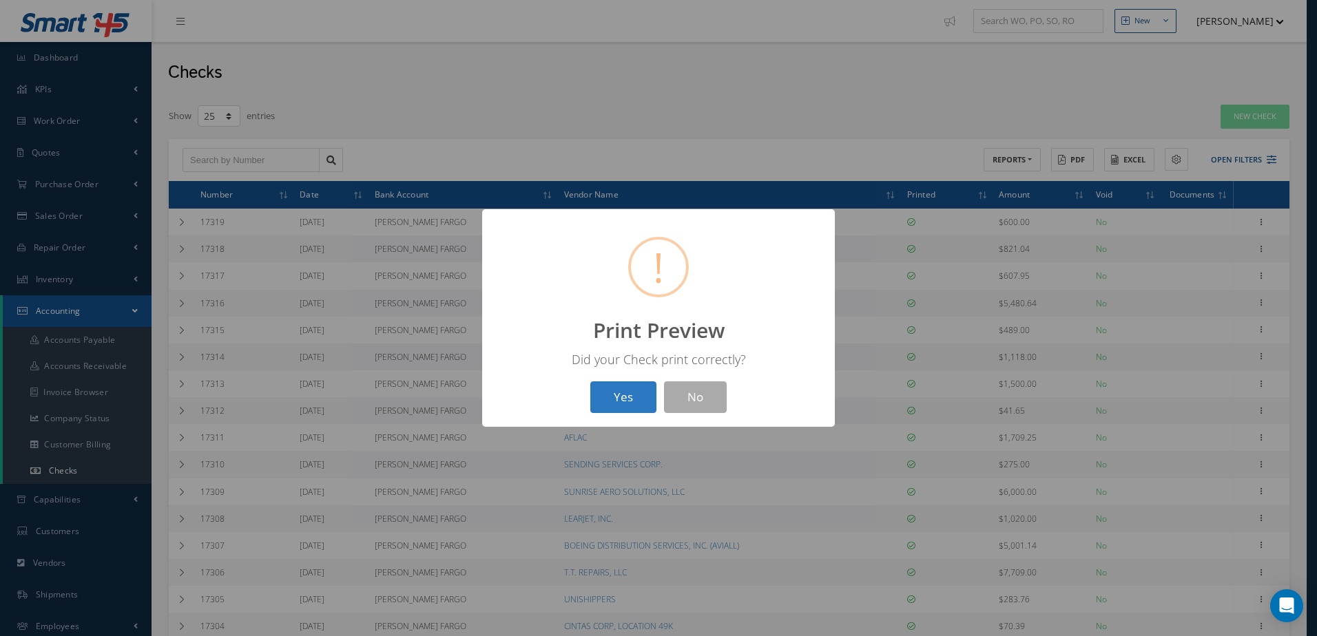
click at [625, 401] on button "Yes" at bounding box center [623, 397] width 66 height 32
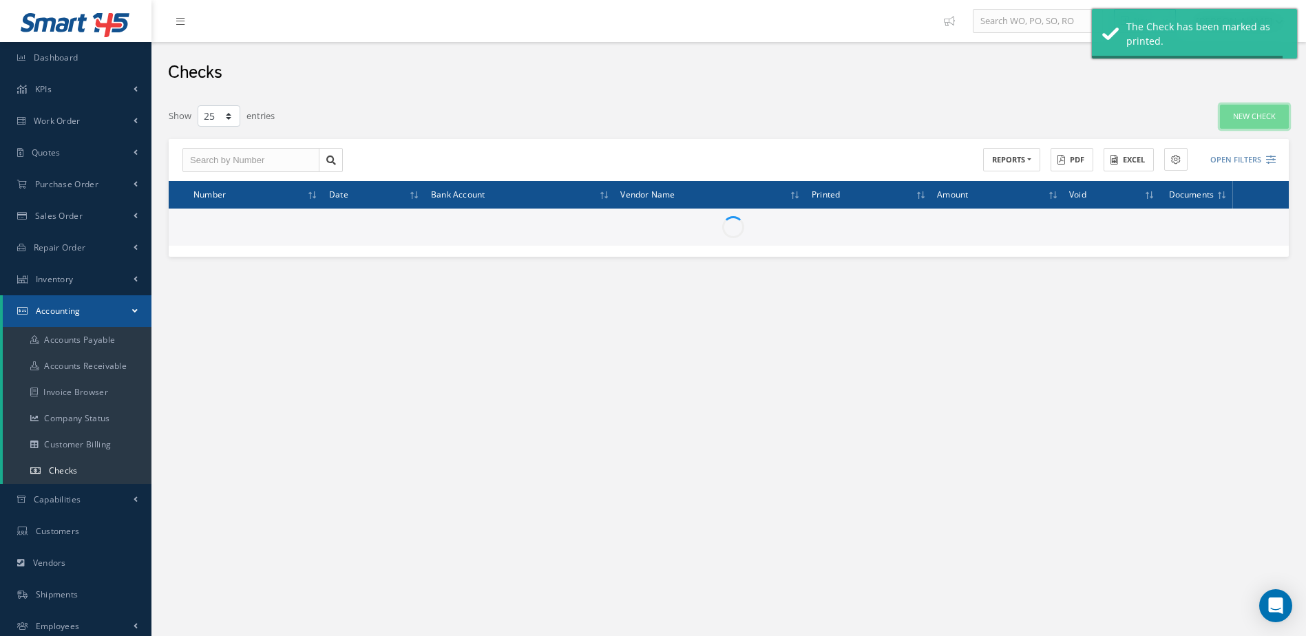
click at [1229, 117] on link "New Check" at bounding box center [1254, 117] width 69 height 24
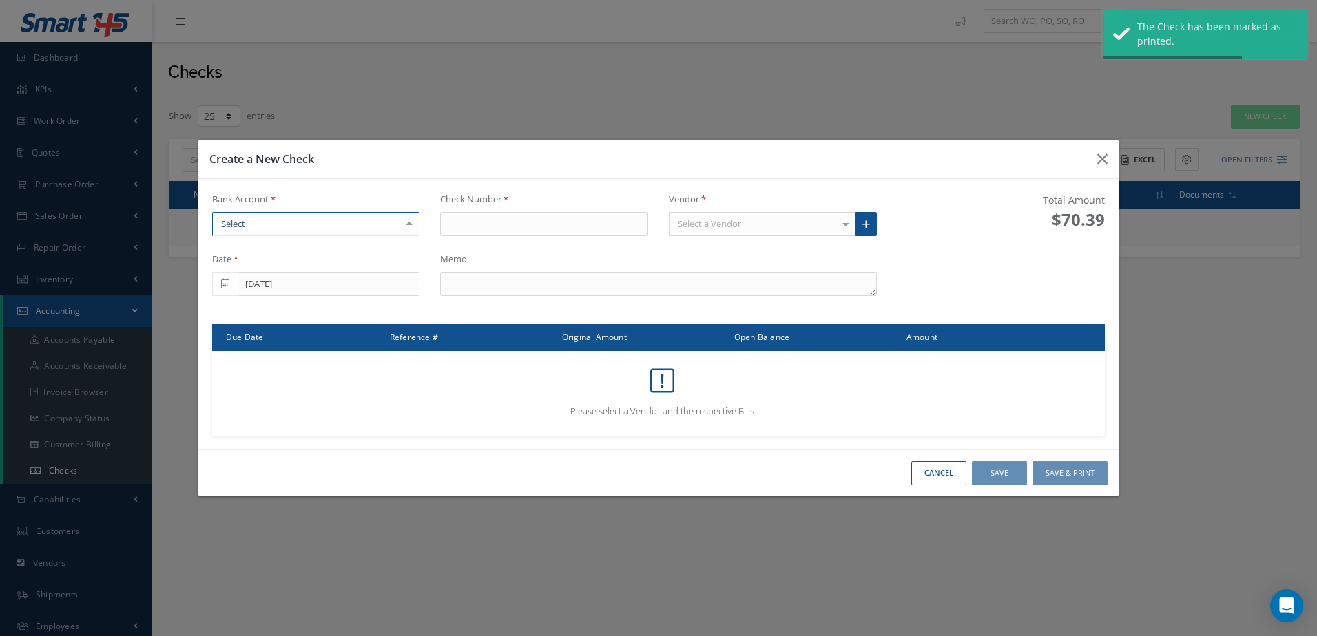
click at [324, 222] on div at bounding box center [316, 224] width 208 height 25
click at [323, 240] on span "[PERSON_NAME] FARGO" at bounding box center [316, 247] width 207 height 23
type input "17321"
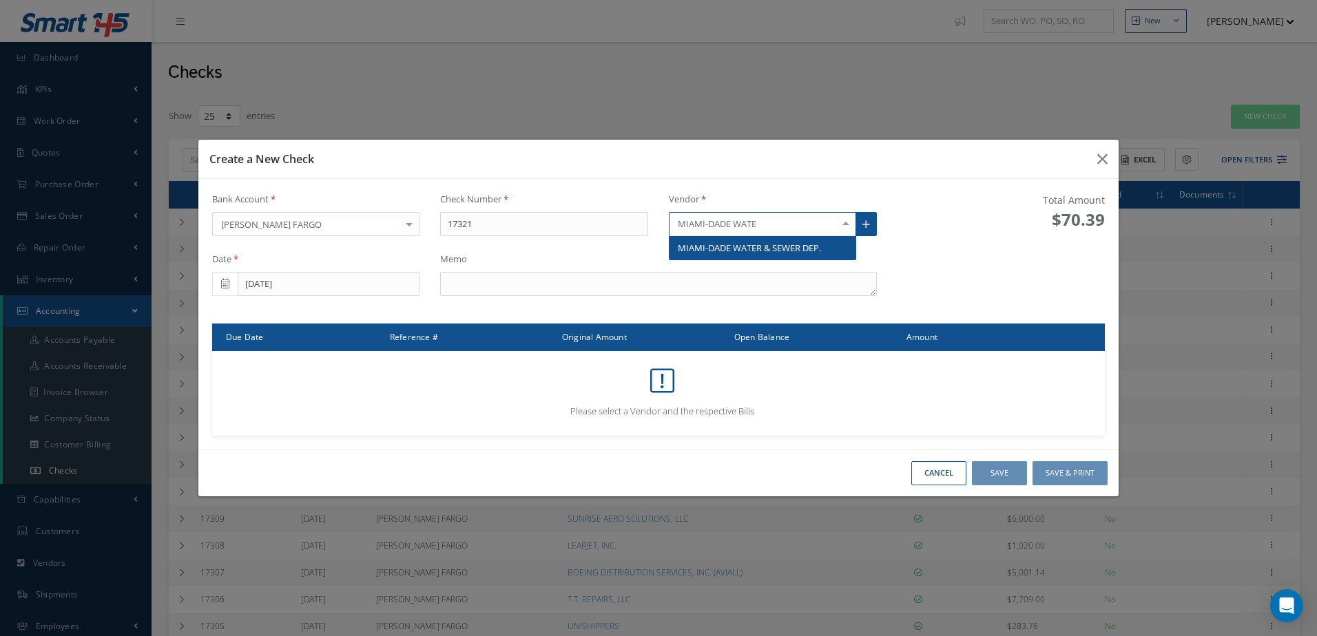
type input "MIAMI-DADE WATER"
click at [720, 244] on span "MIAMI-DADE WATER & SEWER DEP." at bounding box center [749, 248] width 143 height 12
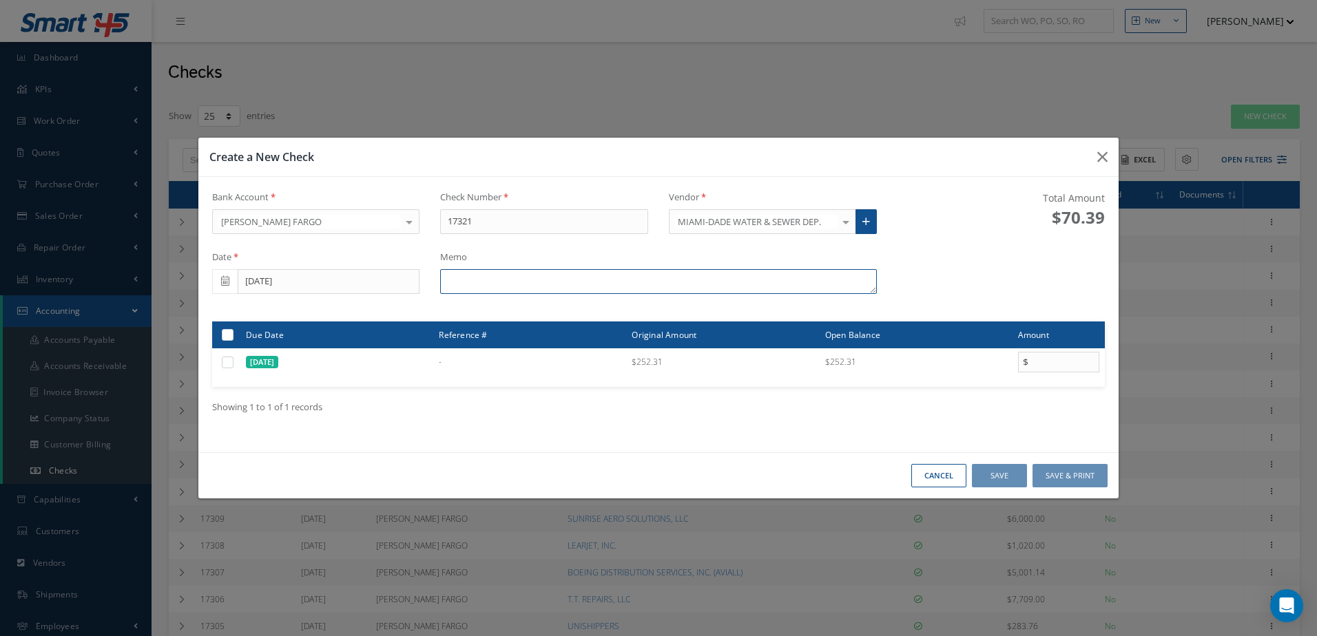
click at [579, 284] on textarea at bounding box center [658, 281] width 436 height 25
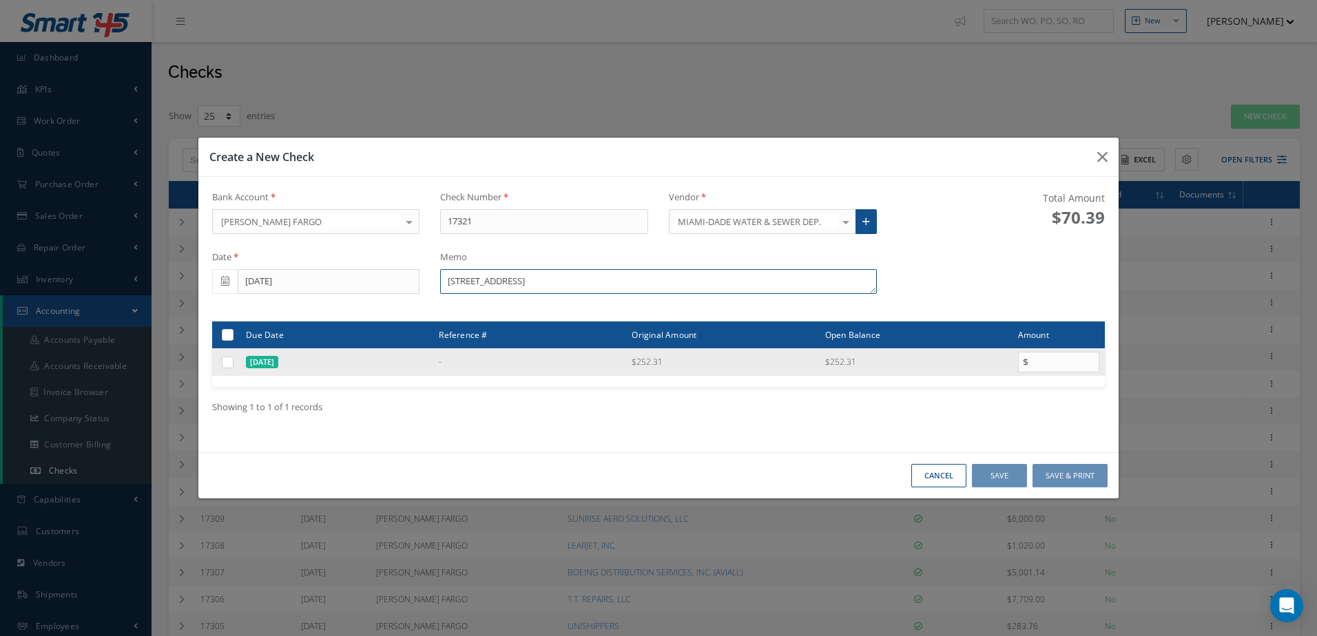
type textarea "3881 NW 125TH ST"
click at [233, 363] on label at bounding box center [233, 362] width 0 height 12
click at [232, 363] on input "checkbox" at bounding box center [228, 363] width 9 height 9
checkbox input "true"
type input "252.31"
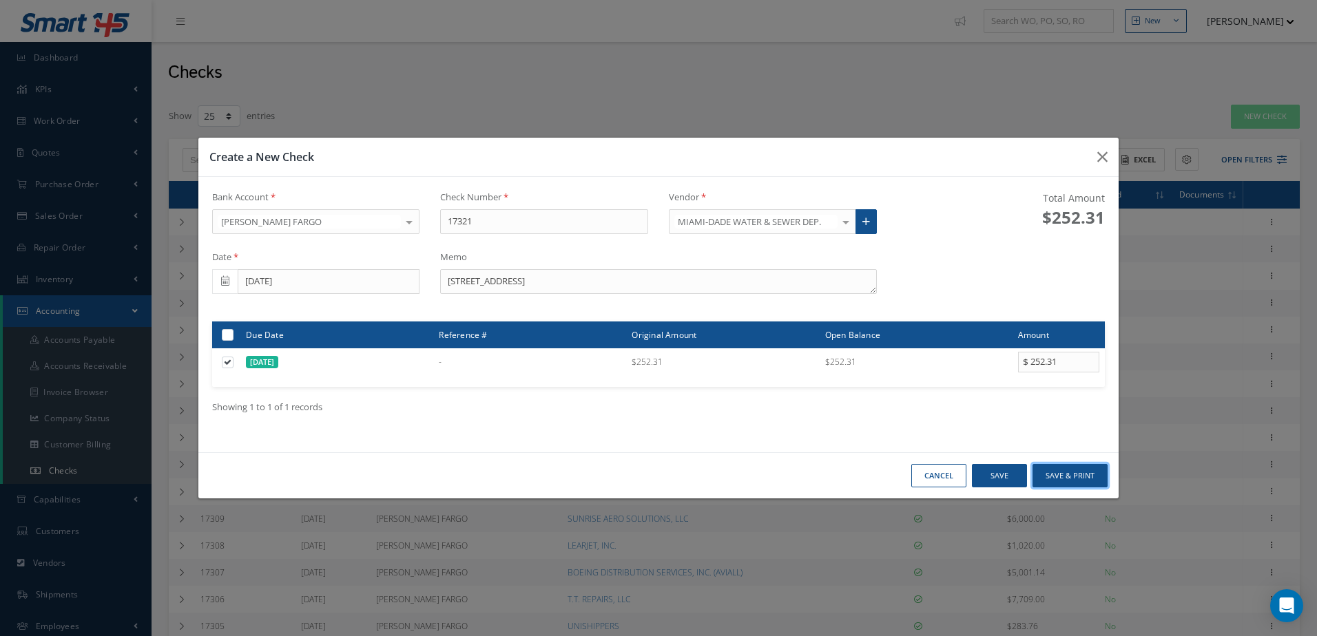
click at [1092, 472] on button "Save & Print" at bounding box center [1069, 476] width 75 height 24
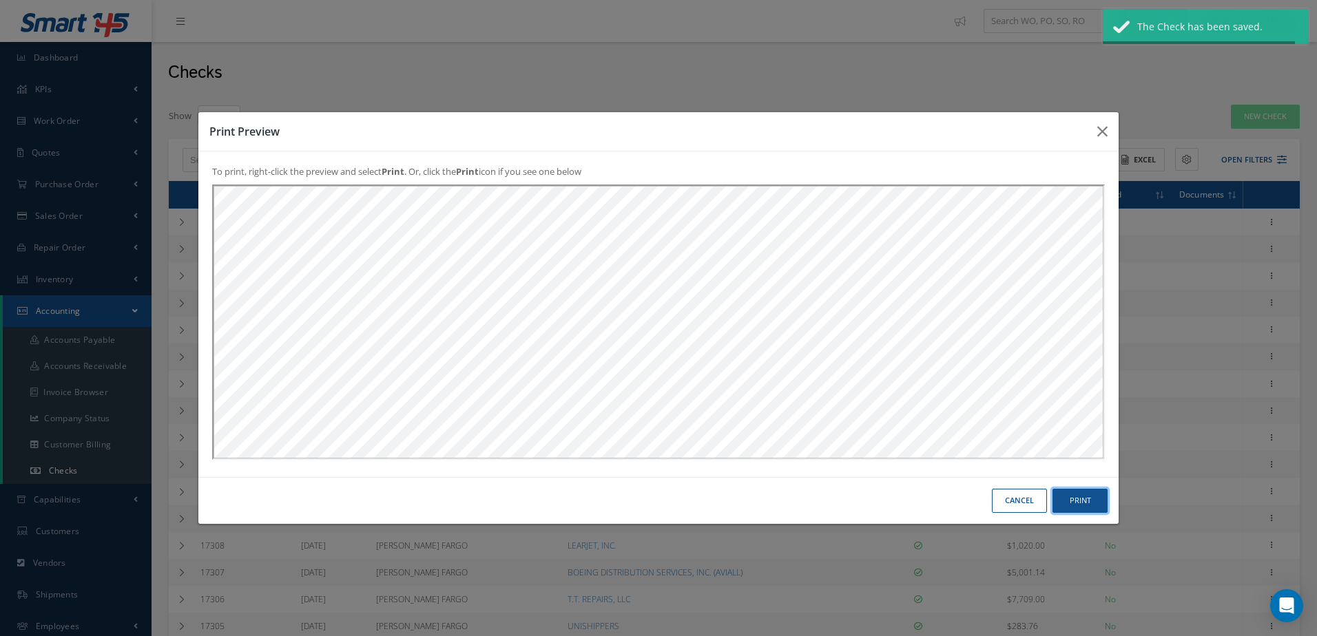
click at [0, 0] on button "Print" at bounding box center [0, 0] width 0 height 0
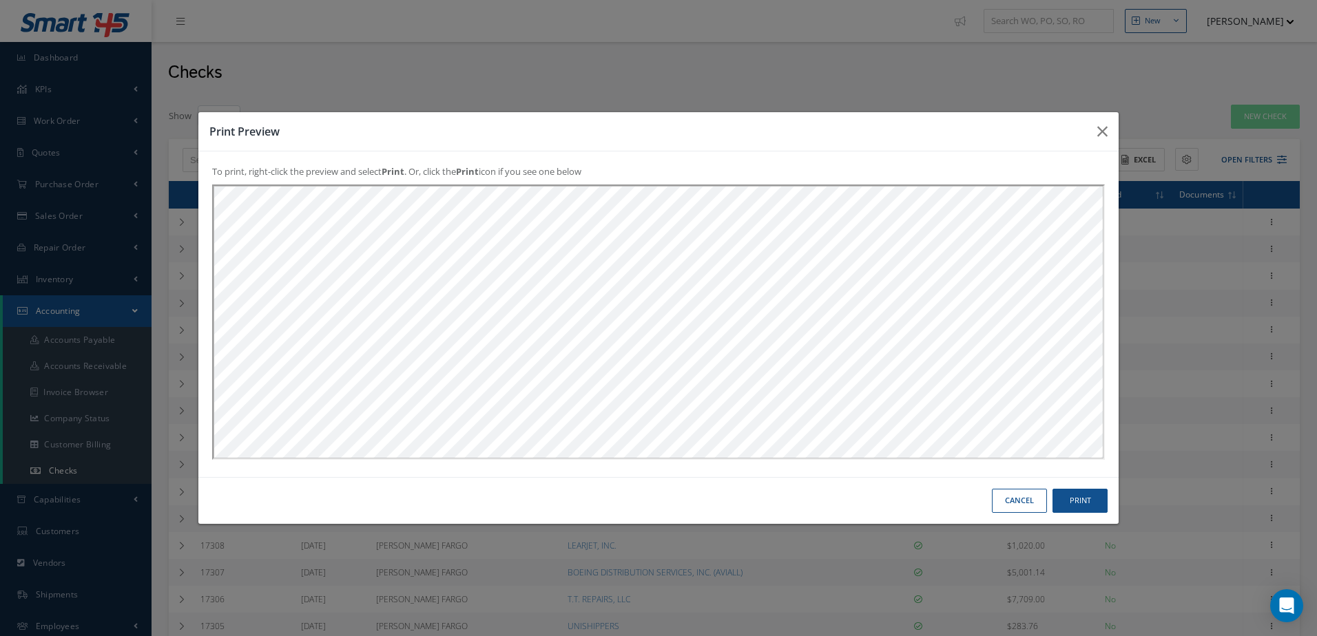
click at [0, 0] on button "Cancel" at bounding box center [0, 0] width 0 height 0
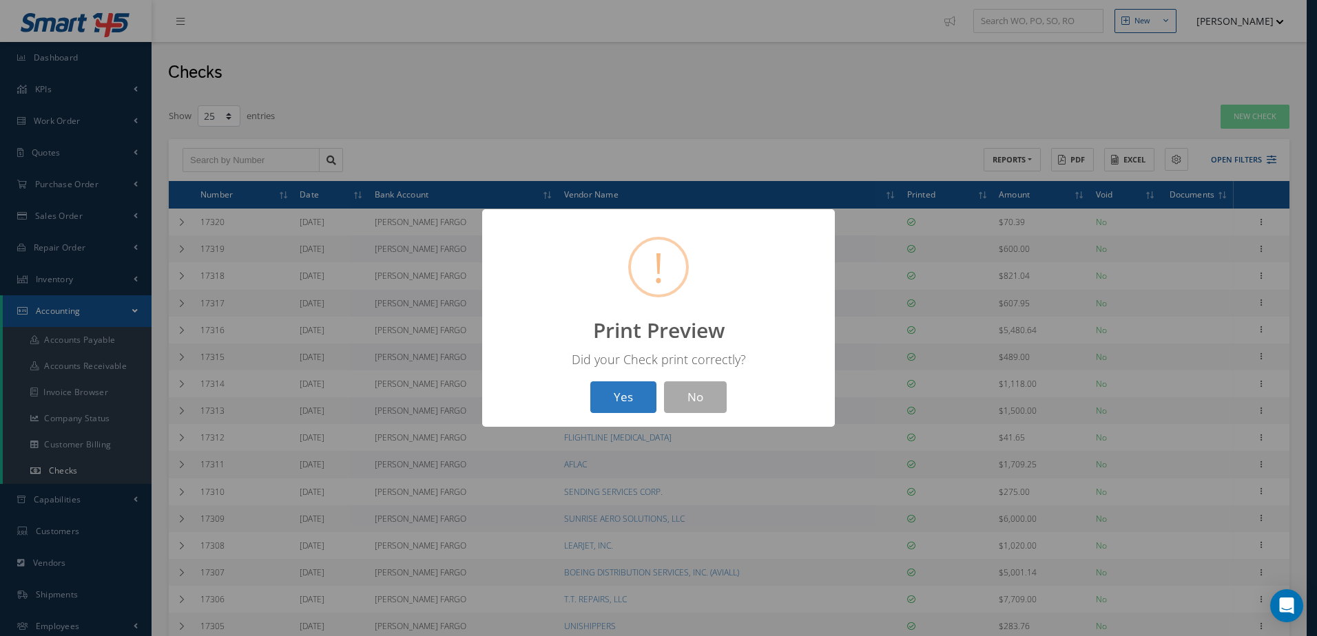
click at [636, 392] on button "Yes" at bounding box center [623, 397] width 66 height 32
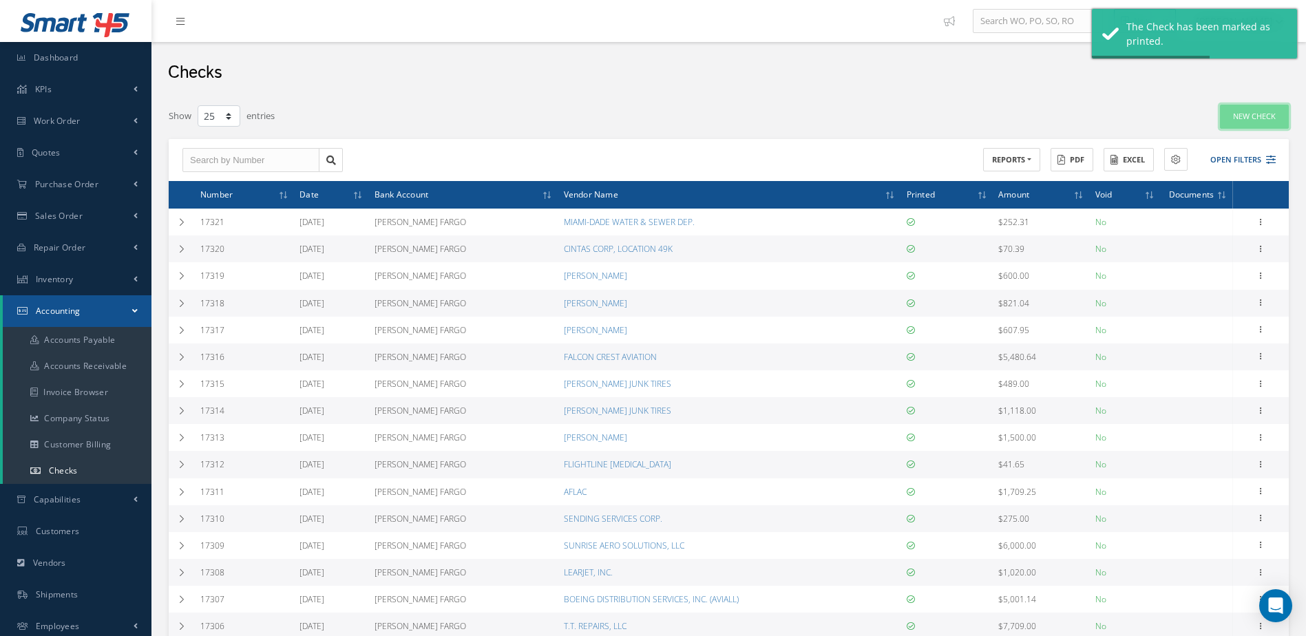
click at [1253, 115] on link "New Check" at bounding box center [1254, 117] width 69 height 24
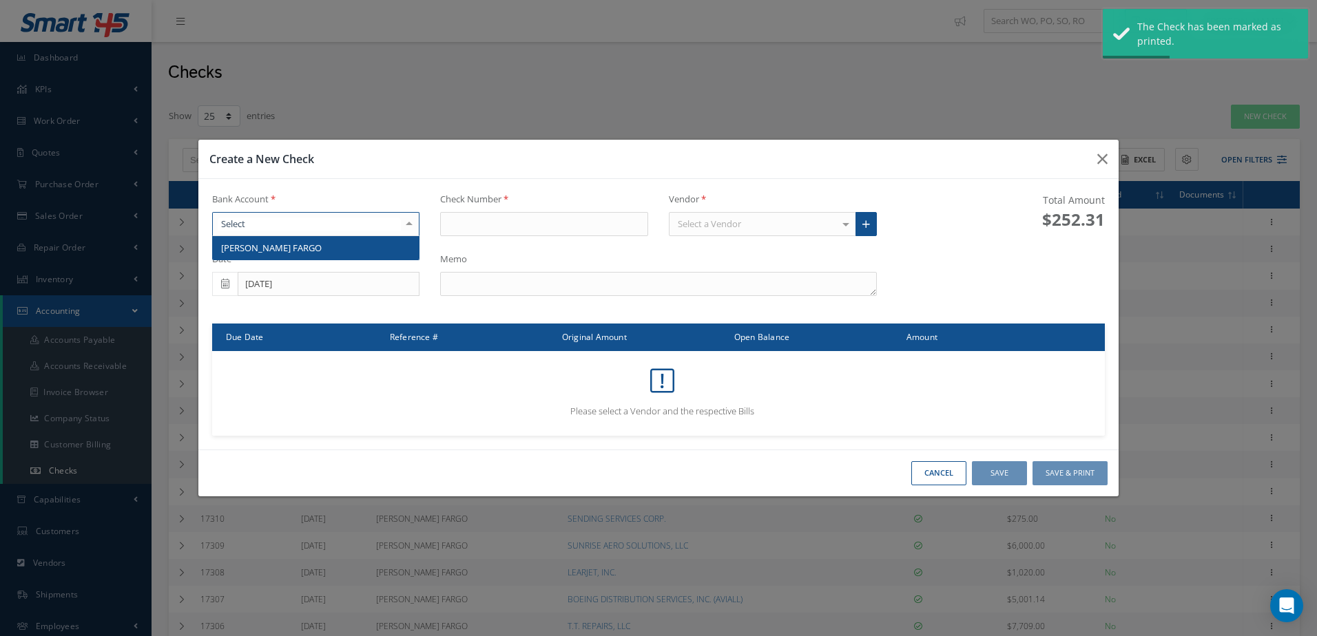
click at [284, 213] on div at bounding box center [316, 224] width 208 height 25
click at [285, 238] on span "WELLS FARGO" at bounding box center [316, 247] width 207 height 23
type input "17322"
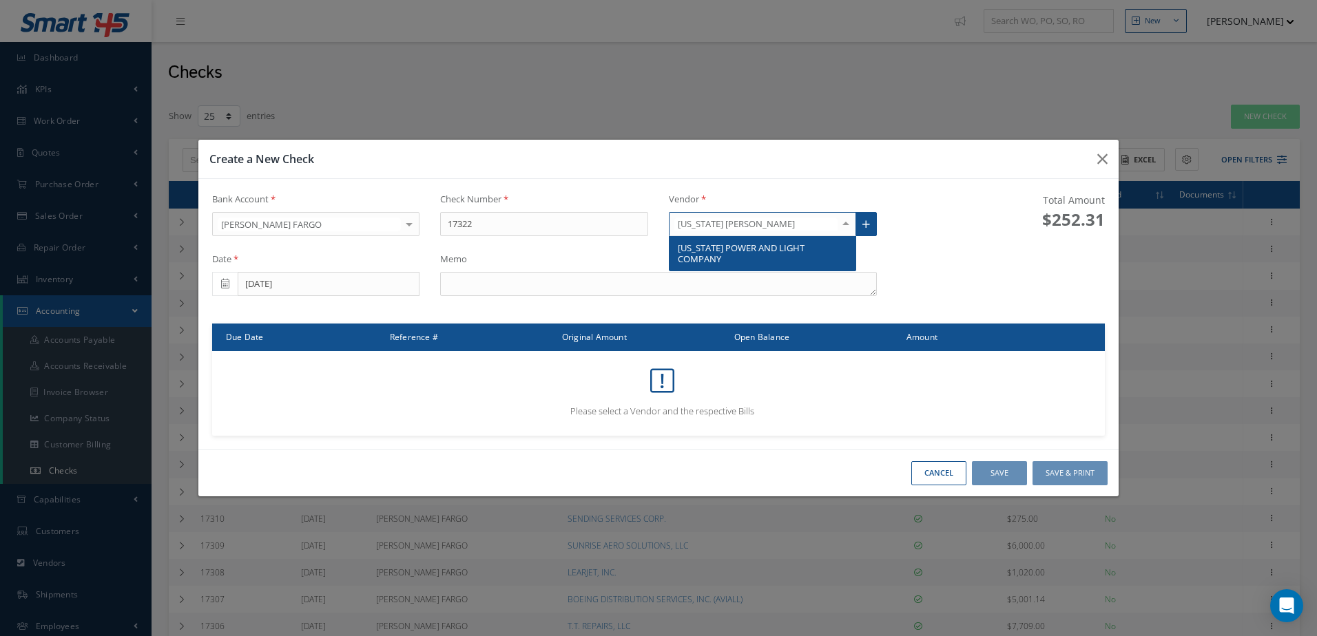
type input "FLORIDA POWER"
click at [716, 249] on span "FLORIDA POWER AND LIGHT COMPANY" at bounding box center [741, 253] width 127 height 23
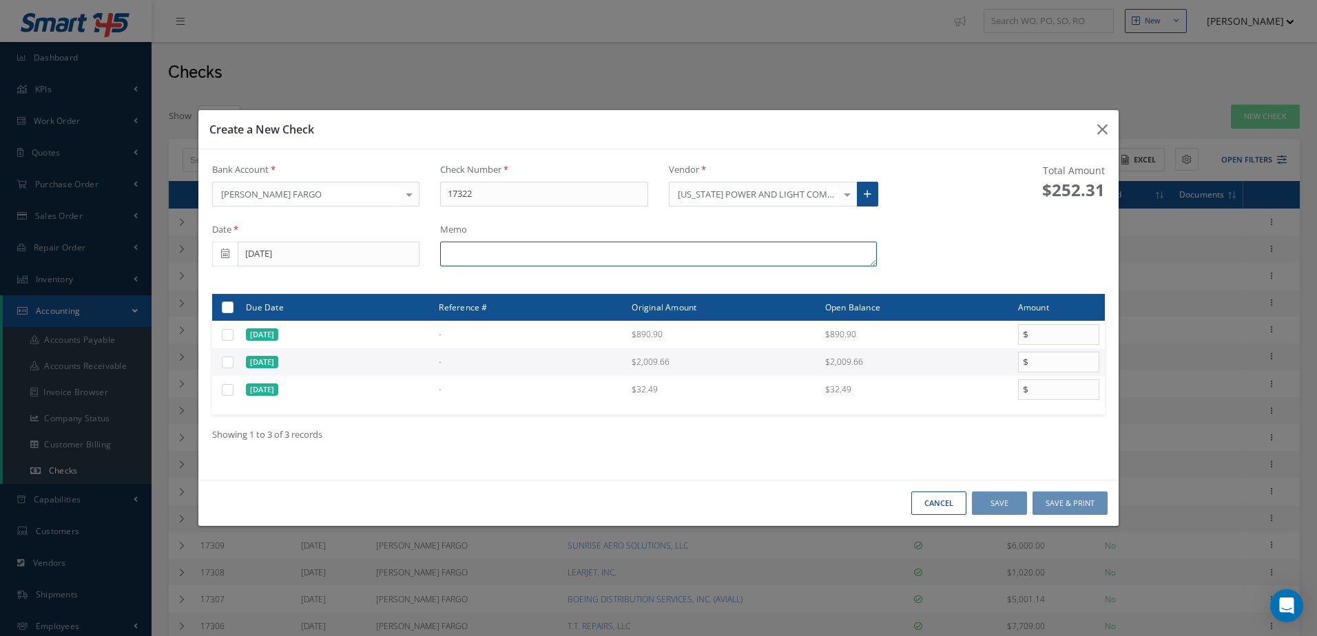
click at [521, 260] on textarea at bounding box center [658, 254] width 436 height 25
type textarea "62072-36032 3881 NW 125TH ST."
click at [233, 364] on label at bounding box center [233, 362] width 0 height 12
click at [224, 364] on input "checkbox" at bounding box center [228, 363] width 9 height 9
checkbox input "true"
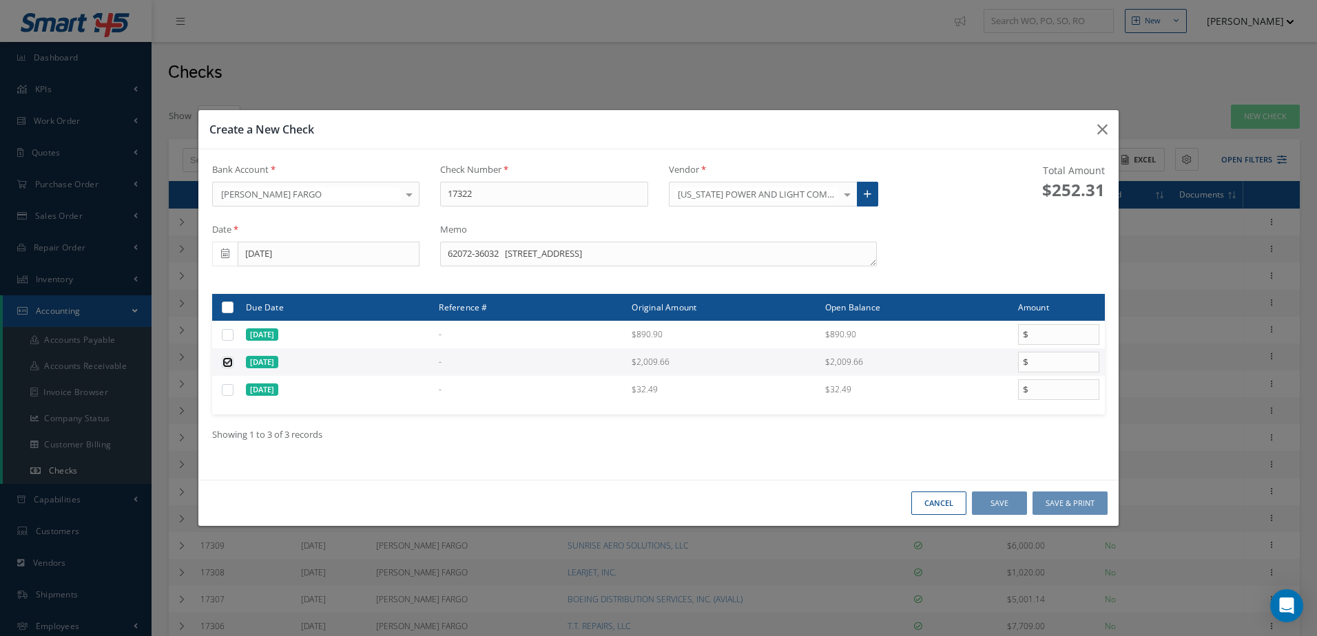
type input "2009.66"
click at [1041, 482] on div "Cancel Save Save & Print" at bounding box center [658, 503] width 920 height 47
click at [1051, 502] on button "Save & Print" at bounding box center [1069, 504] width 75 height 24
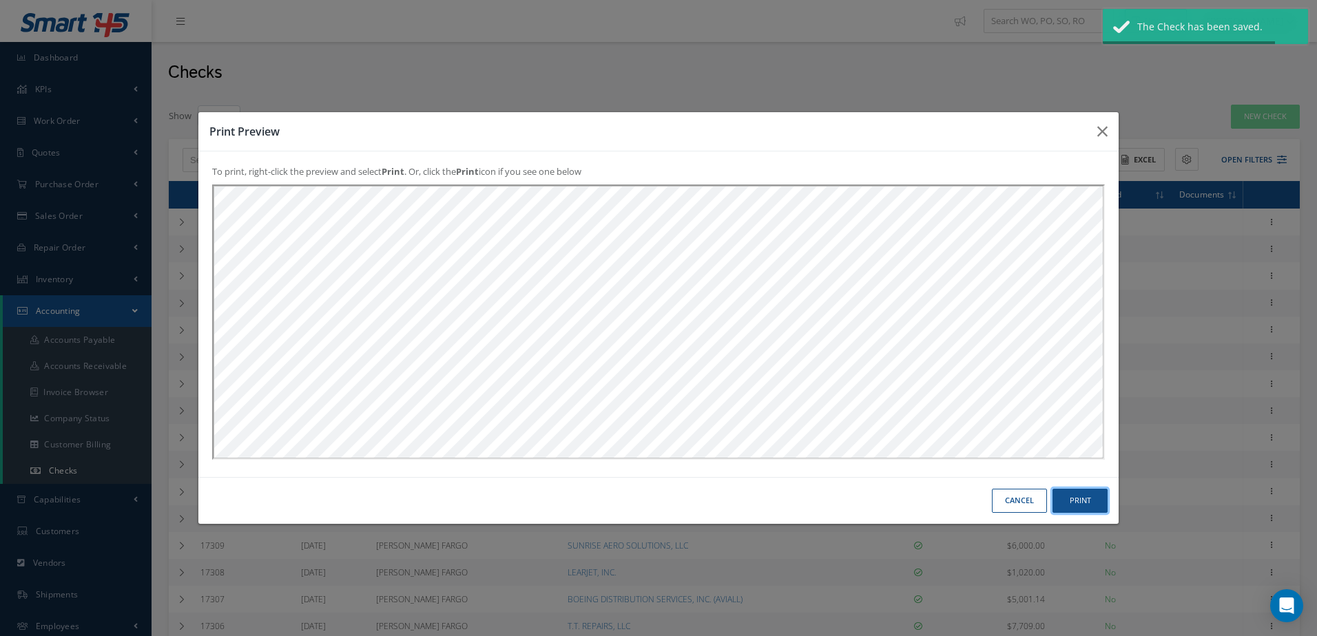
click at [0, 0] on button "Print" at bounding box center [0, 0] width 0 height 0
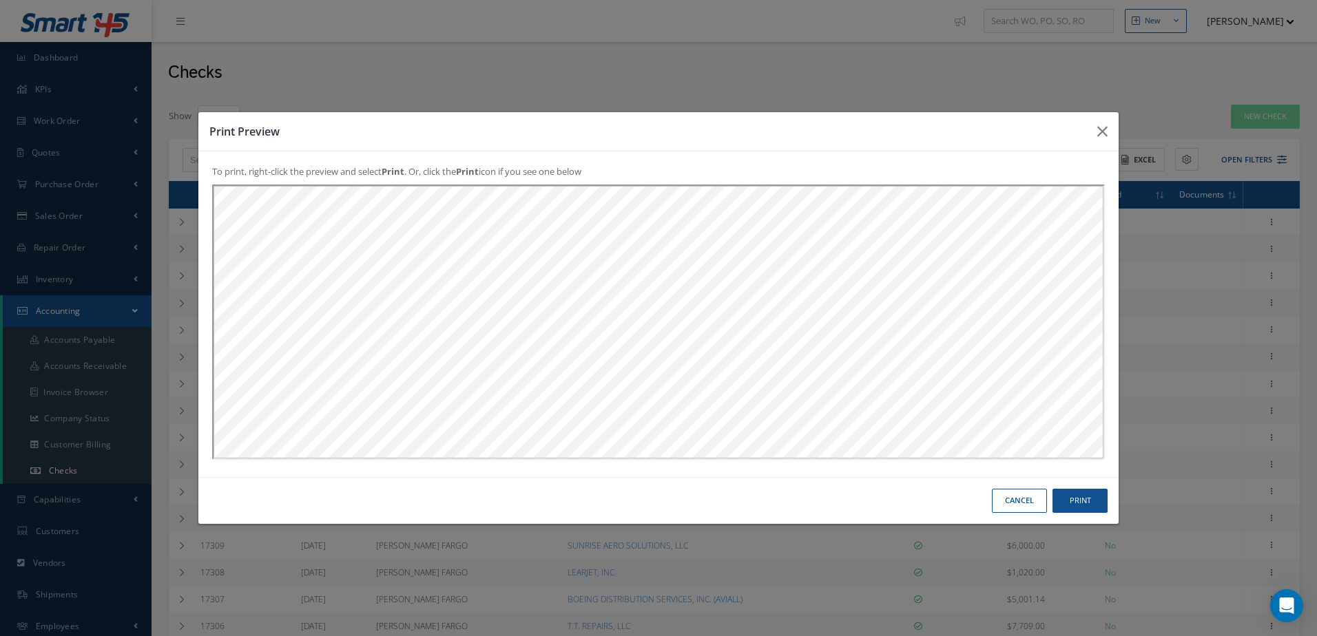
click at [0, 0] on button "Cancel" at bounding box center [0, 0] width 0 height 0
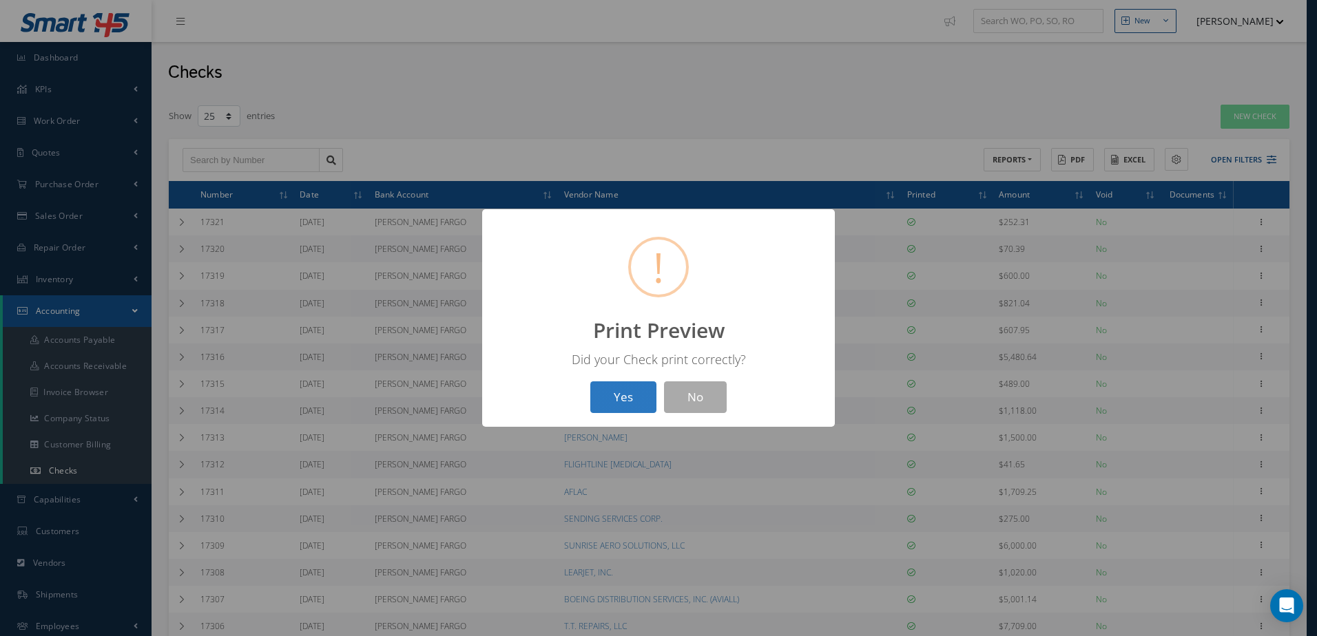
click at [613, 399] on button "Yes" at bounding box center [623, 397] width 66 height 32
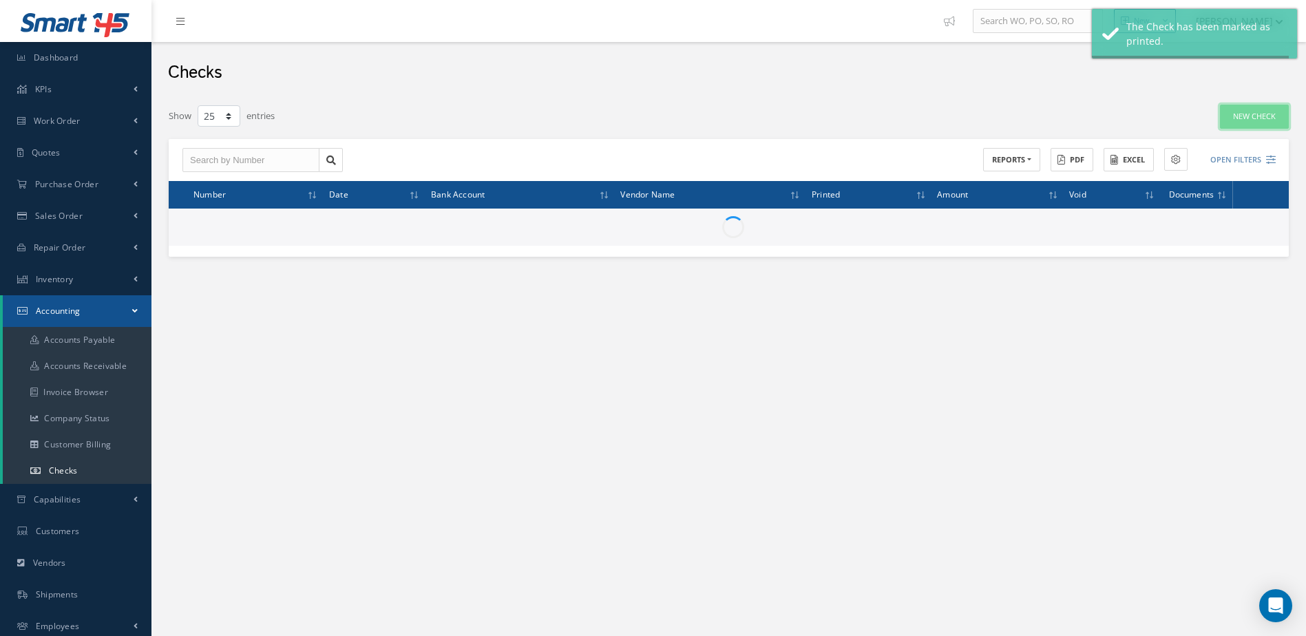
click at [1269, 122] on link "New Check" at bounding box center [1254, 117] width 69 height 24
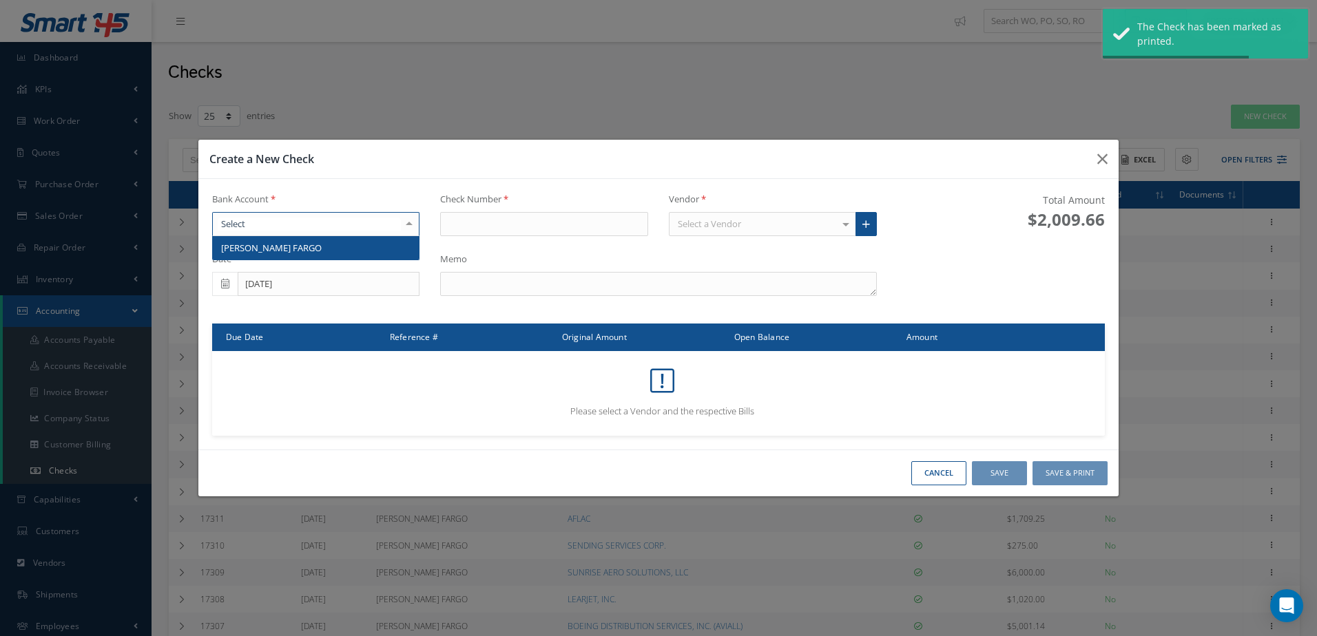
click at [376, 224] on div at bounding box center [316, 224] width 208 height 25
click at [376, 247] on span "WELLS FARGO" at bounding box center [316, 247] width 207 height 23
type input "17323"
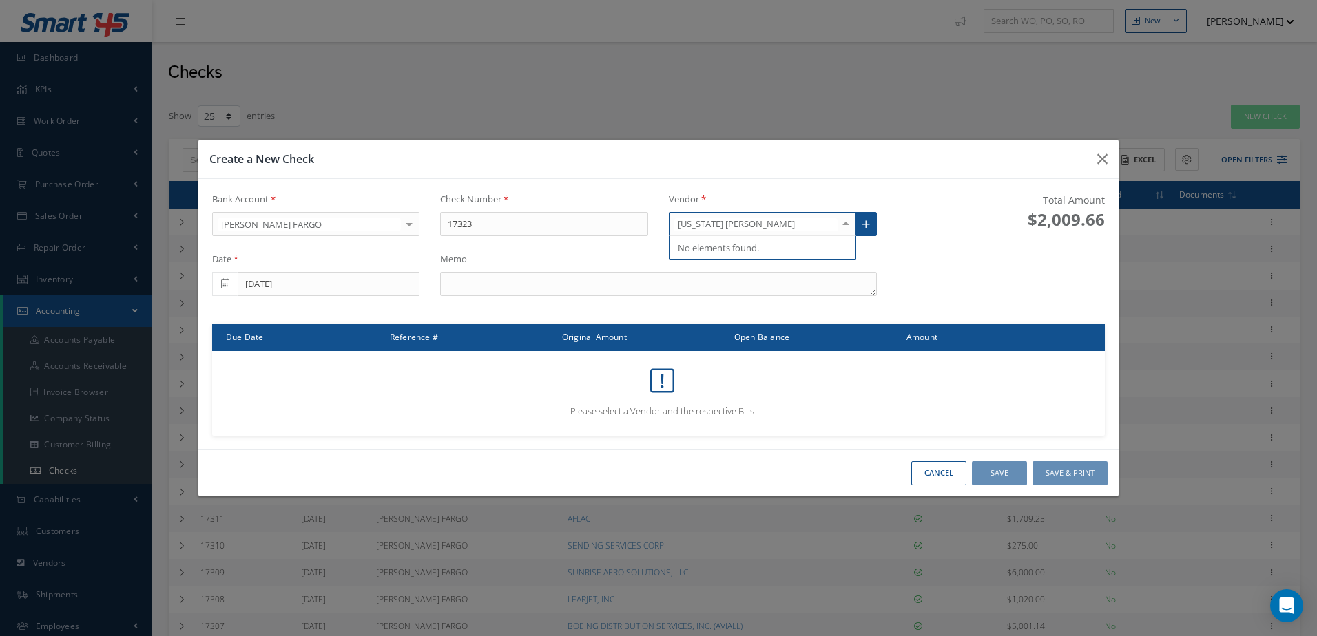
type input "FLORIDA PO"
click at [735, 237] on span "FLORIDA POWER AND LIGHT COMPANY" at bounding box center [762, 253] width 186 height 34
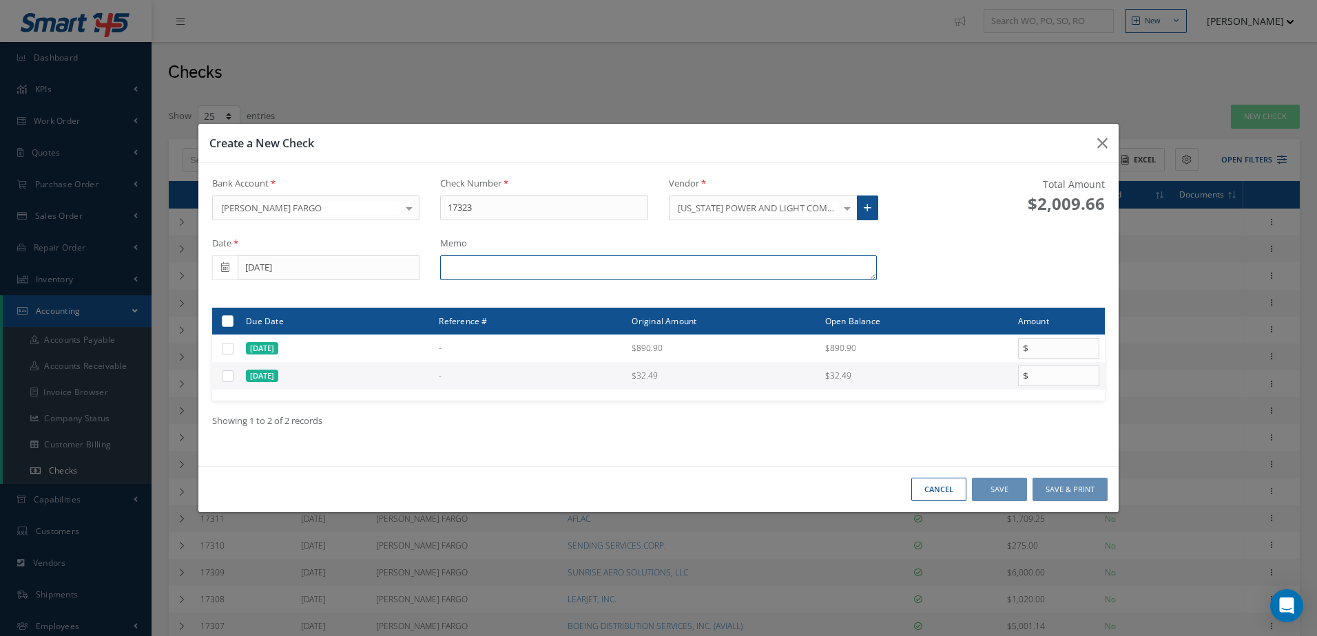
click at [530, 273] on textarea at bounding box center [658, 267] width 436 height 25
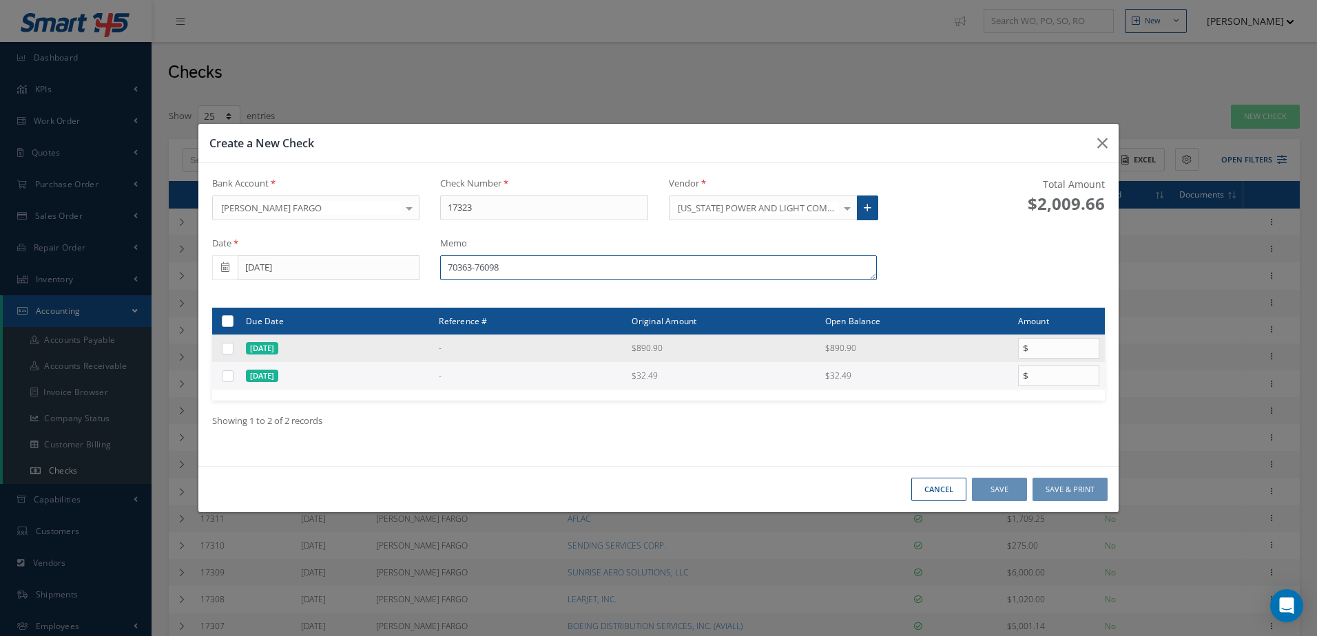
type textarea "70363-76098"
click at [233, 352] on label at bounding box center [233, 348] width 0 height 12
click at [227, 352] on input "checkbox" at bounding box center [228, 349] width 9 height 9
checkbox input "true"
type input "890.90"
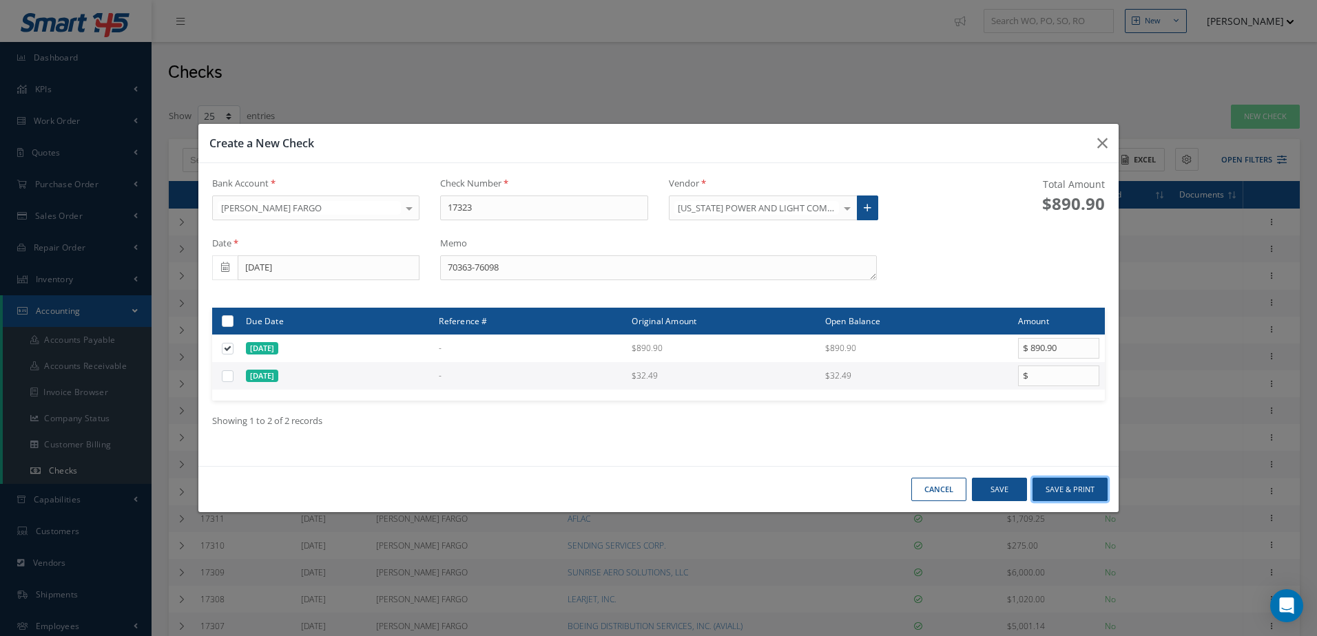
click at [1078, 485] on button "Save & Print" at bounding box center [1069, 490] width 75 height 24
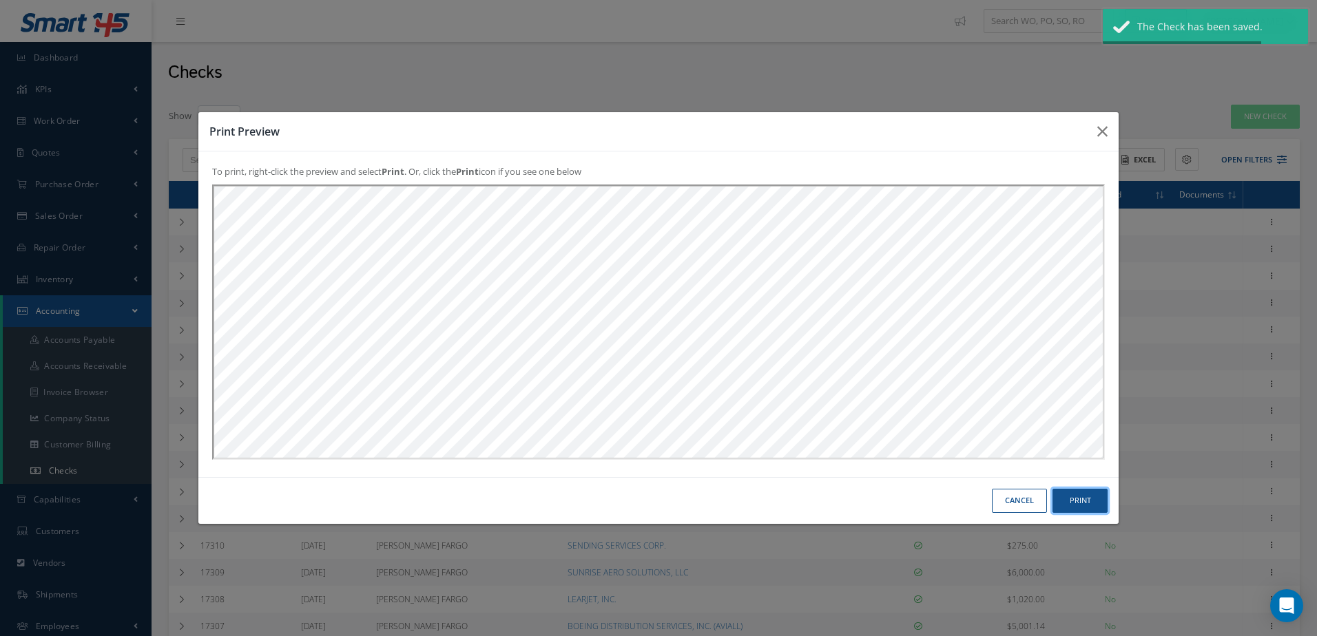
click at [0, 0] on button "Print" at bounding box center [0, 0] width 0 height 0
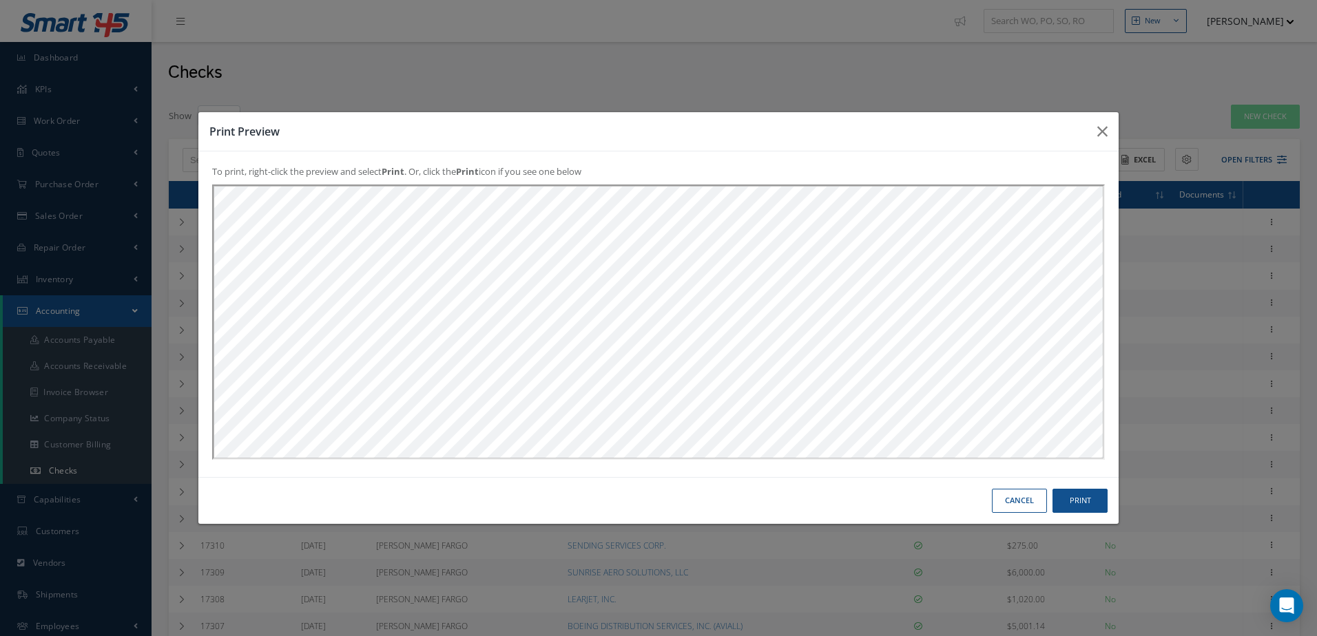
click at [0, 0] on button "Cancel" at bounding box center [0, 0] width 0 height 0
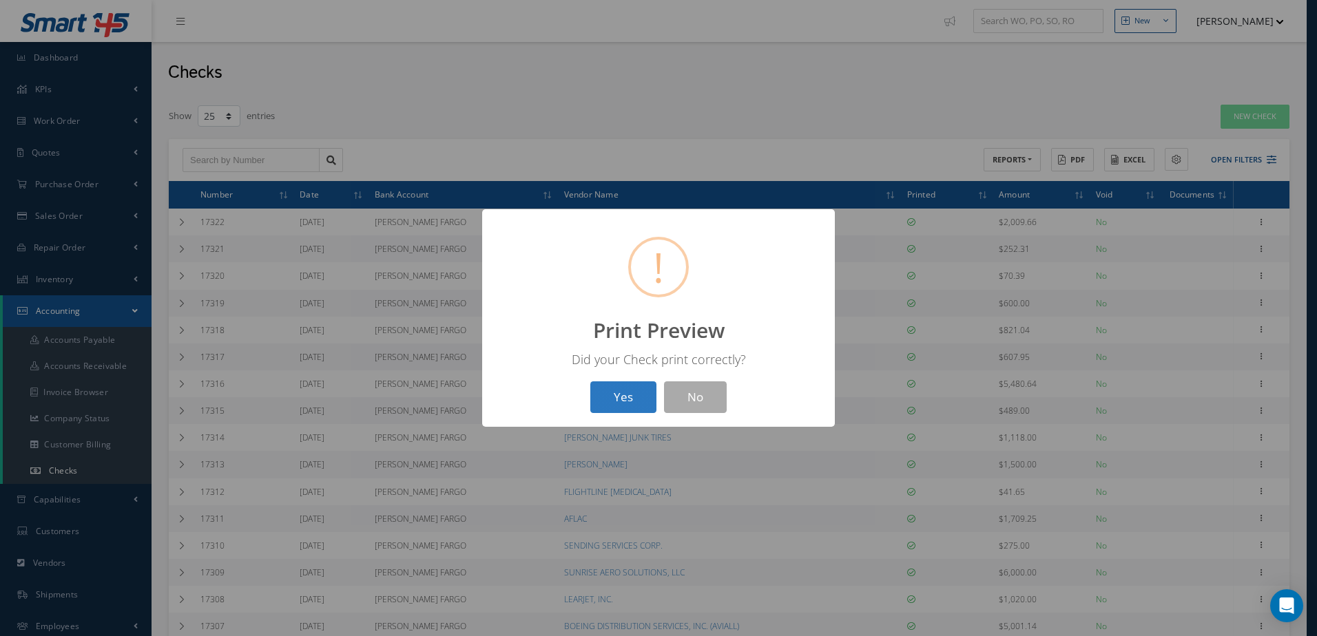
click at [625, 405] on button "Yes" at bounding box center [623, 397] width 66 height 32
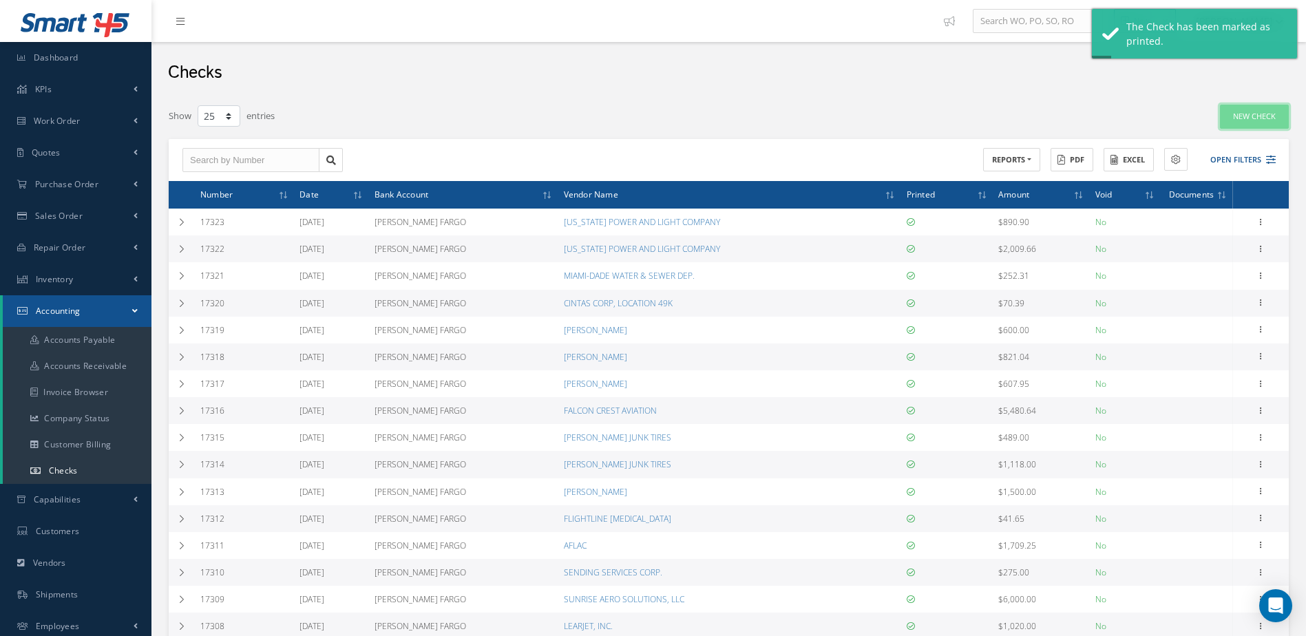
click at [1269, 120] on link "New Check" at bounding box center [1254, 117] width 69 height 24
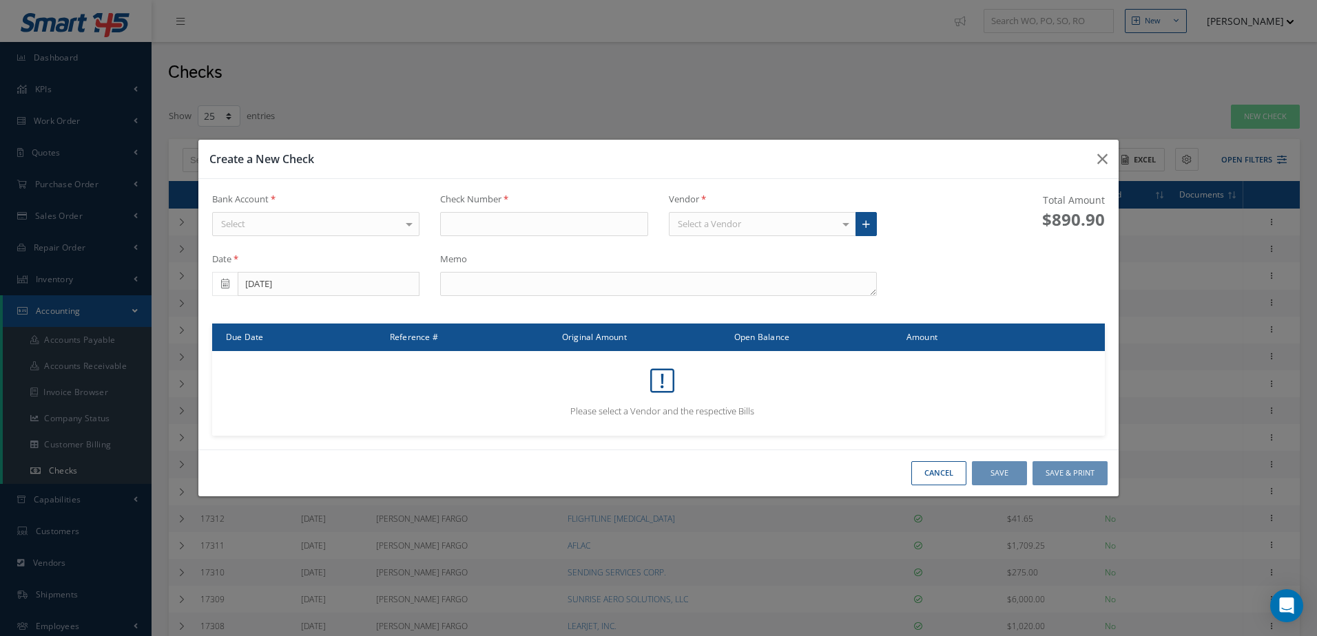
click at [337, 222] on div "Select" at bounding box center [316, 224] width 208 height 25
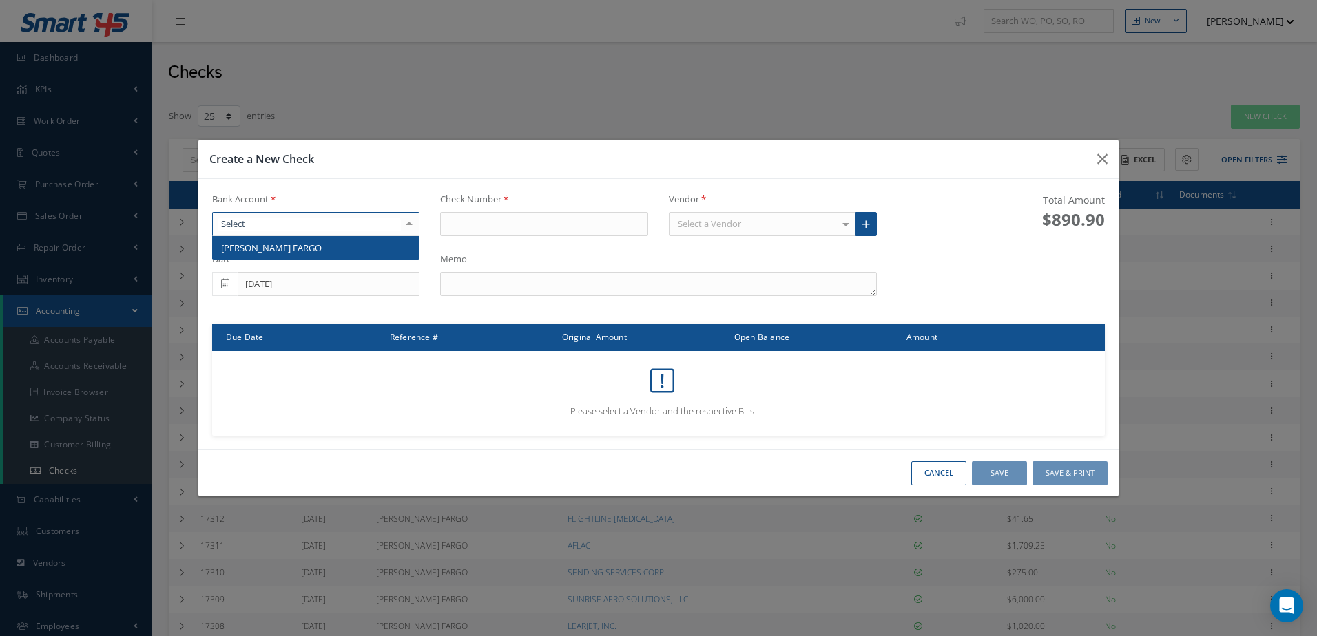
click at [337, 251] on span "WELLS FARGO" at bounding box center [316, 247] width 207 height 23
type input "17324"
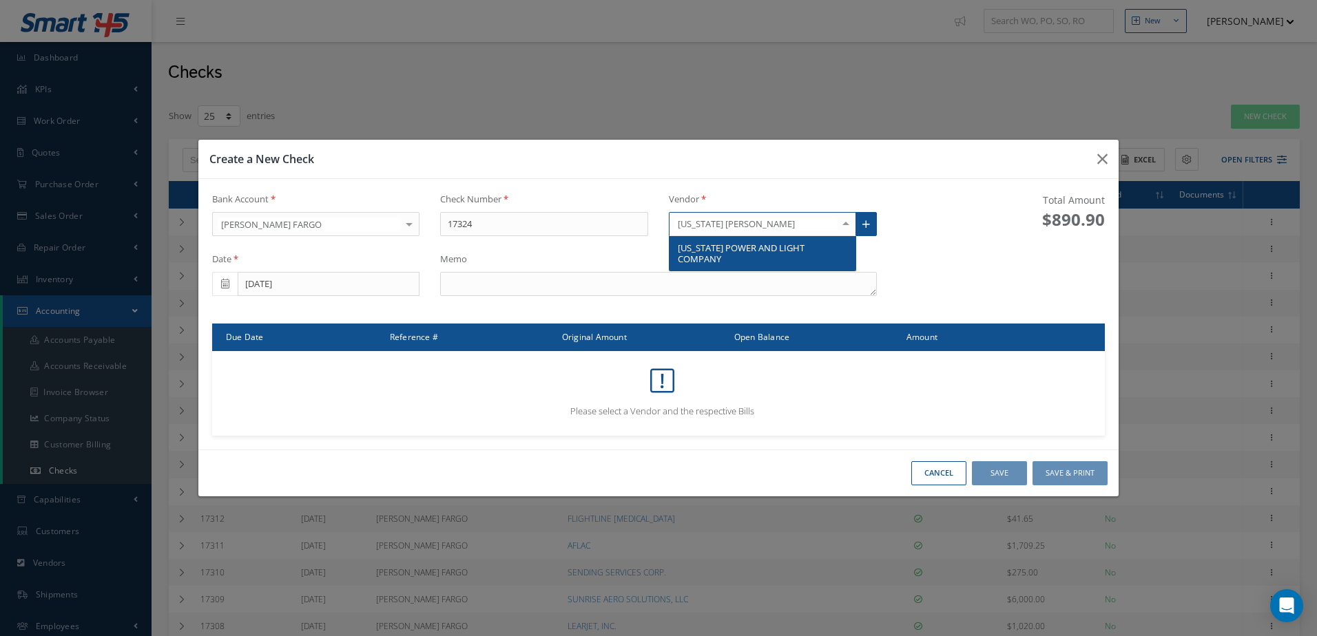
type input "FLORIDA POWER"
click at [738, 242] on span "FLORIDA POWER AND LIGHT COMPANY" at bounding box center [741, 253] width 127 height 23
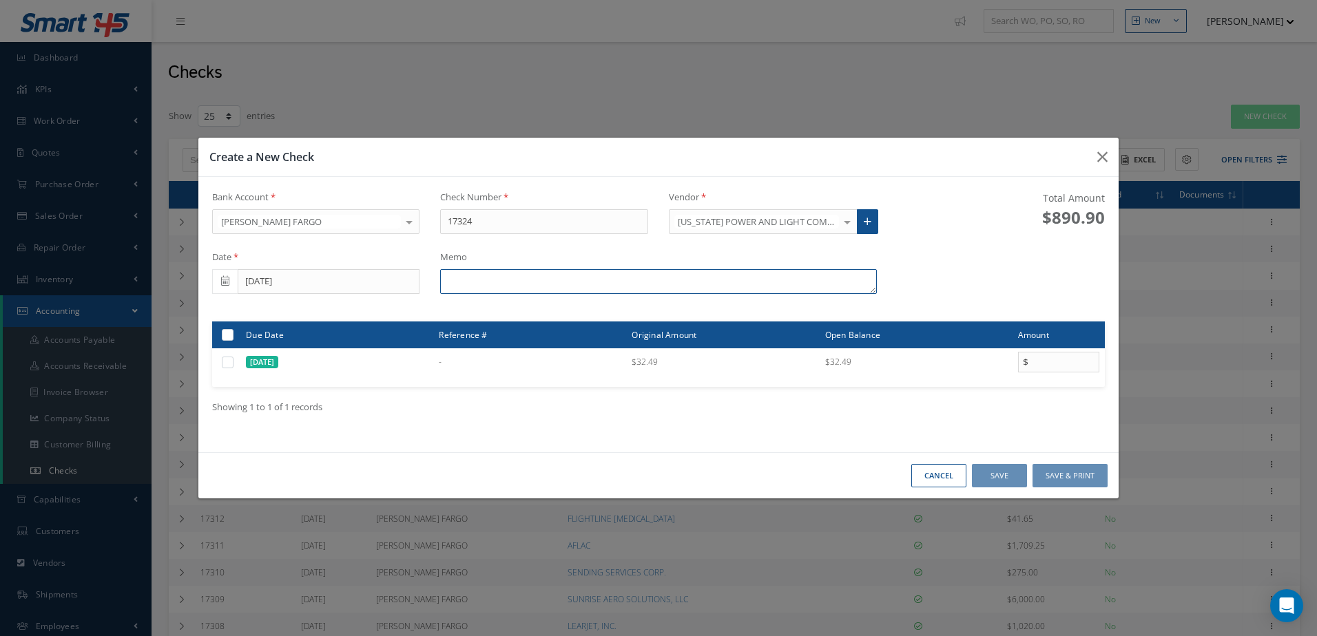
click at [527, 282] on textarea at bounding box center [658, 281] width 436 height 25
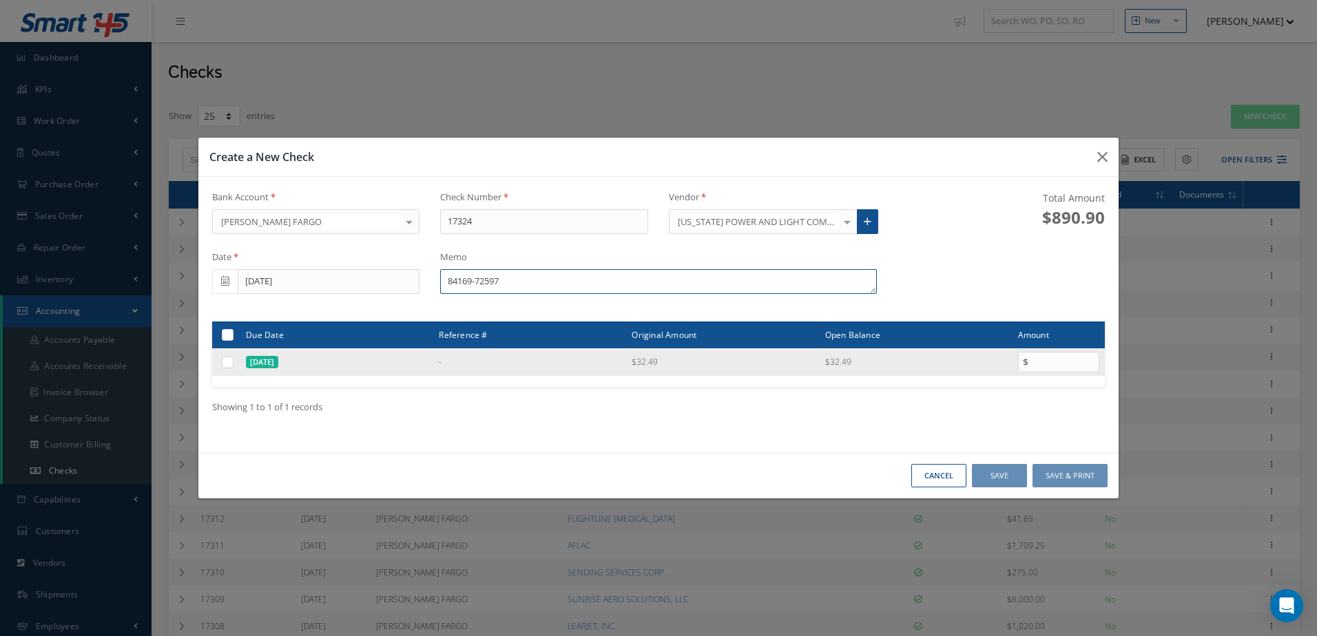
type textarea "84169-72597"
click at [233, 364] on label at bounding box center [233, 362] width 0 height 12
click at [225, 364] on input "checkbox" at bounding box center [228, 363] width 9 height 9
checkbox input "true"
type input "32.49"
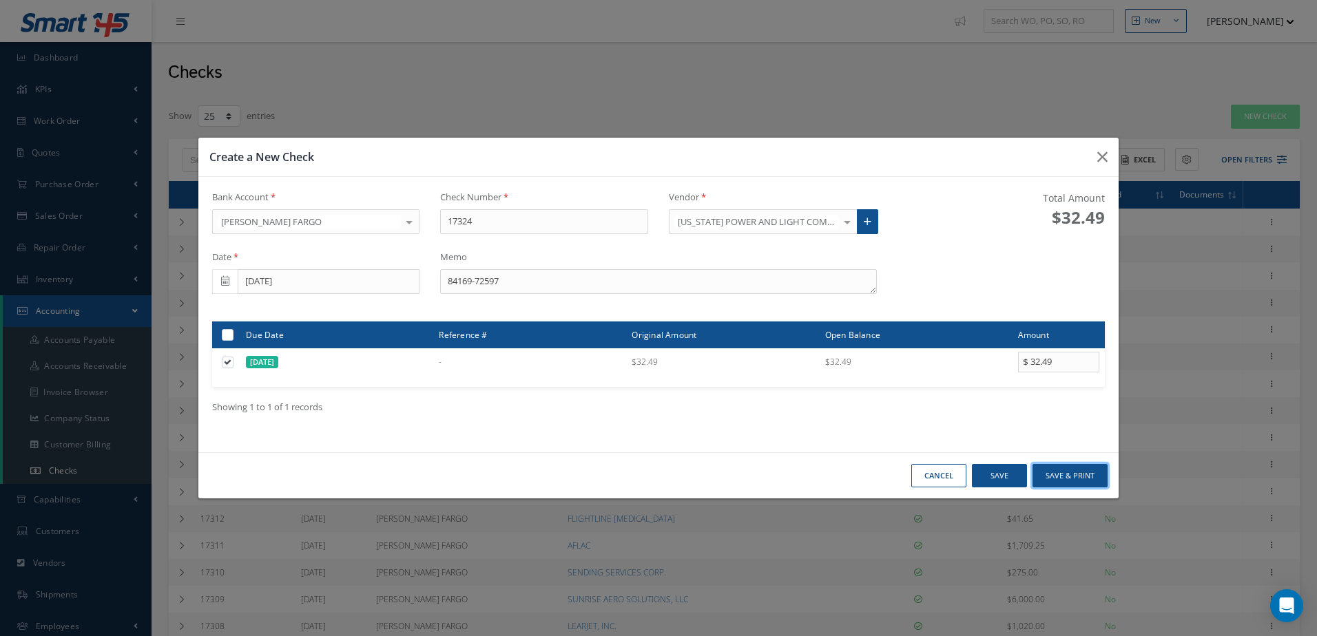
click at [1078, 472] on button "Save & Print" at bounding box center [1069, 476] width 75 height 24
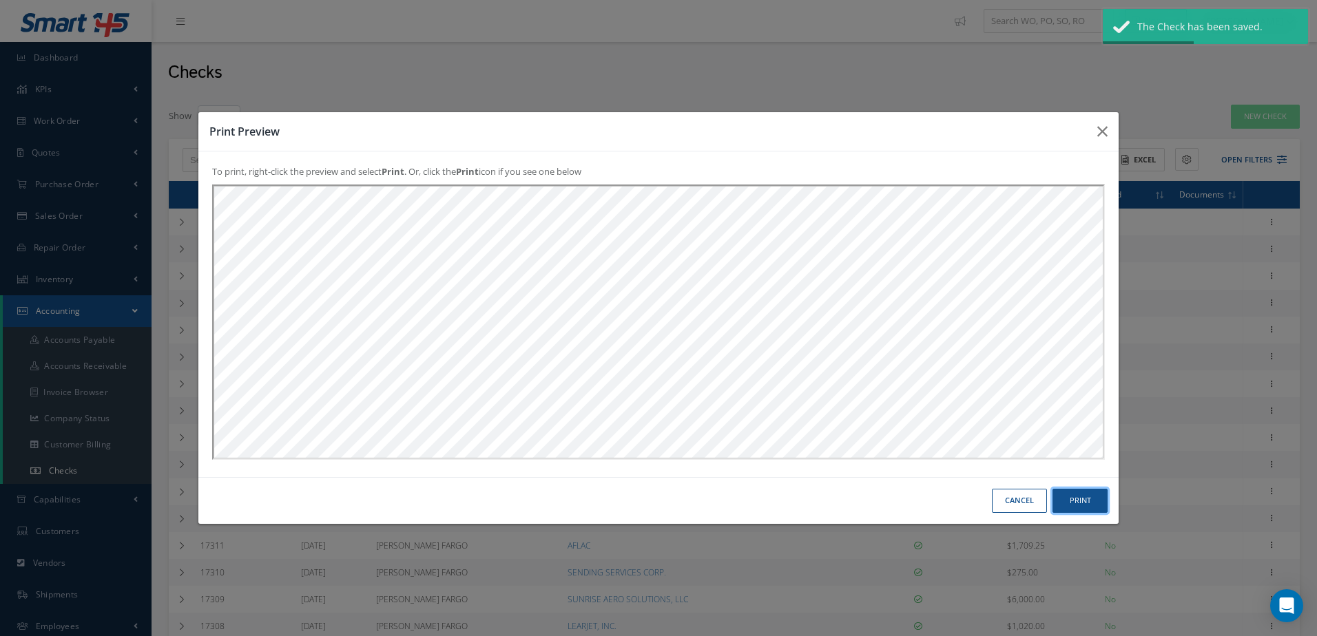
click at [0, 0] on button "Print" at bounding box center [0, 0] width 0 height 0
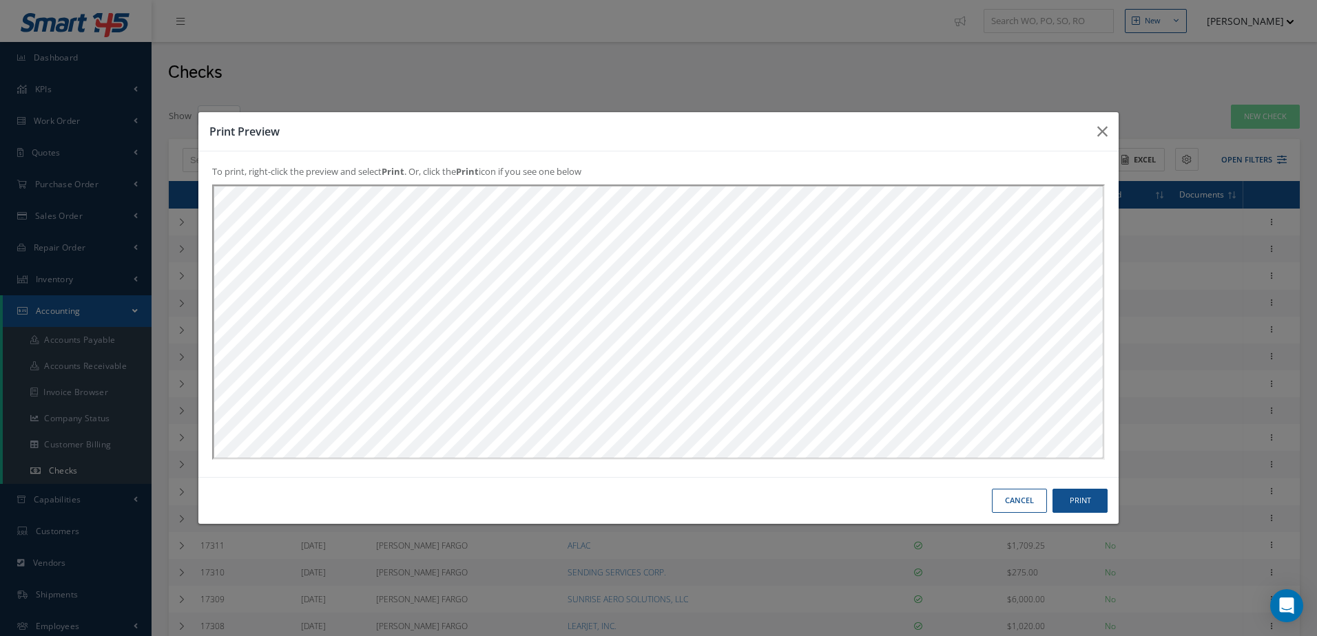
click at [0, 0] on button "Cancel" at bounding box center [0, 0] width 0 height 0
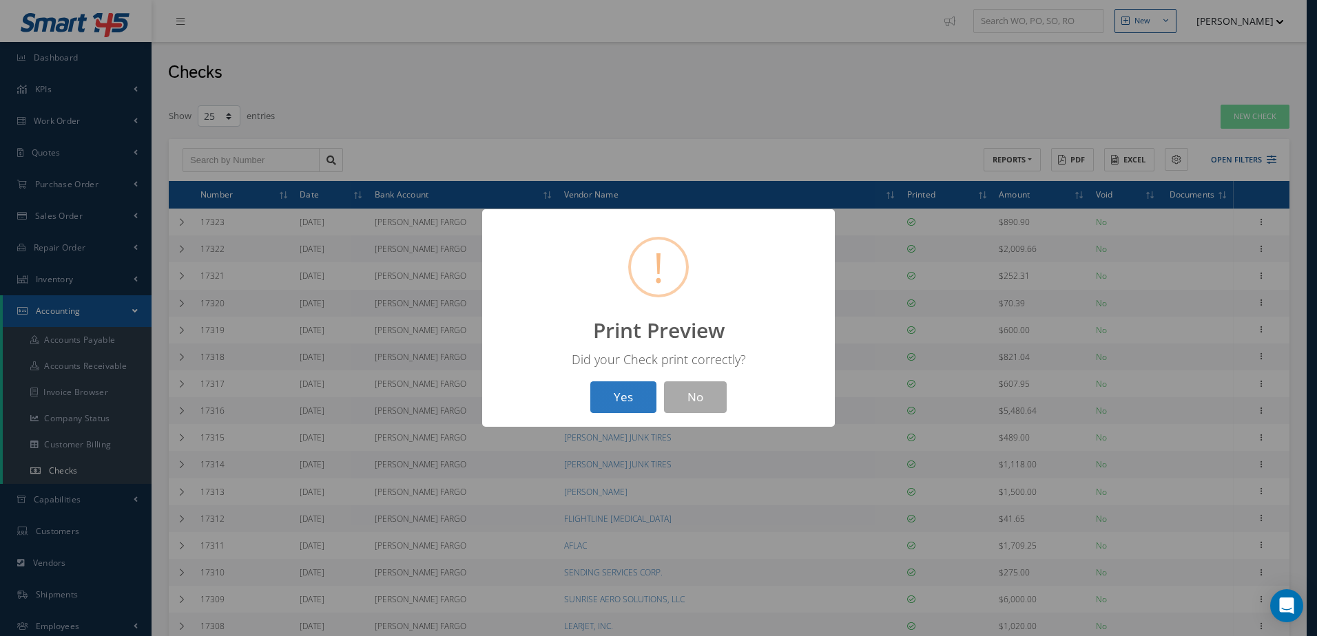
click at [626, 401] on button "Yes" at bounding box center [623, 397] width 66 height 32
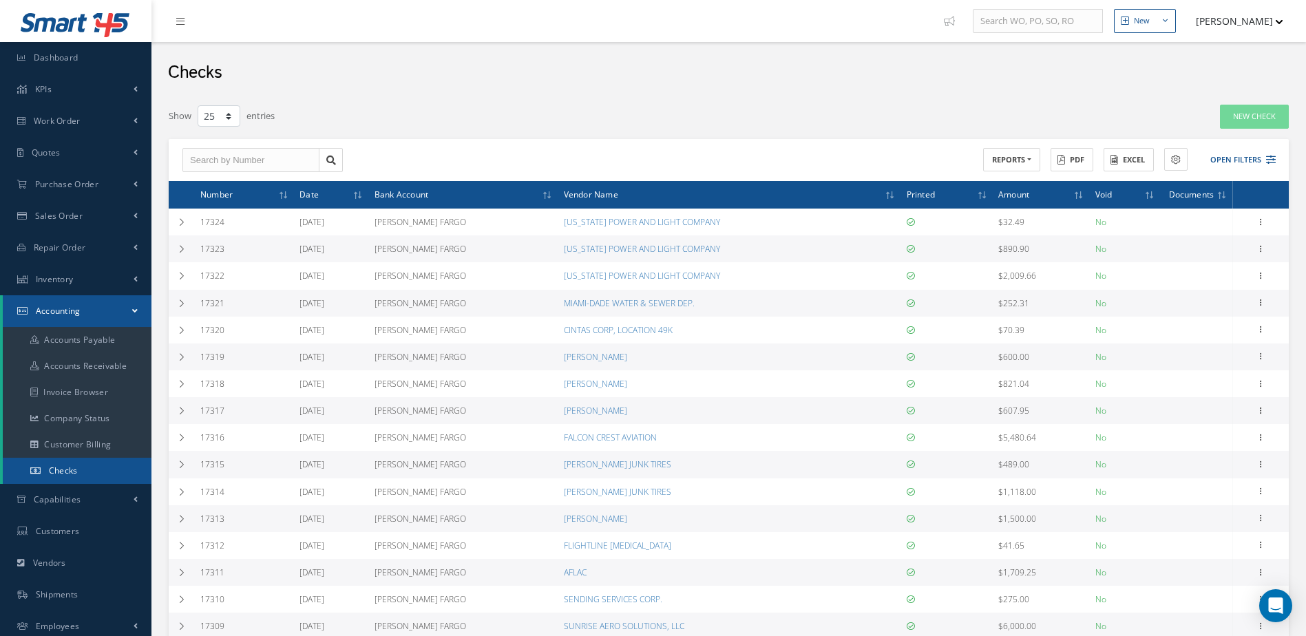
click at [73, 464] on link "Checks" at bounding box center [77, 471] width 149 height 26
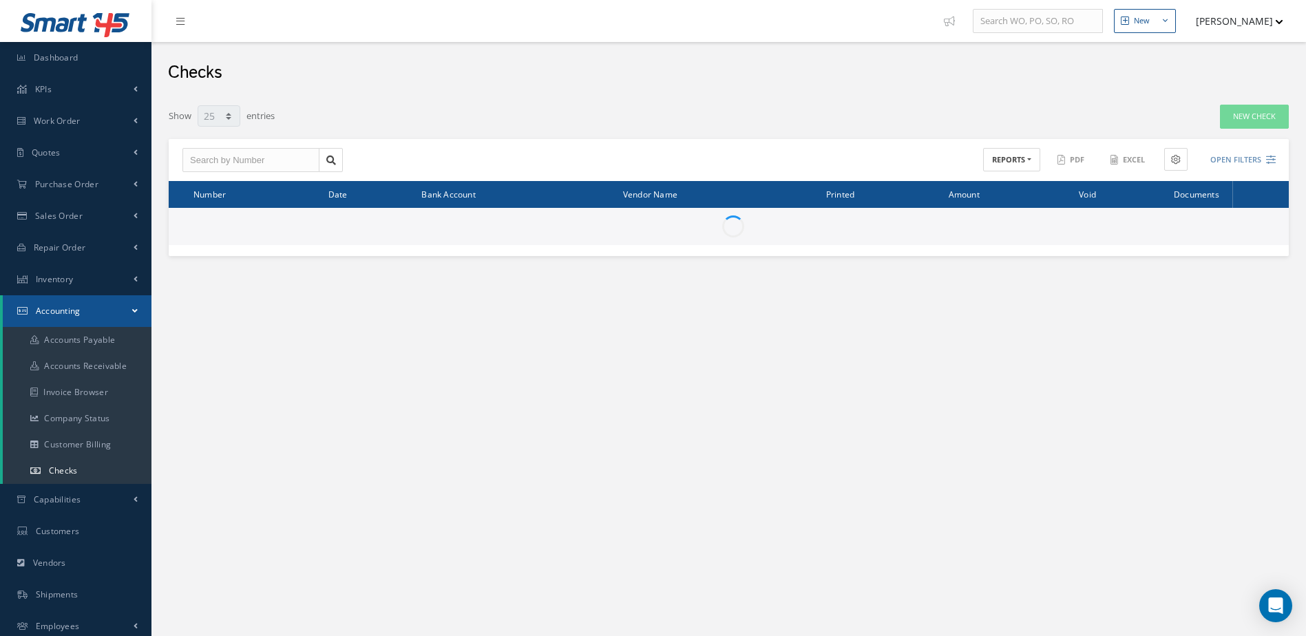
select select "25"
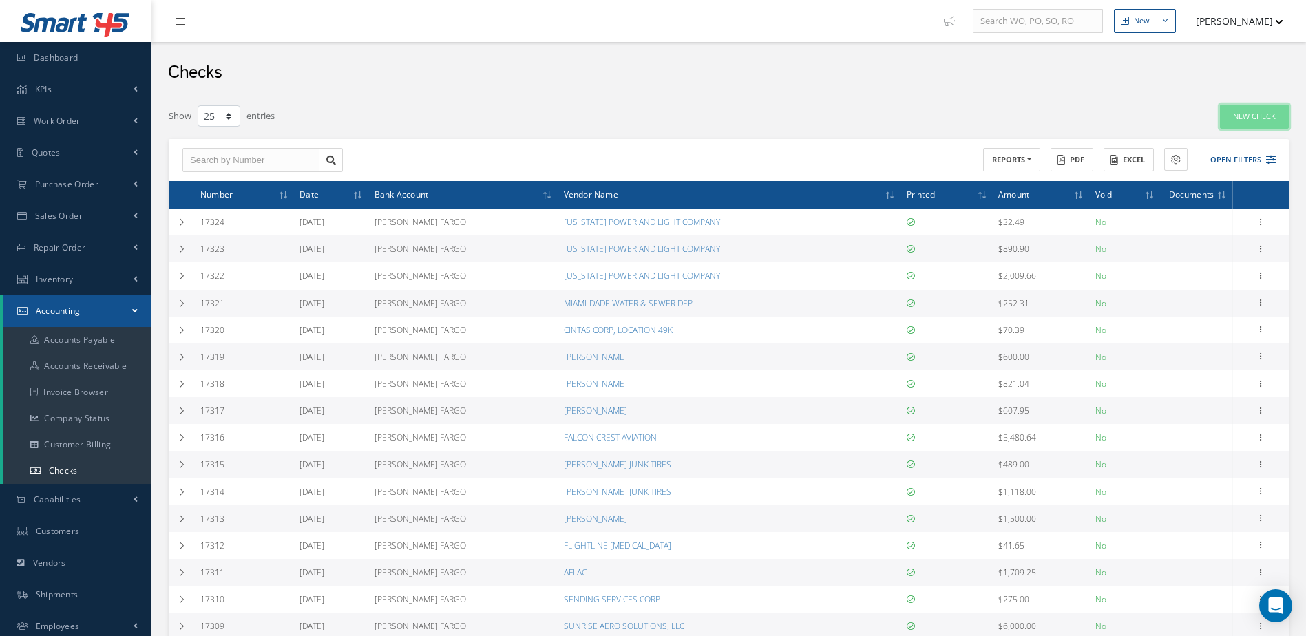
click at [1251, 113] on link "New Check" at bounding box center [1254, 117] width 69 height 24
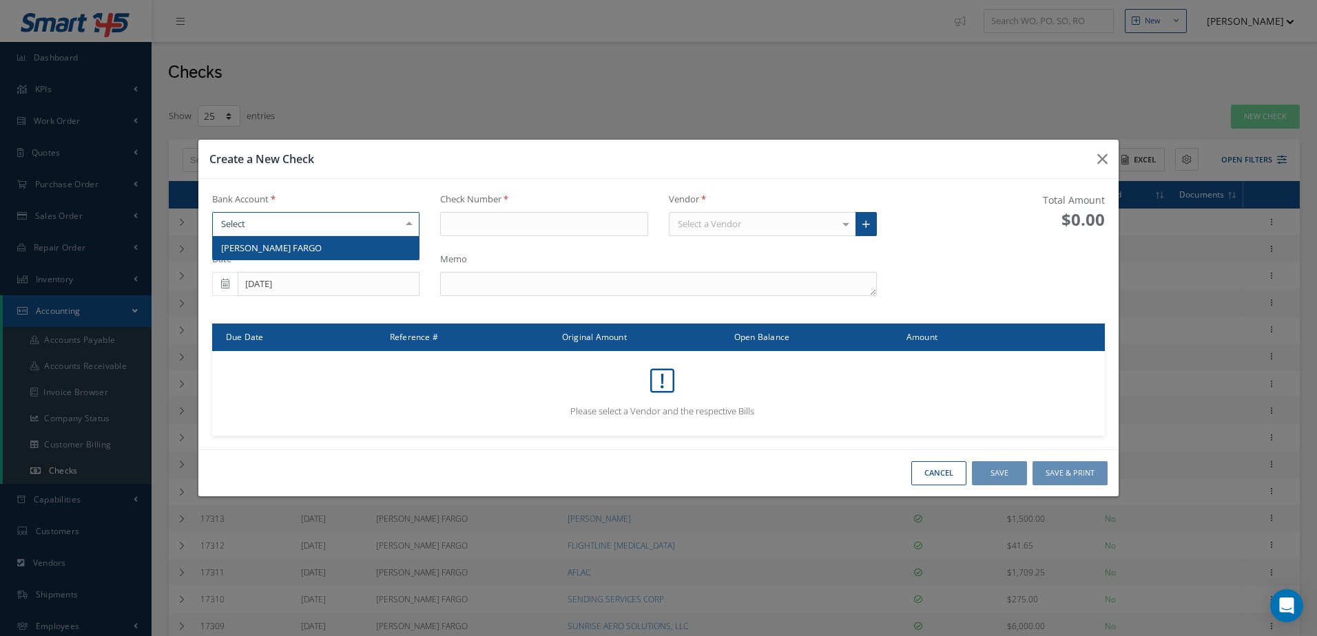
click at [359, 229] on div at bounding box center [316, 224] width 208 height 25
click at [351, 244] on span "[PERSON_NAME] FARGO" at bounding box center [316, 247] width 207 height 23
type input "17325"
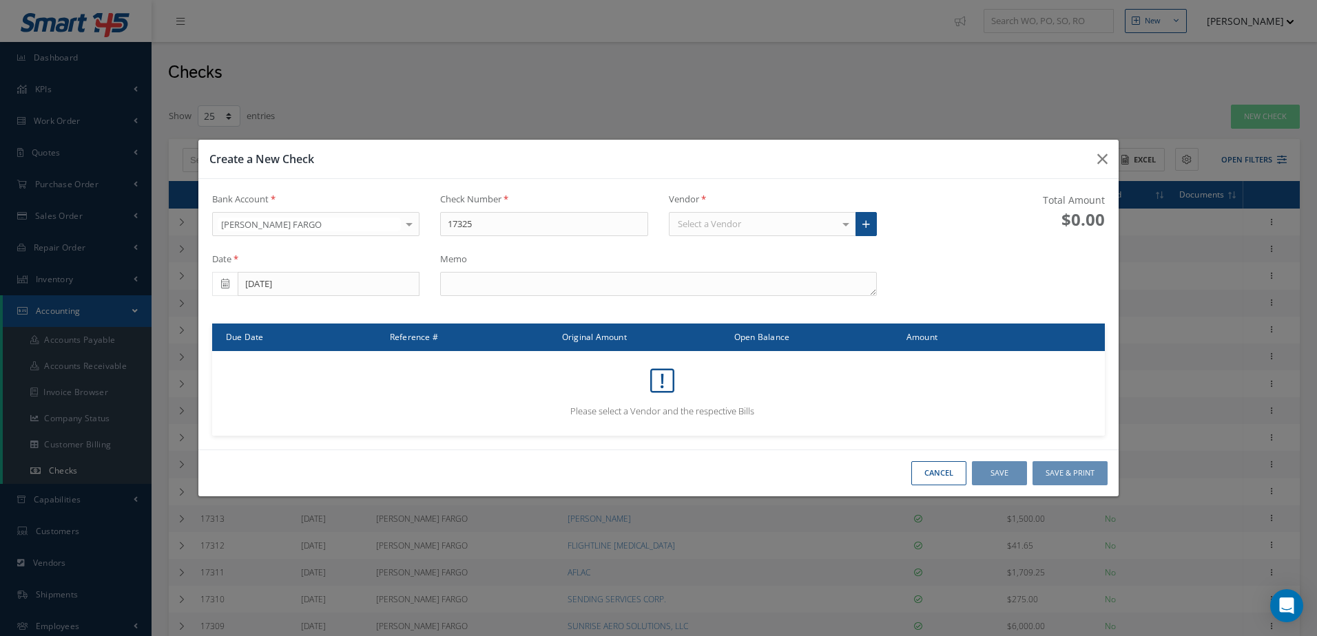
click at [791, 220] on div "Select a Vendor" at bounding box center [762, 224] width 187 height 25
type input "FLORIDA CAL"
click at [788, 249] on span "[US_STATE] CALIBRATION LAB" at bounding box center [739, 248] width 122 height 12
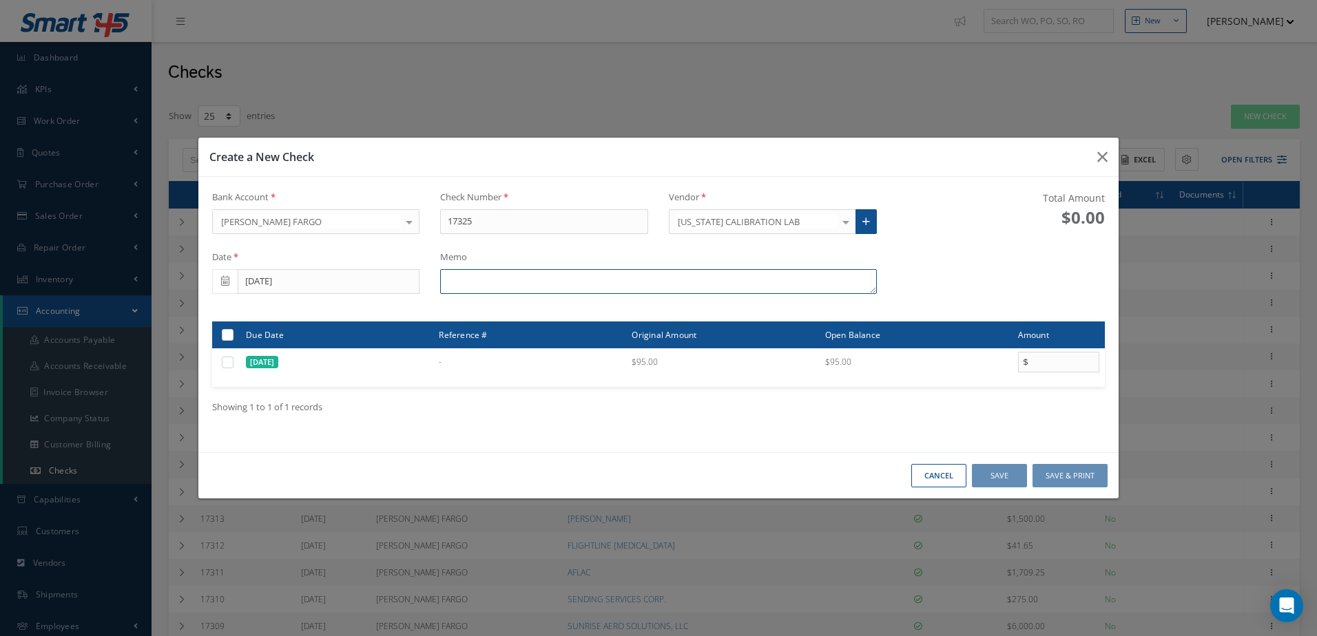
click at [606, 277] on textarea at bounding box center [658, 281] width 436 height 25
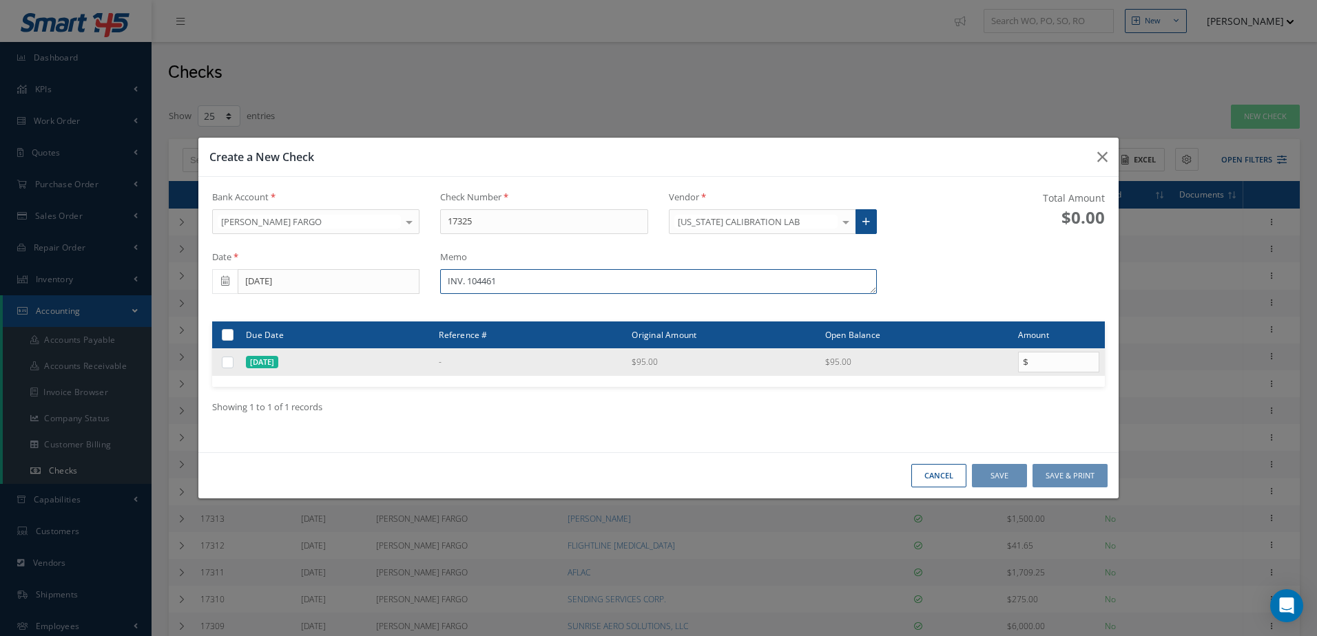
type textarea "INV. 104461"
click at [233, 364] on label at bounding box center [233, 362] width 0 height 12
click at [227, 364] on input "checkbox" at bounding box center [228, 363] width 9 height 9
checkbox input "true"
type input "95.00"
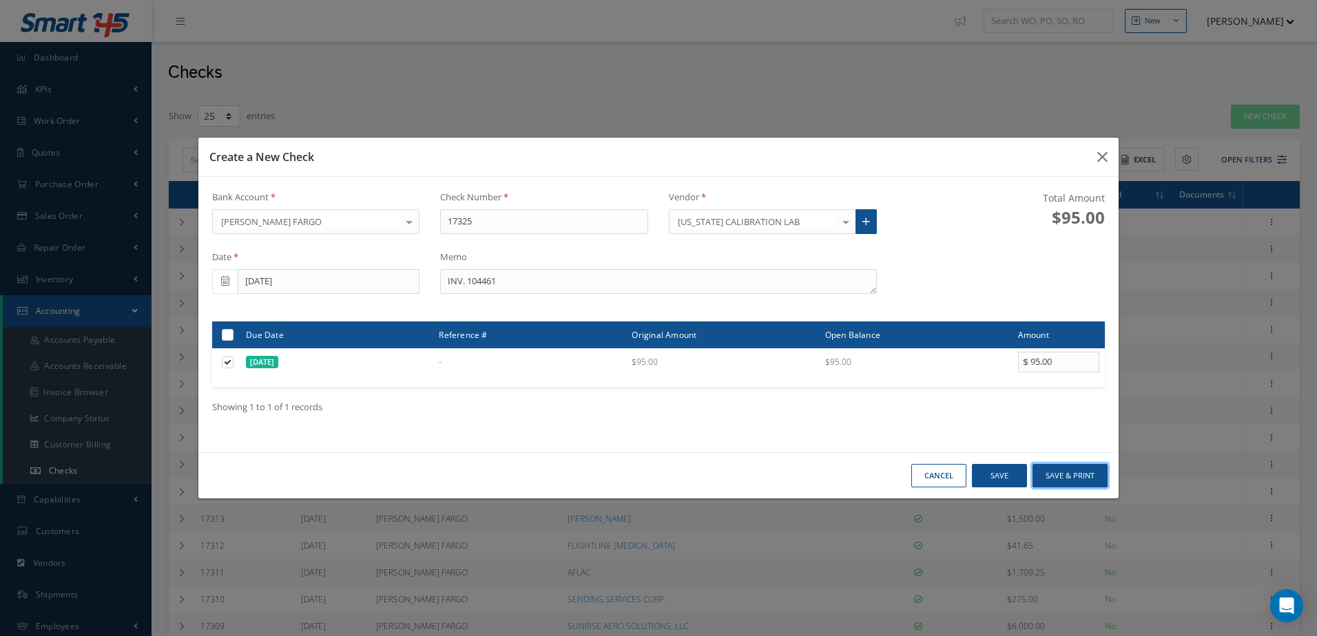
click at [1069, 476] on button "Save & Print" at bounding box center [1069, 476] width 75 height 24
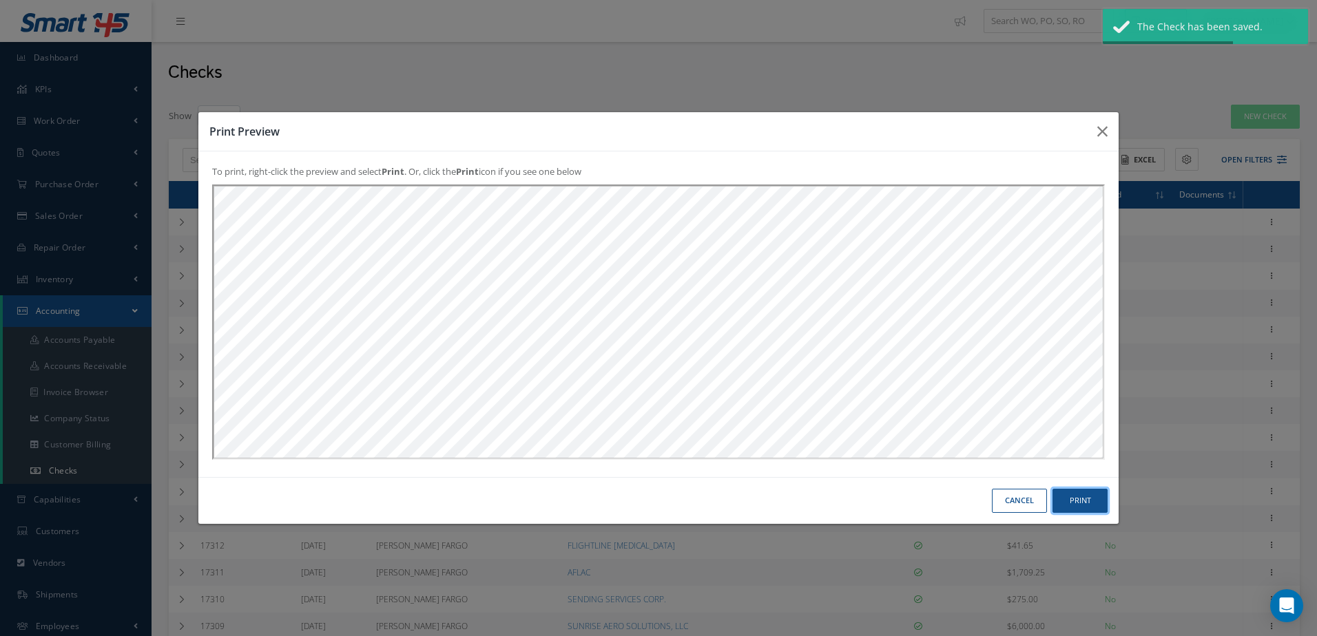
click at [0, 0] on button "Print" at bounding box center [0, 0] width 0 height 0
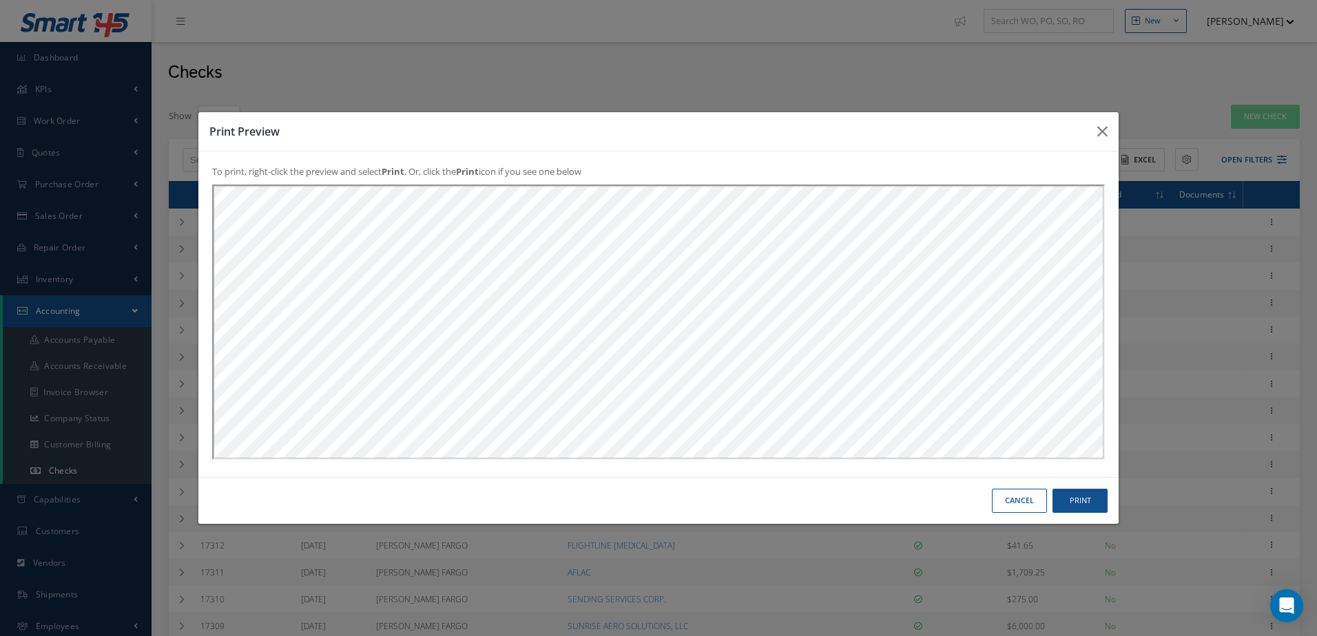
click at [0, 0] on button "Cancel" at bounding box center [0, 0] width 0 height 0
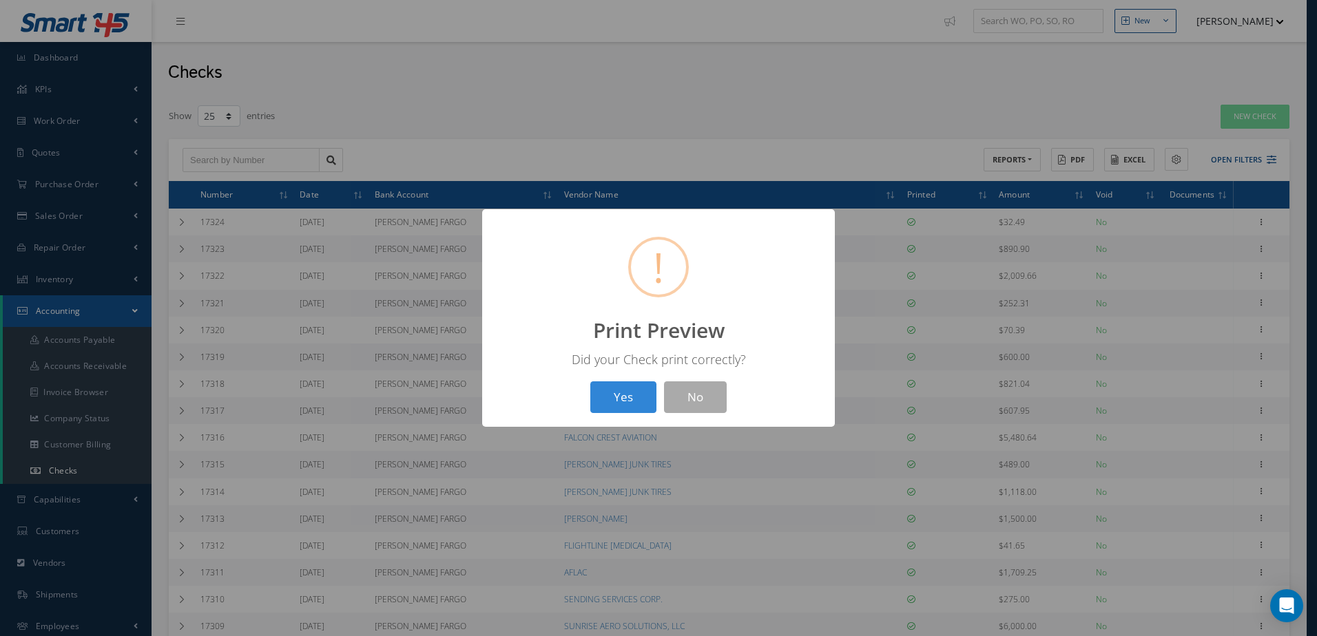
drag, startPoint x: 610, startPoint y: 419, endPoint x: 612, endPoint y: 409, distance: 9.9
click at [610, 417] on div "? ! i Print Preview × Did your Check print correctly? Yes No" at bounding box center [658, 318] width 353 height 218
click at [613, 407] on button "Yes" at bounding box center [623, 397] width 66 height 32
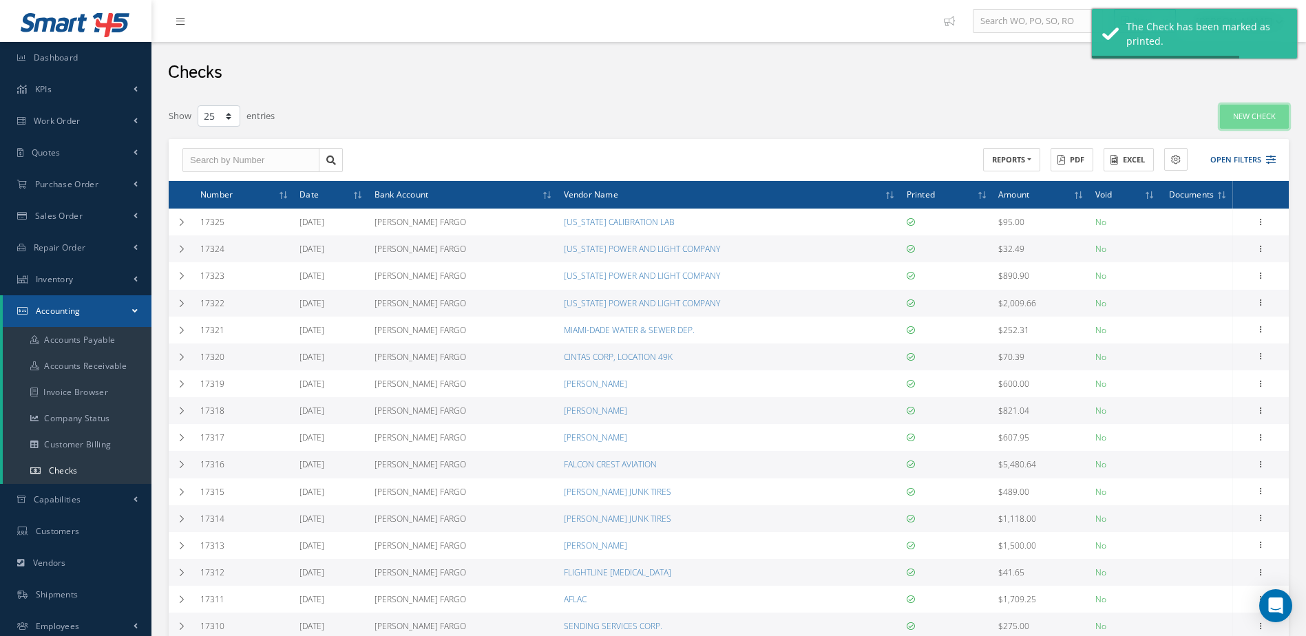
click at [1244, 118] on link "New Check" at bounding box center [1254, 117] width 69 height 24
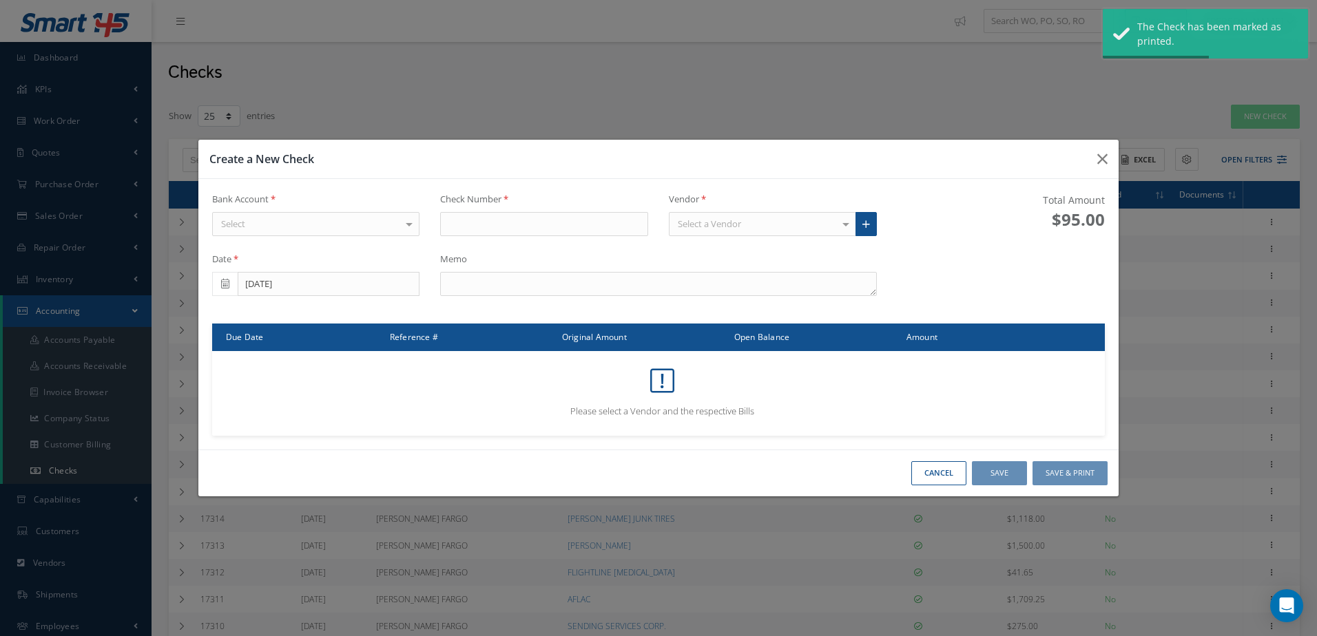
click at [366, 219] on div "Select" at bounding box center [316, 224] width 208 height 25
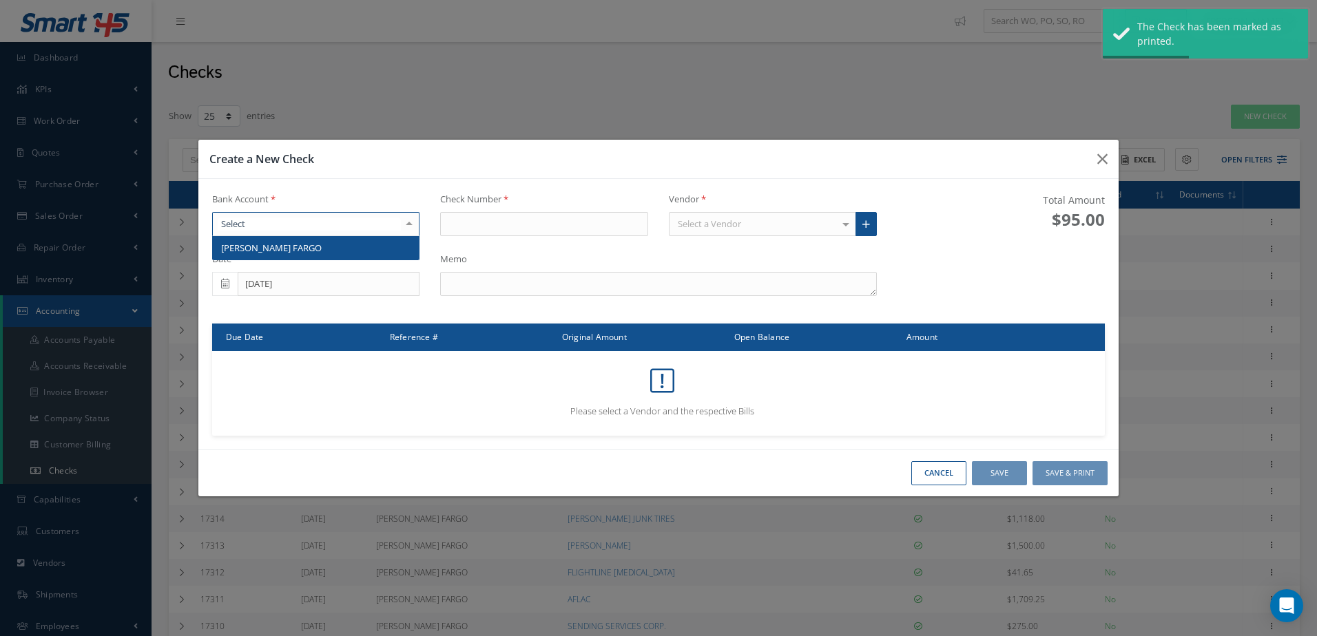
click at [367, 242] on span "[PERSON_NAME] FARGO" at bounding box center [316, 247] width 207 height 23
type input "17326"
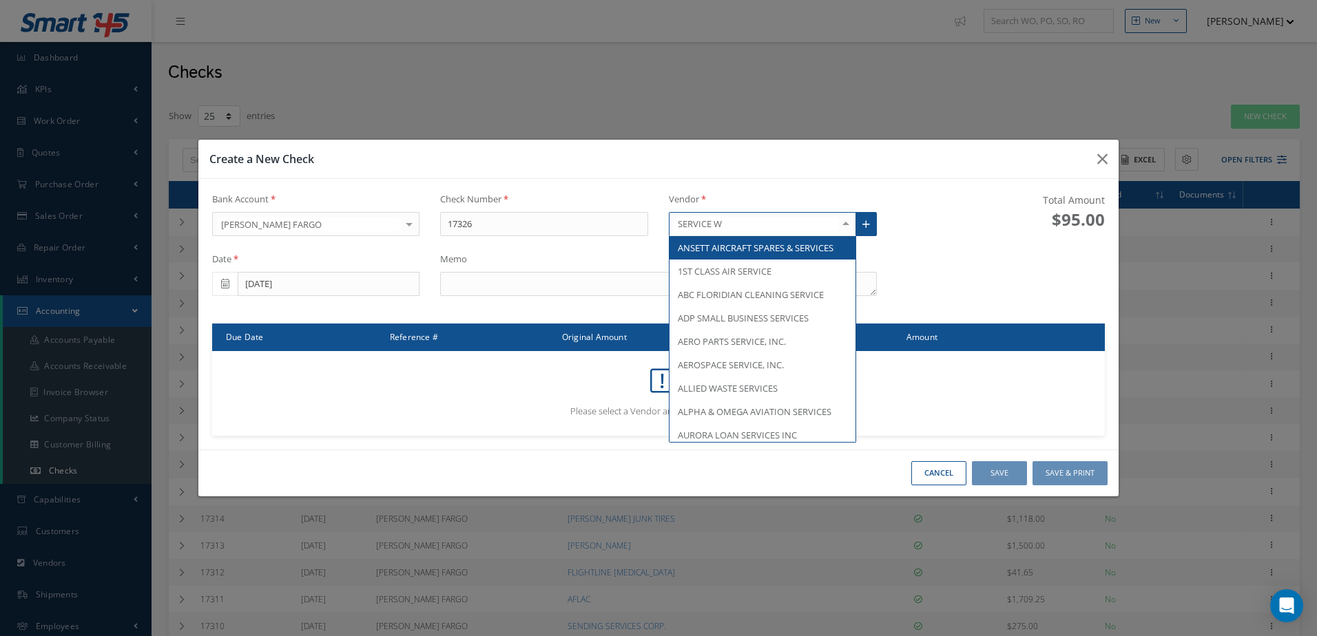
type input "SERVICE WE"
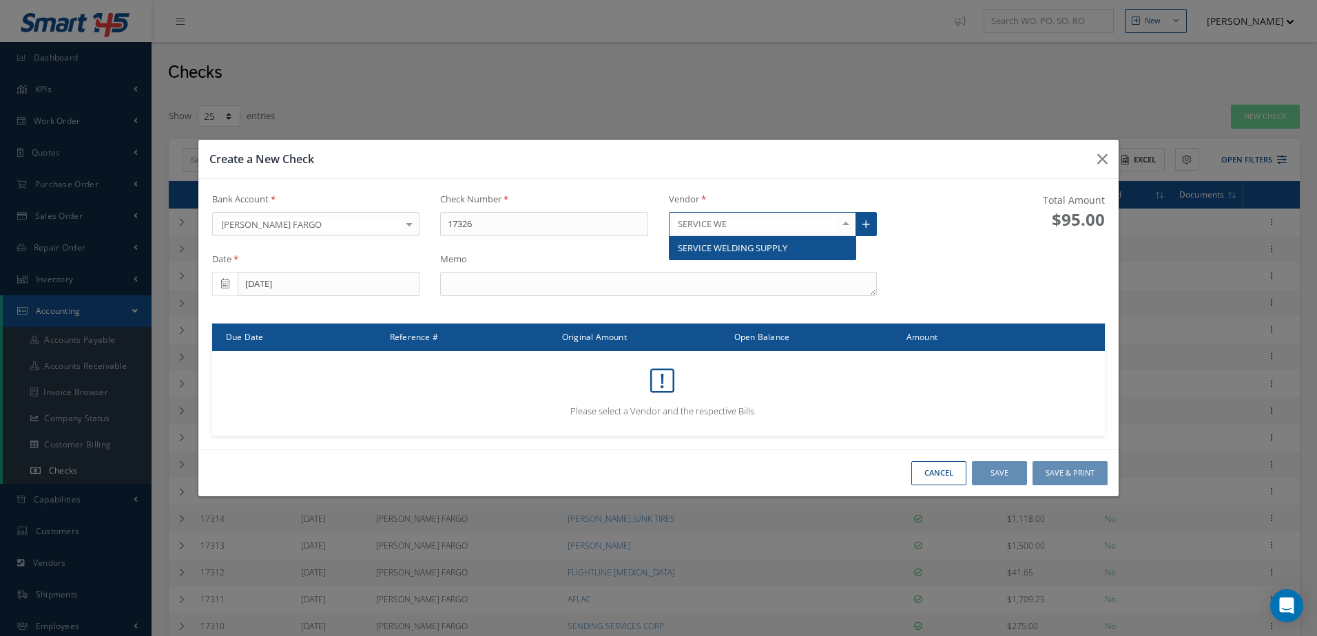
click at [724, 247] on span "SERVICE WELDING SUPPLY" at bounding box center [732, 248] width 109 height 12
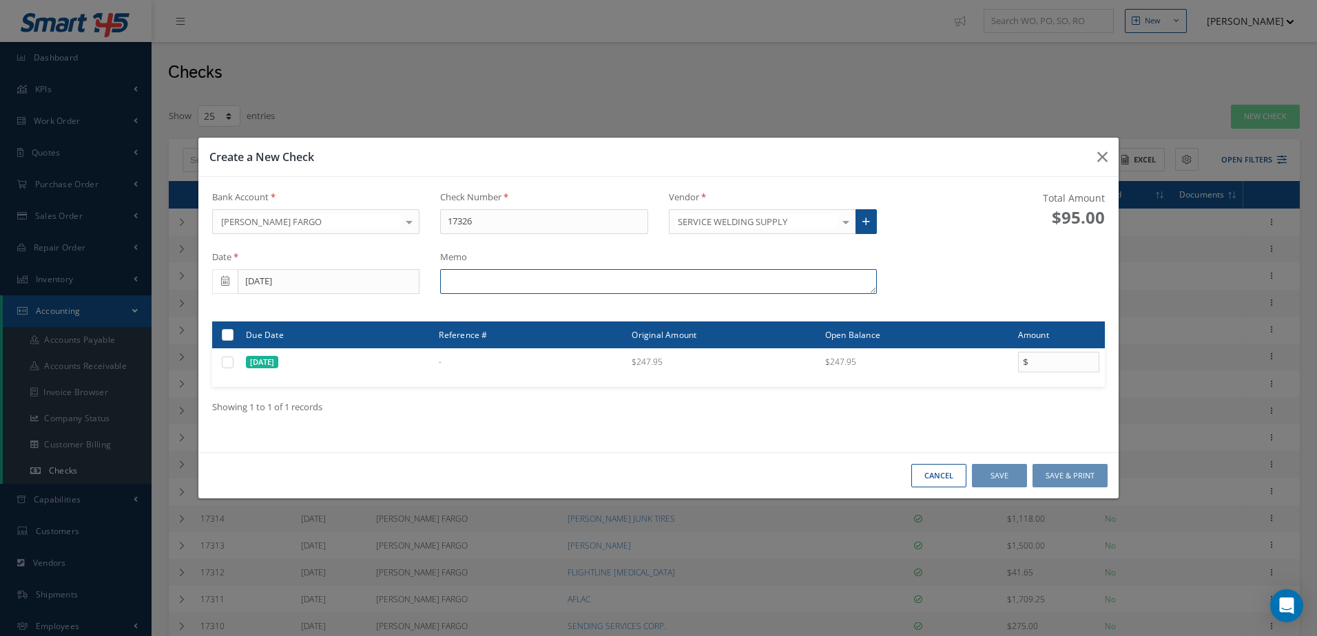
click at [598, 284] on textarea at bounding box center [658, 281] width 436 height 25
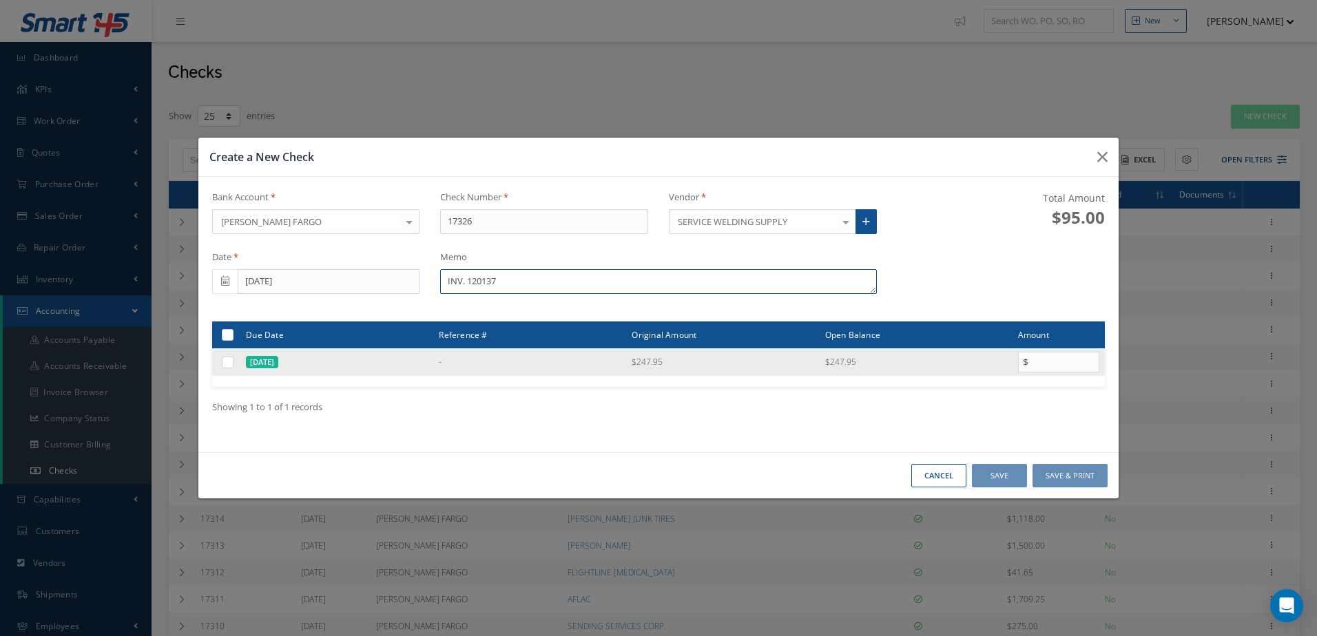
type textarea "INV. 120137"
click at [233, 366] on label at bounding box center [233, 362] width 0 height 12
click at [224, 366] on input "checkbox" at bounding box center [228, 363] width 9 height 9
checkbox input "true"
type input "247.95"
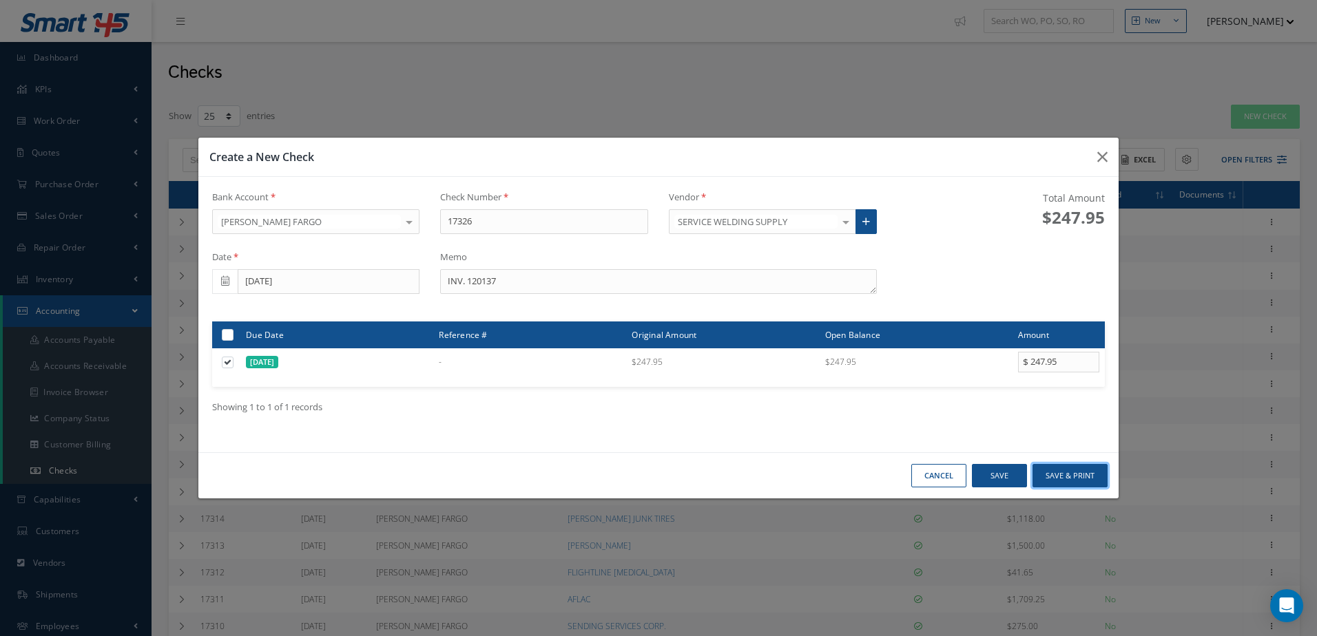
click at [1073, 472] on button "Save & Print" at bounding box center [1069, 476] width 75 height 24
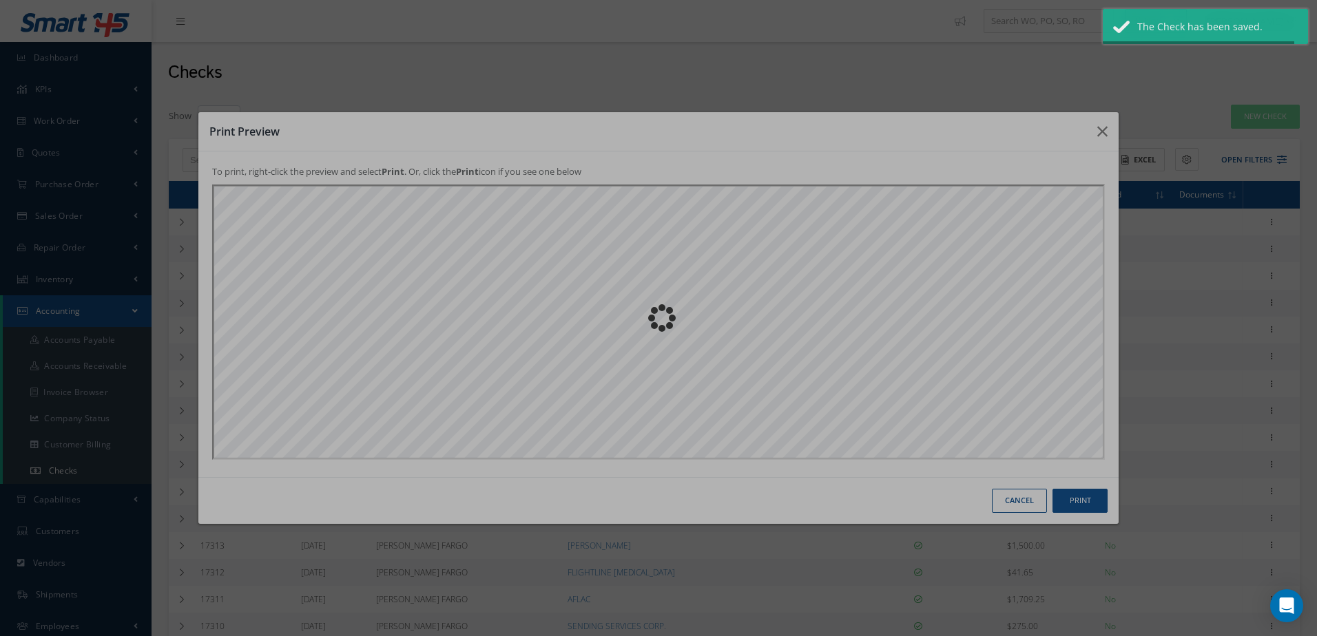
click at [658, 318] on div "Loading…" at bounding box center [658, 318] width 0 height 0
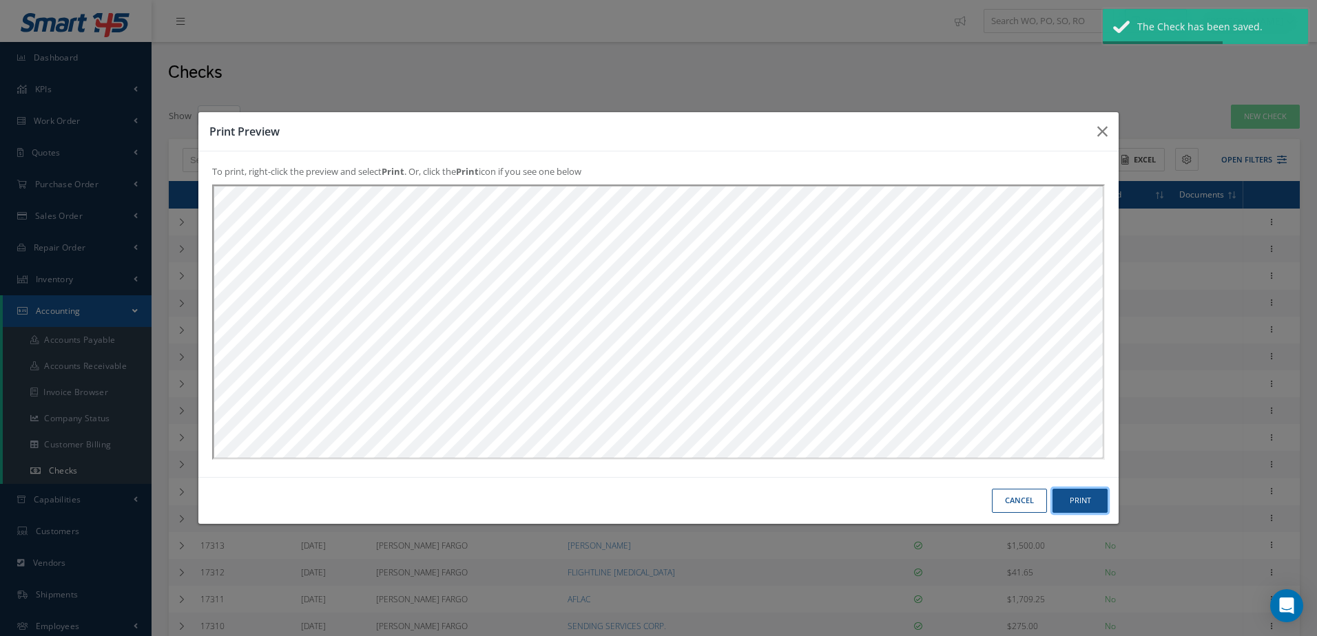
click at [0, 0] on button "Print" at bounding box center [0, 0] width 0 height 0
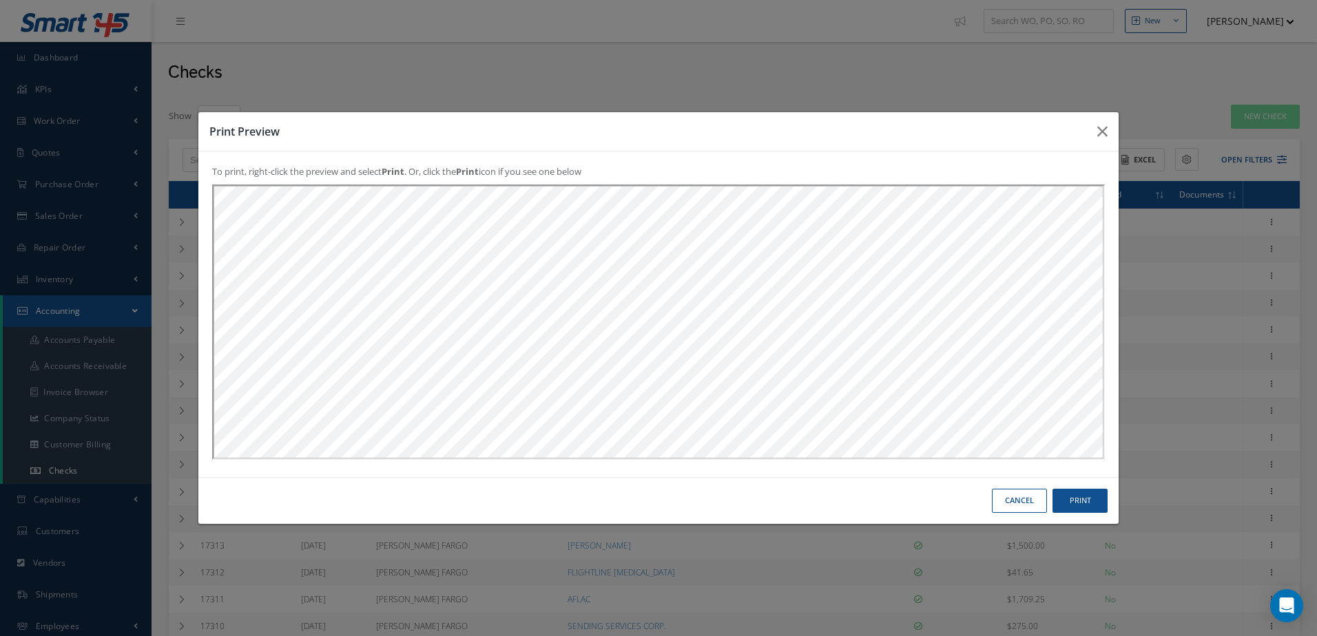
click at [0, 0] on button "Cancel" at bounding box center [0, 0] width 0 height 0
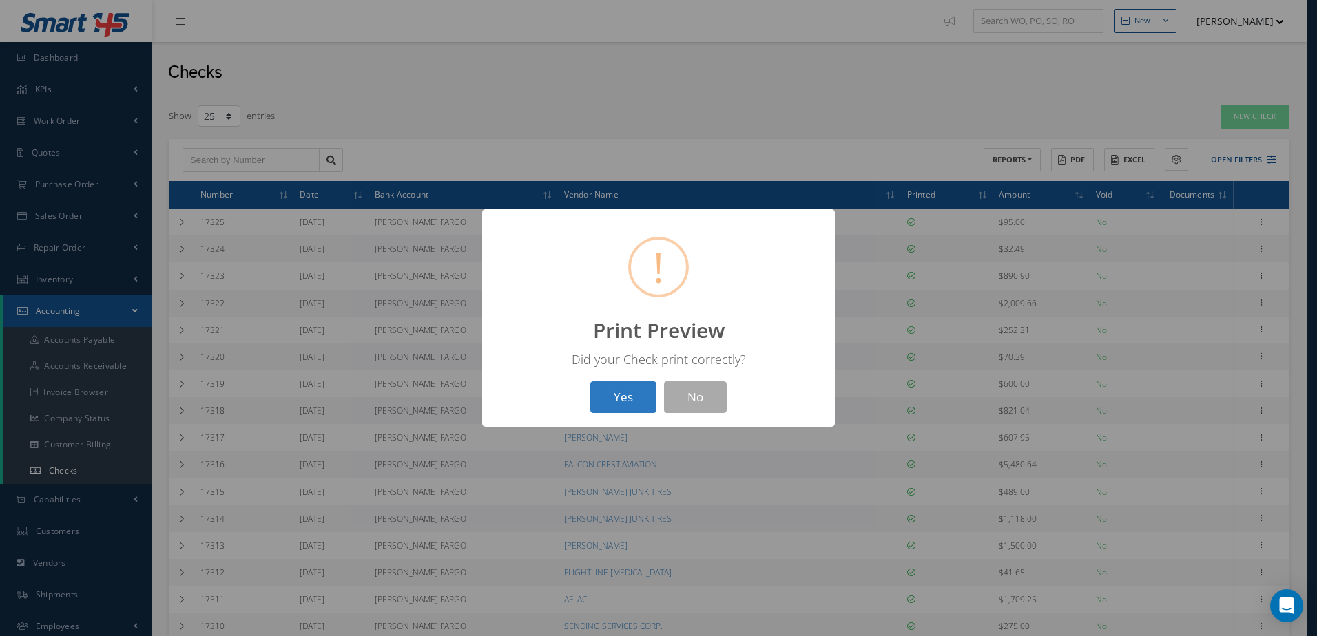
click at [619, 411] on button "Yes" at bounding box center [623, 397] width 66 height 32
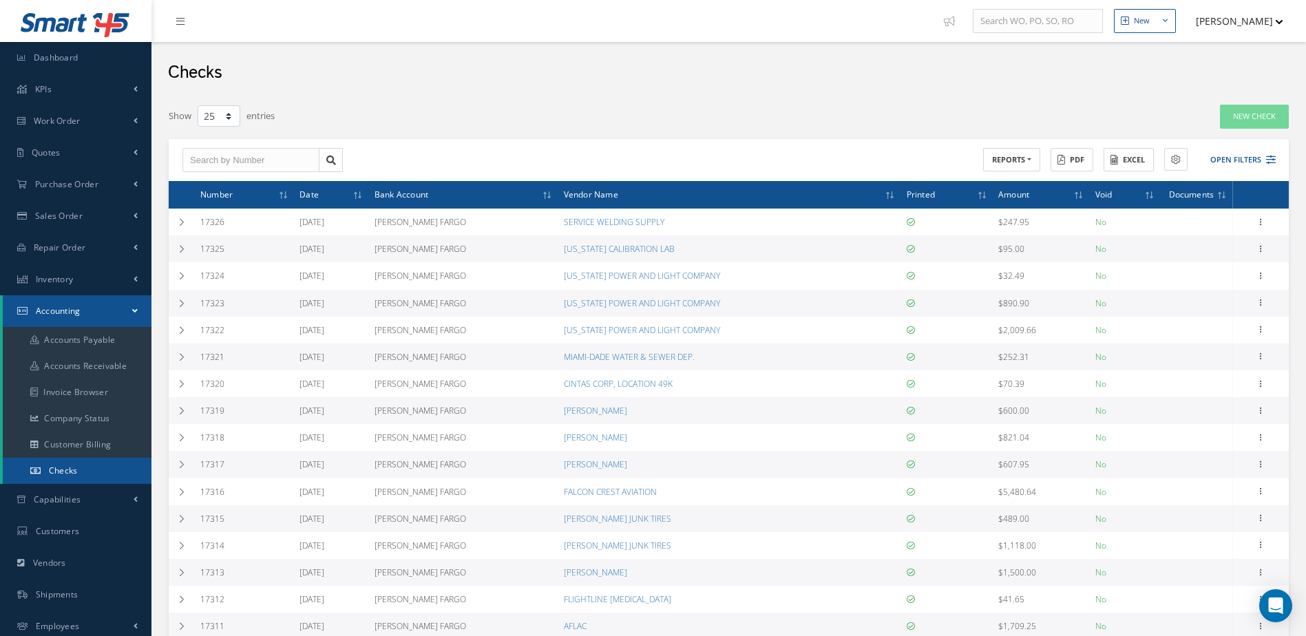
click at [92, 474] on link "Checks" at bounding box center [77, 471] width 149 height 26
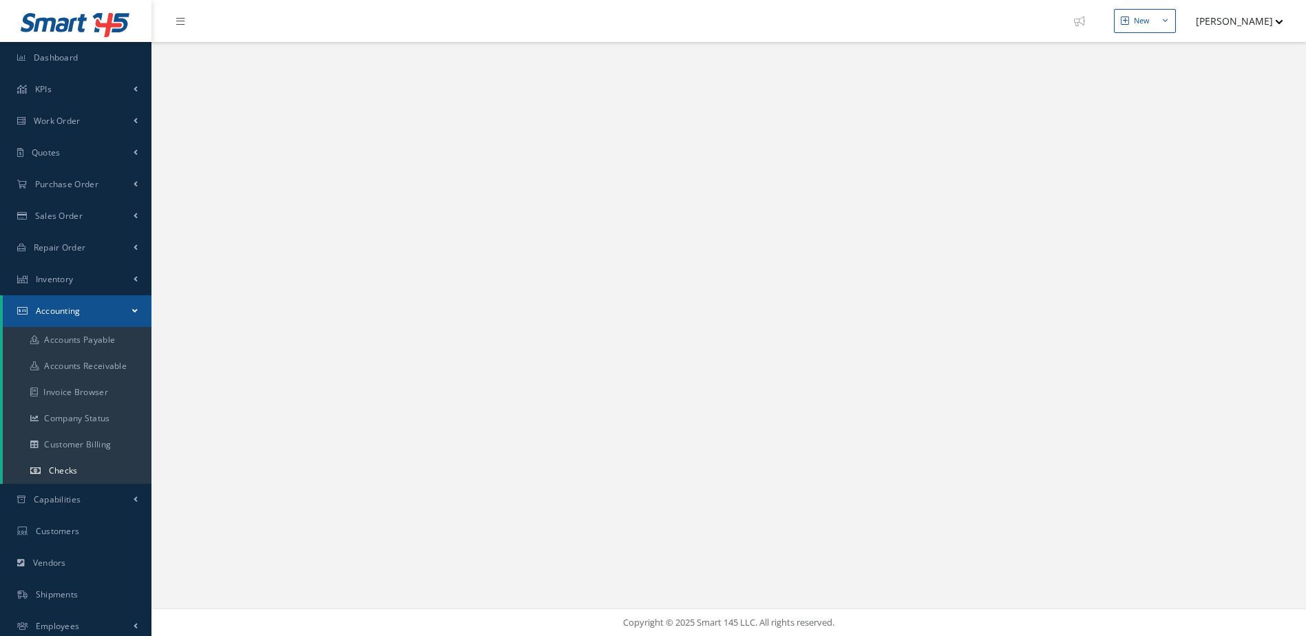
select select "25"
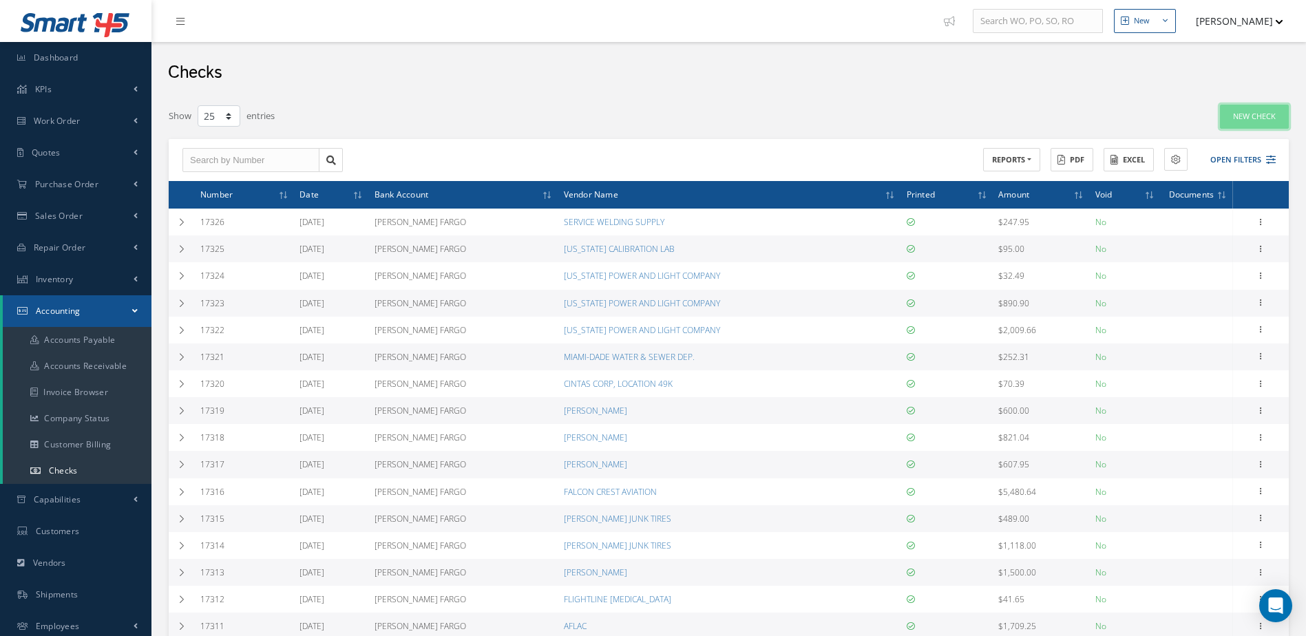
click at [1255, 116] on link "New Check" at bounding box center [1254, 117] width 69 height 24
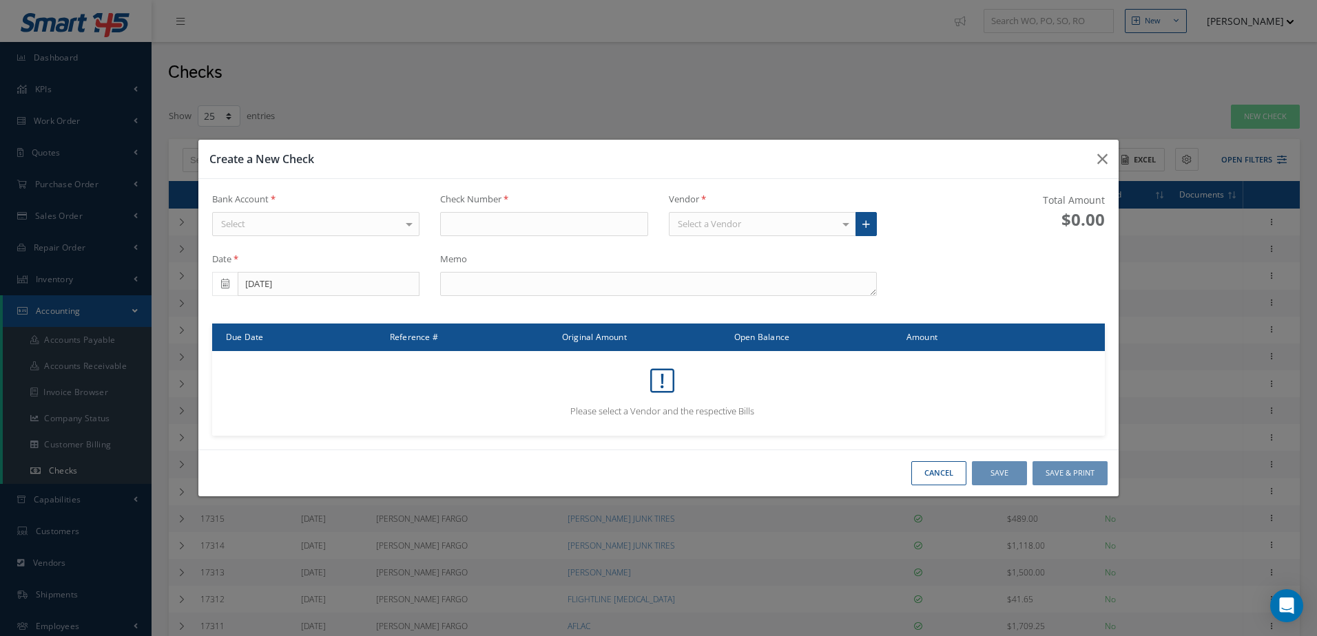
click at [398, 226] on div "Select" at bounding box center [316, 224] width 208 height 25
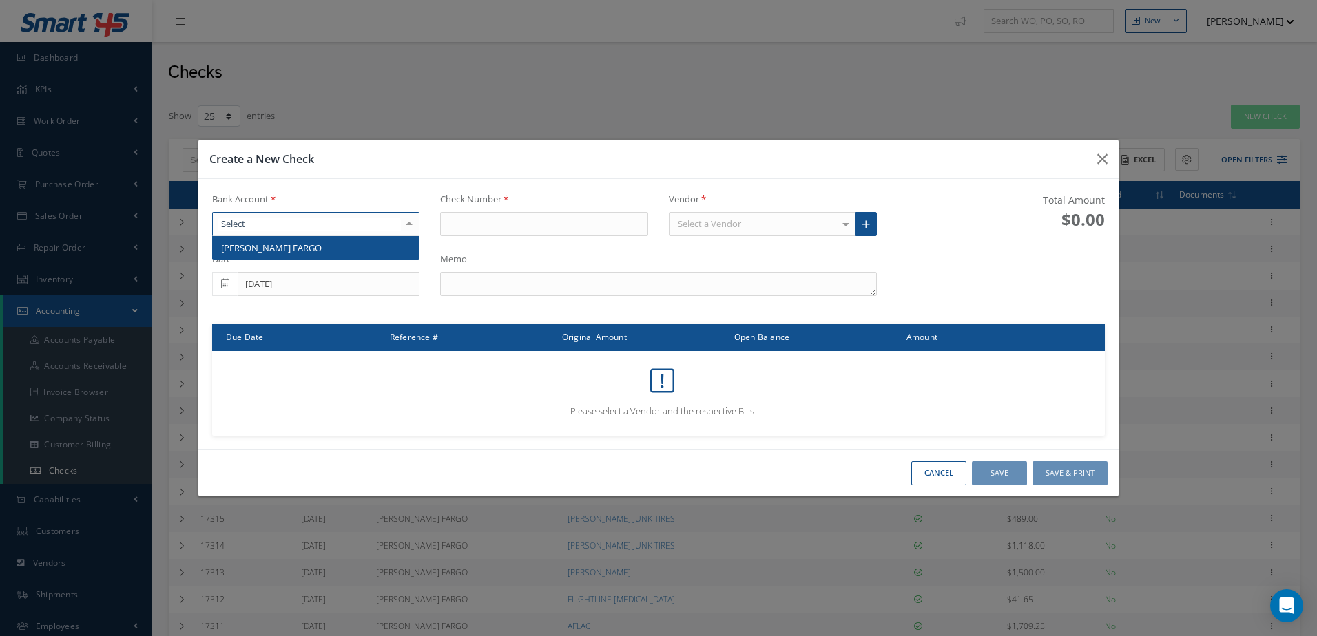
click at [384, 257] on span "[PERSON_NAME] FARGO" at bounding box center [316, 247] width 207 height 23
type input "17327"
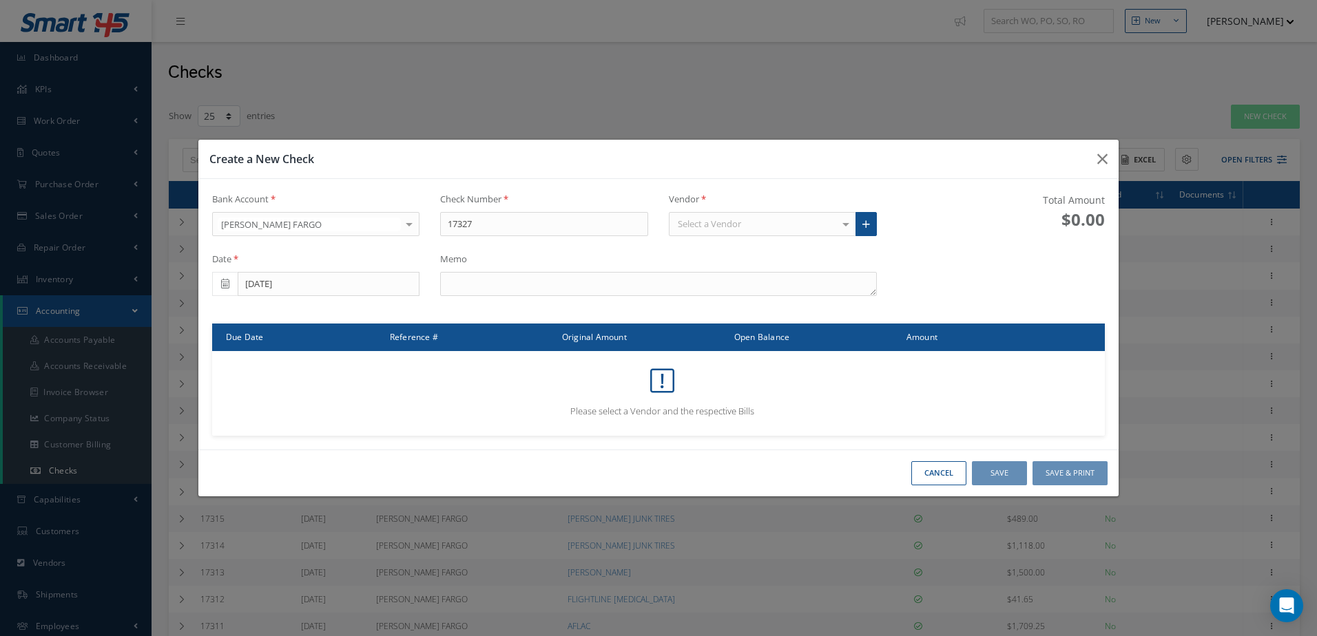
click at [782, 223] on div "Select a Vendor" at bounding box center [762, 224] width 187 height 25
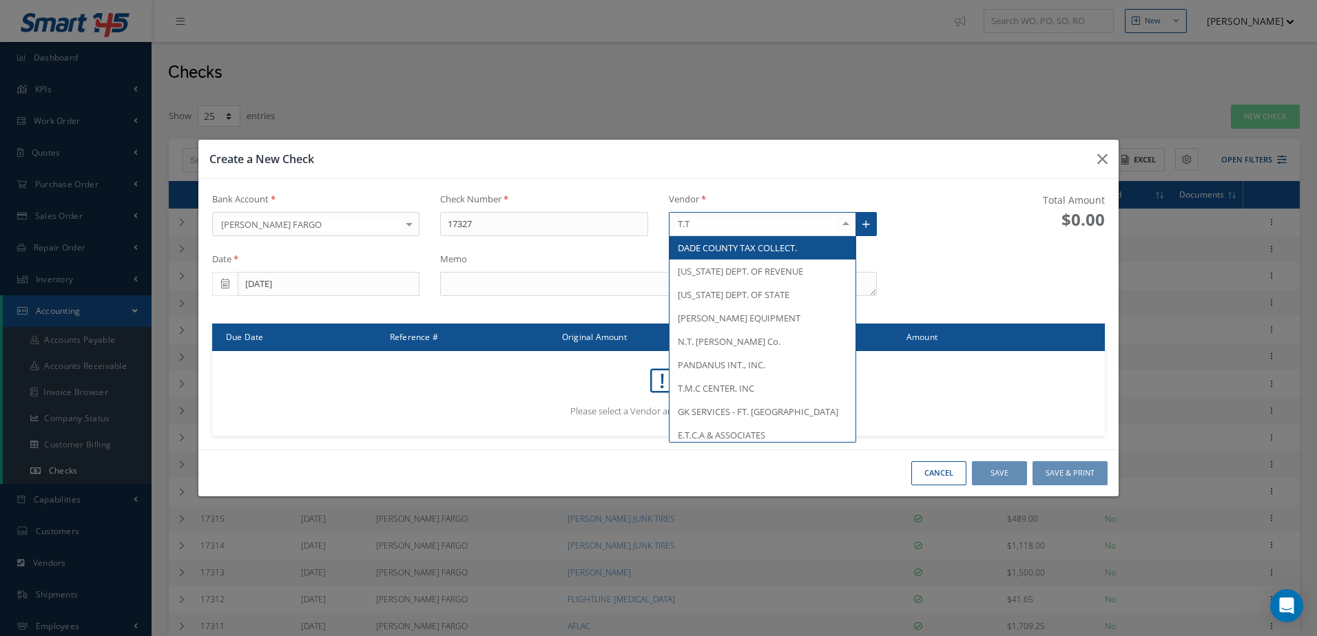
type input "T.T."
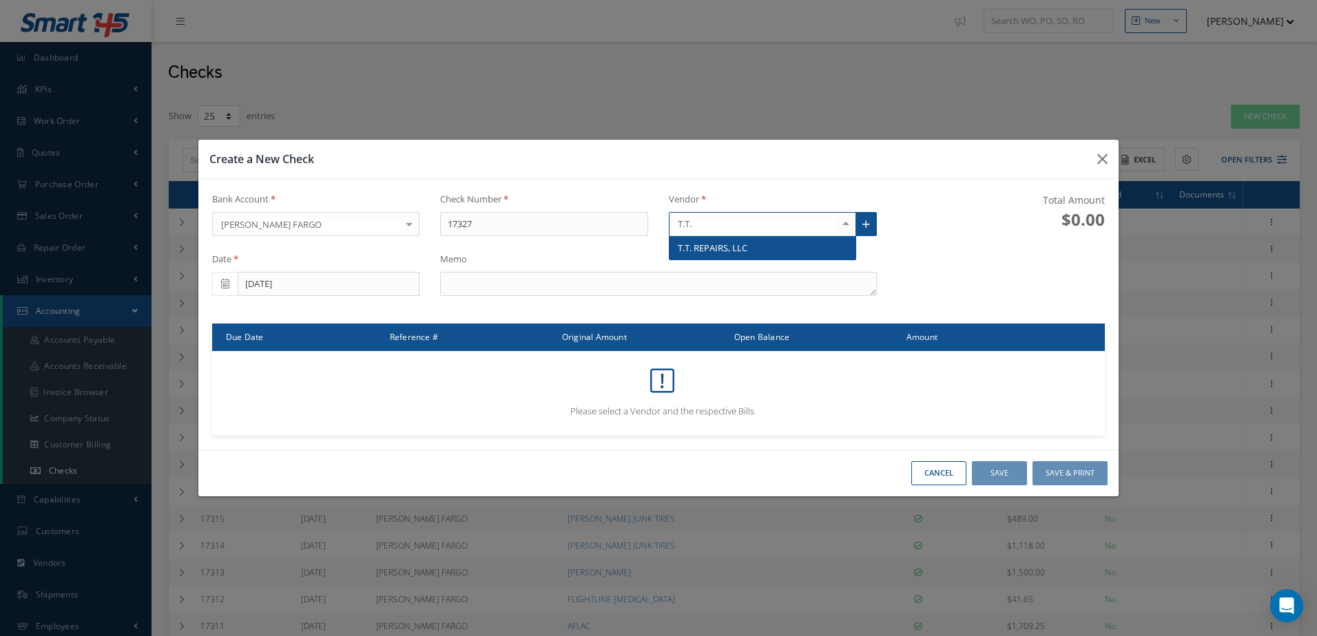
click at [788, 241] on span "T.T. REPAIRS, LLC" at bounding box center [762, 247] width 186 height 23
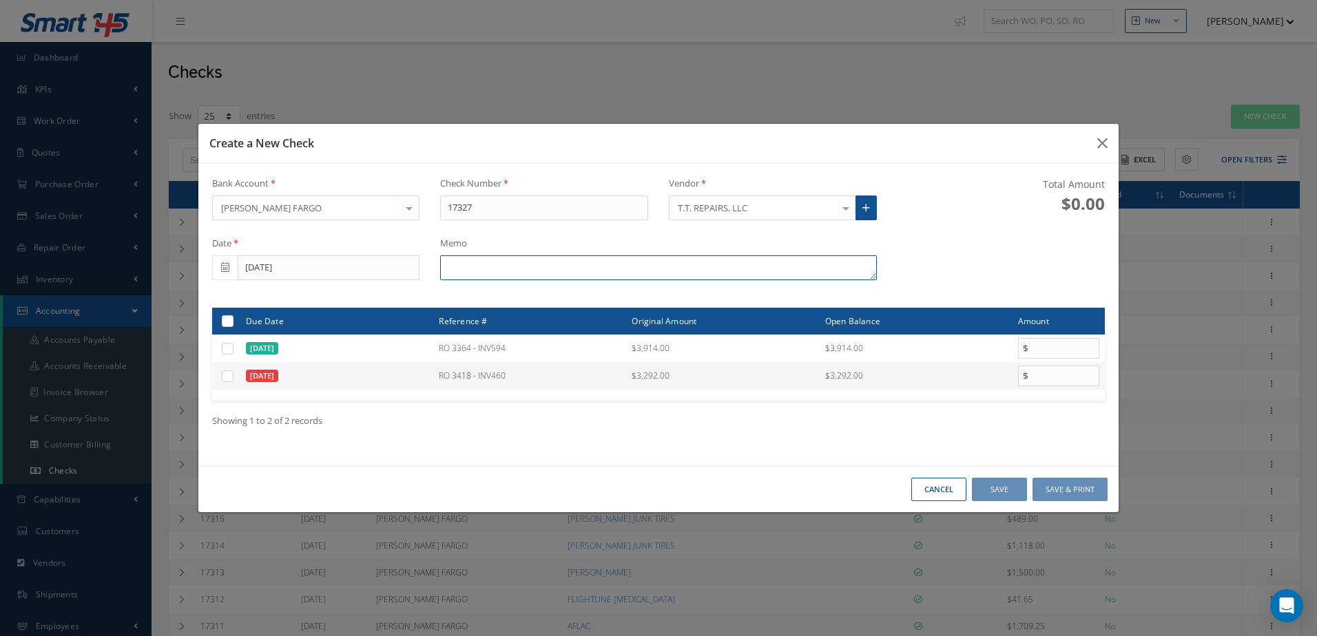
click at [548, 264] on textarea at bounding box center [658, 267] width 436 height 25
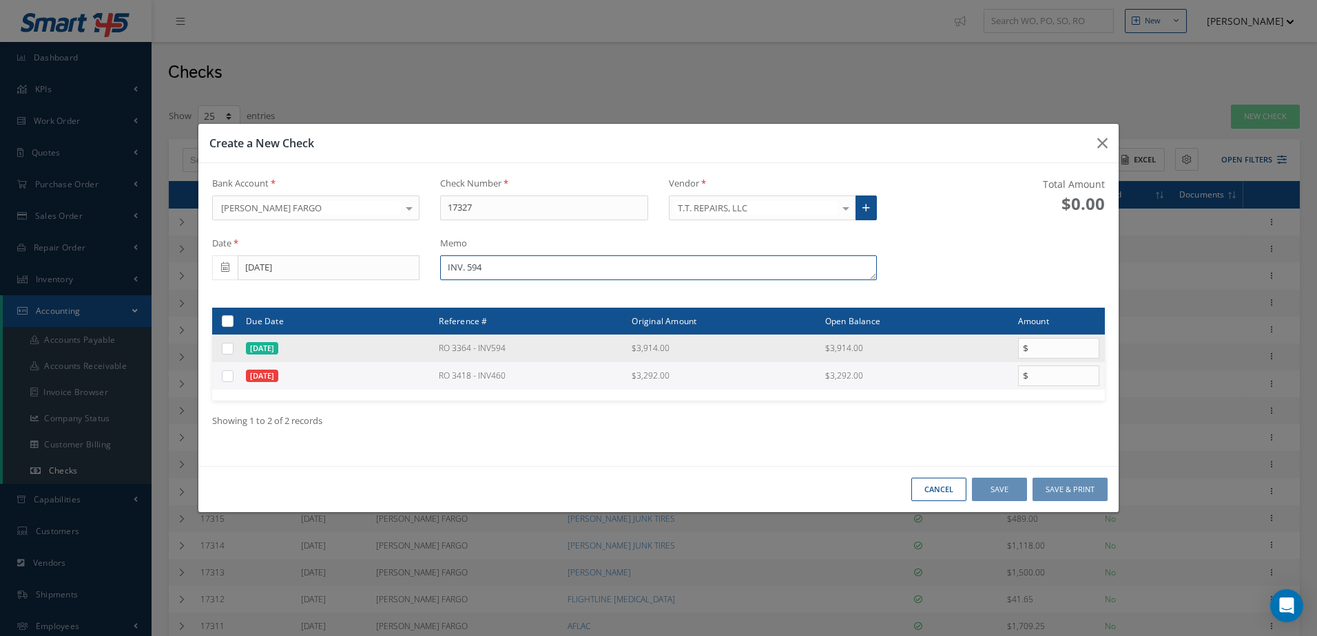
type textarea "INV. 594"
click at [233, 352] on label at bounding box center [233, 348] width 0 height 12
click at [227, 352] on input "checkbox" at bounding box center [228, 349] width 9 height 9
checkbox input "true"
type input "3914.00"
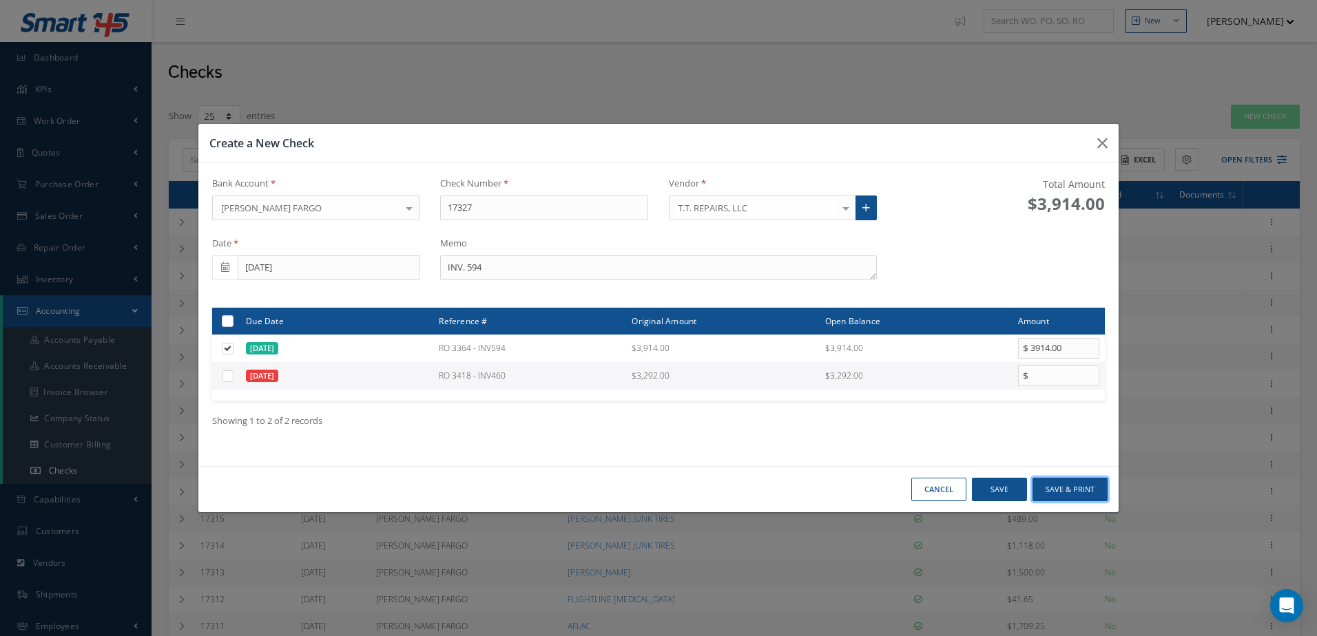
click at [1073, 490] on button "Save & Print" at bounding box center [1069, 490] width 75 height 24
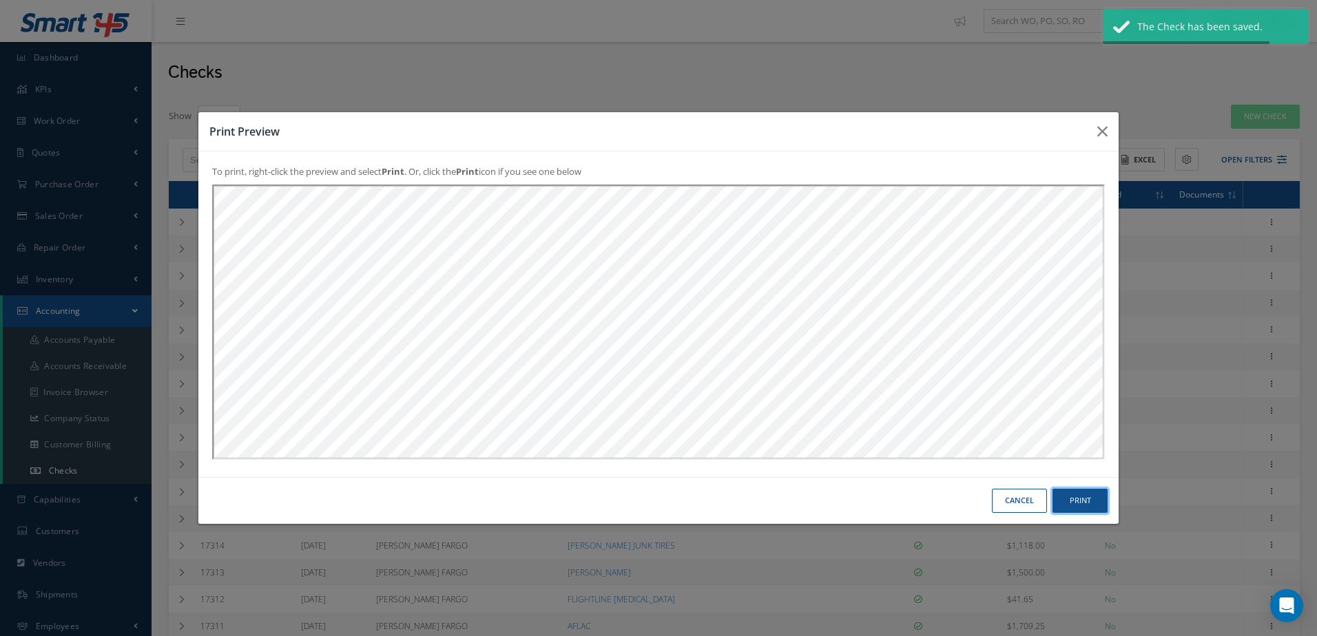
click at [0, 0] on button "Print" at bounding box center [0, 0] width 0 height 0
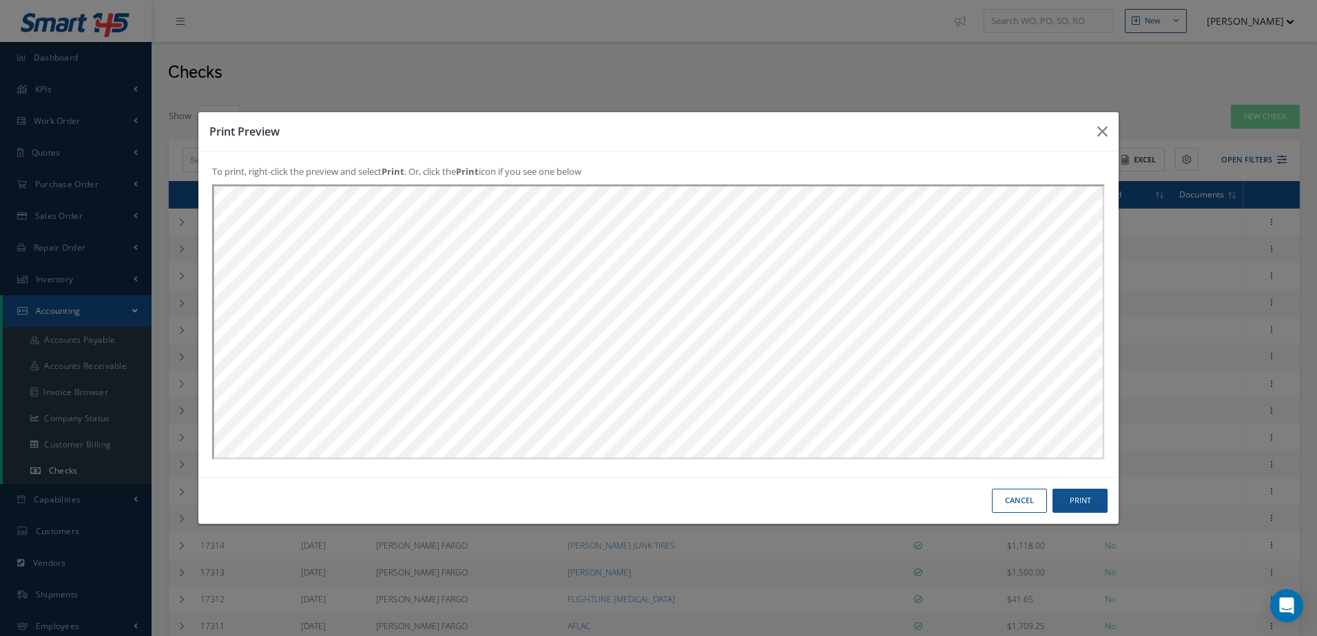
click at [0, 0] on button "Cancel" at bounding box center [0, 0] width 0 height 0
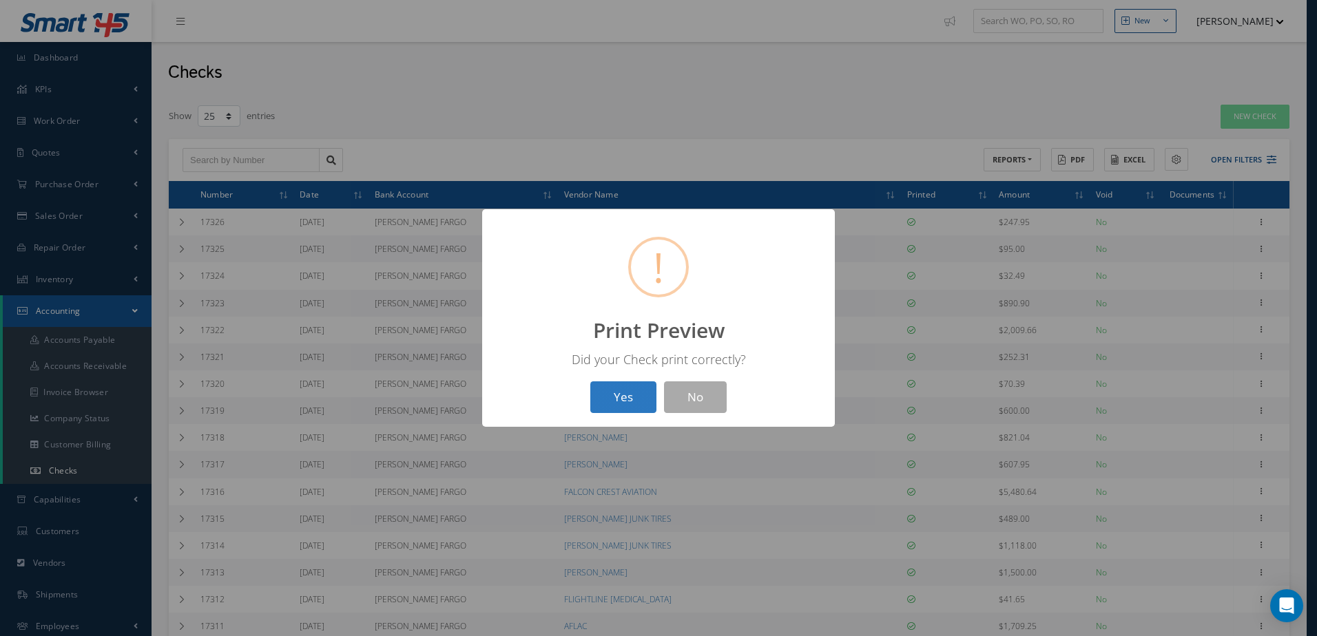
click at [600, 401] on button "Yes" at bounding box center [623, 397] width 66 height 32
